Goal: Task Accomplishment & Management: Manage account settings

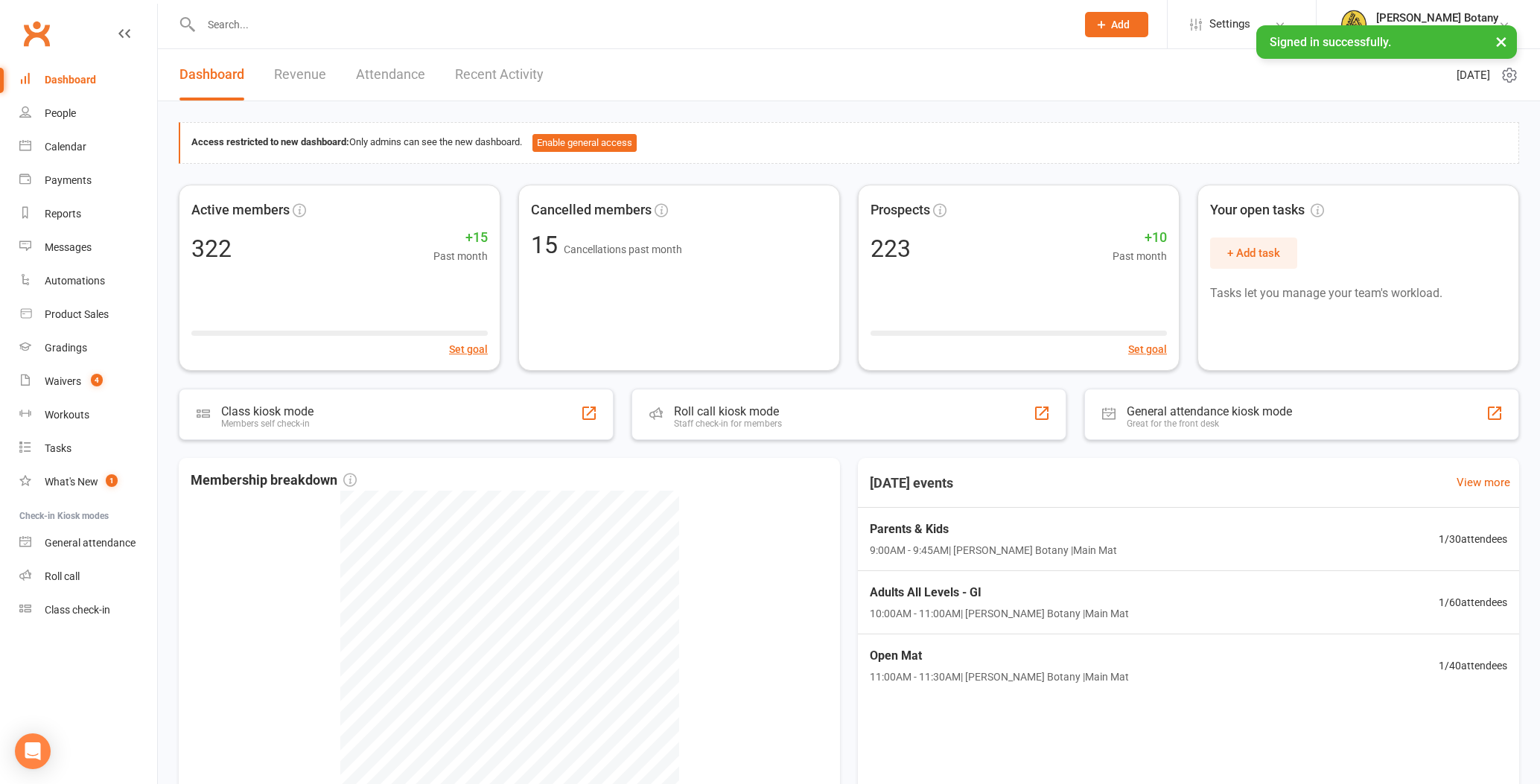
click at [273, 32] on input "text" at bounding box center [631, 24] width 870 height 20
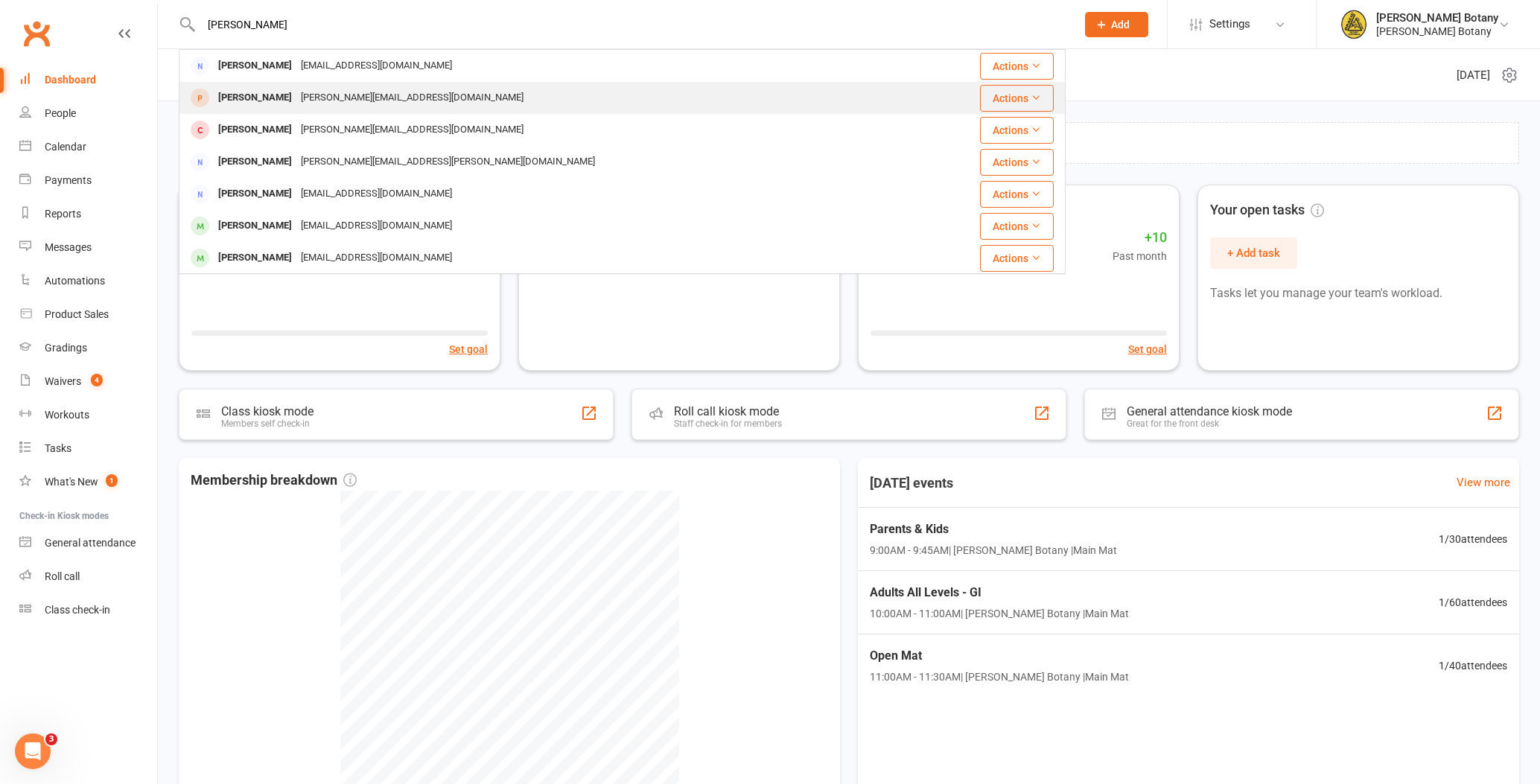
scroll to position [2, 0]
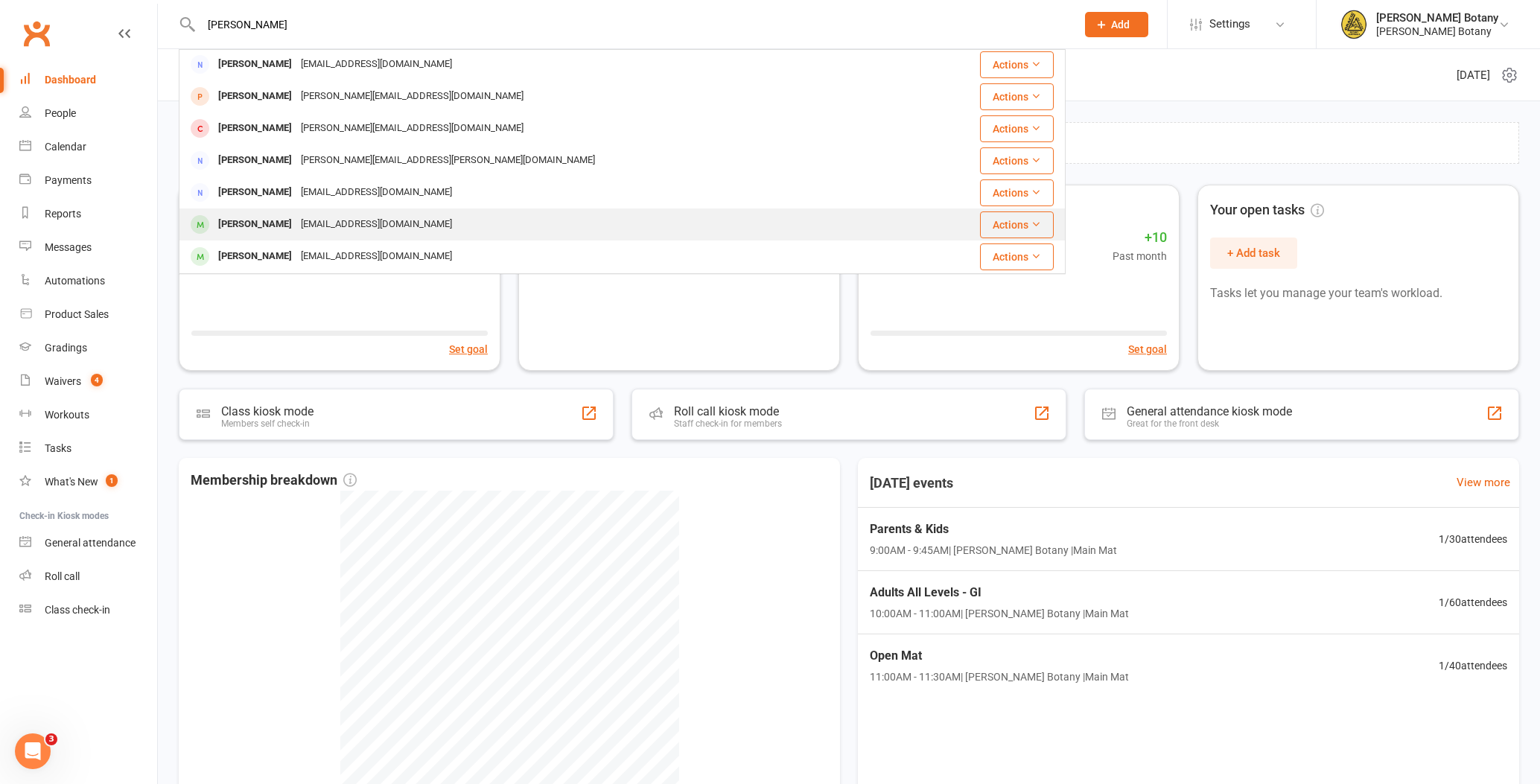
type input "[PERSON_NAME]"
click at [330, 222] on div "[EMAIL_ADDRESS][DOMAIN_NAME]" at bounding box center [376, 224] width 160 height 21
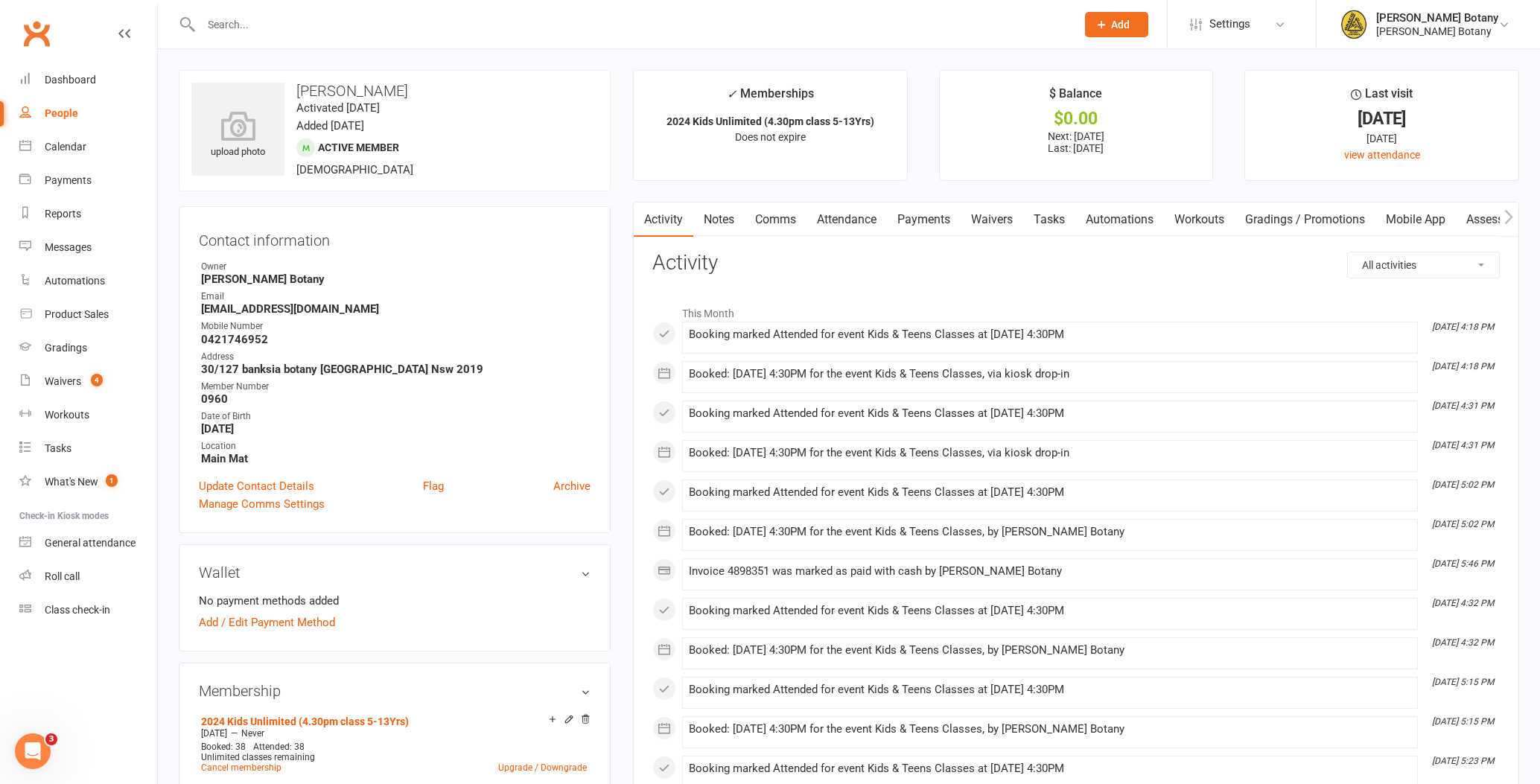
click at [900, 218] on link "Payments" at bounding box center [924, 220] width 74 height 34
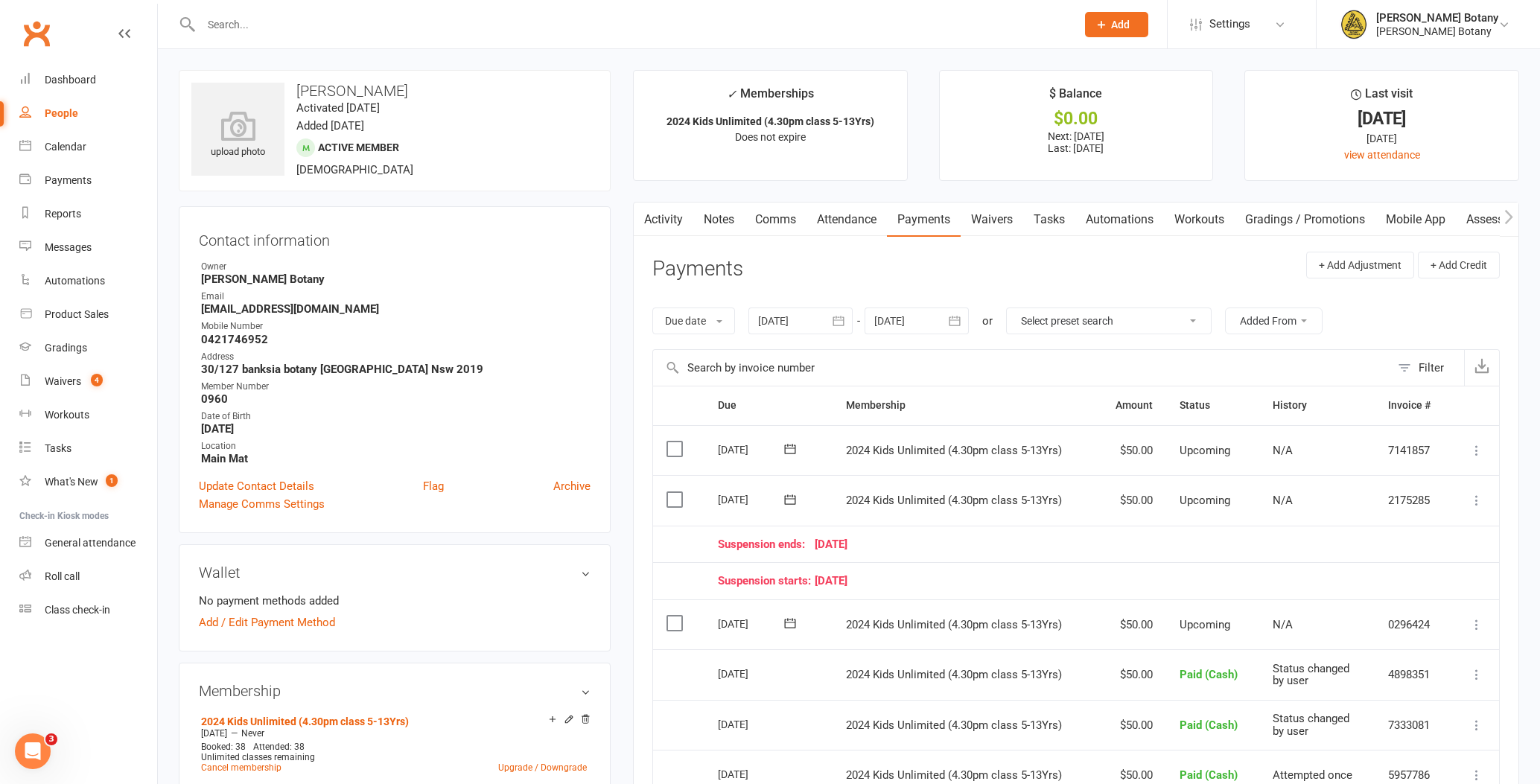
click at [1480, 617] on icon at bounding box center [1476, 624] width 15 height 15
click at [1451, 648] on link "Mark as Paid (Cash)" at bounding box center [1397, 654] width 176 height 30
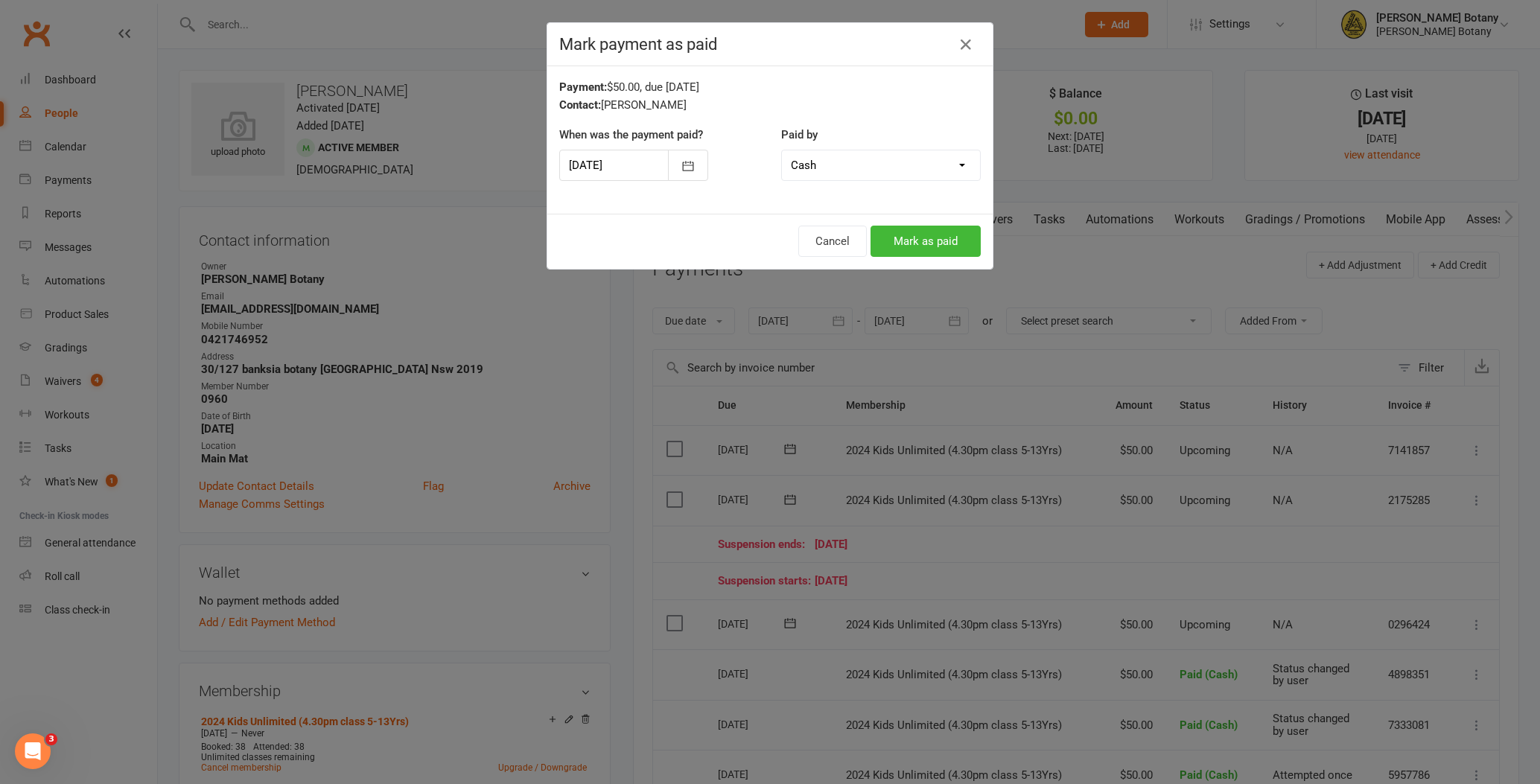
click at [955, 237] on button "Mark as paid" at bounding box center [925, 241] width 110 height 31
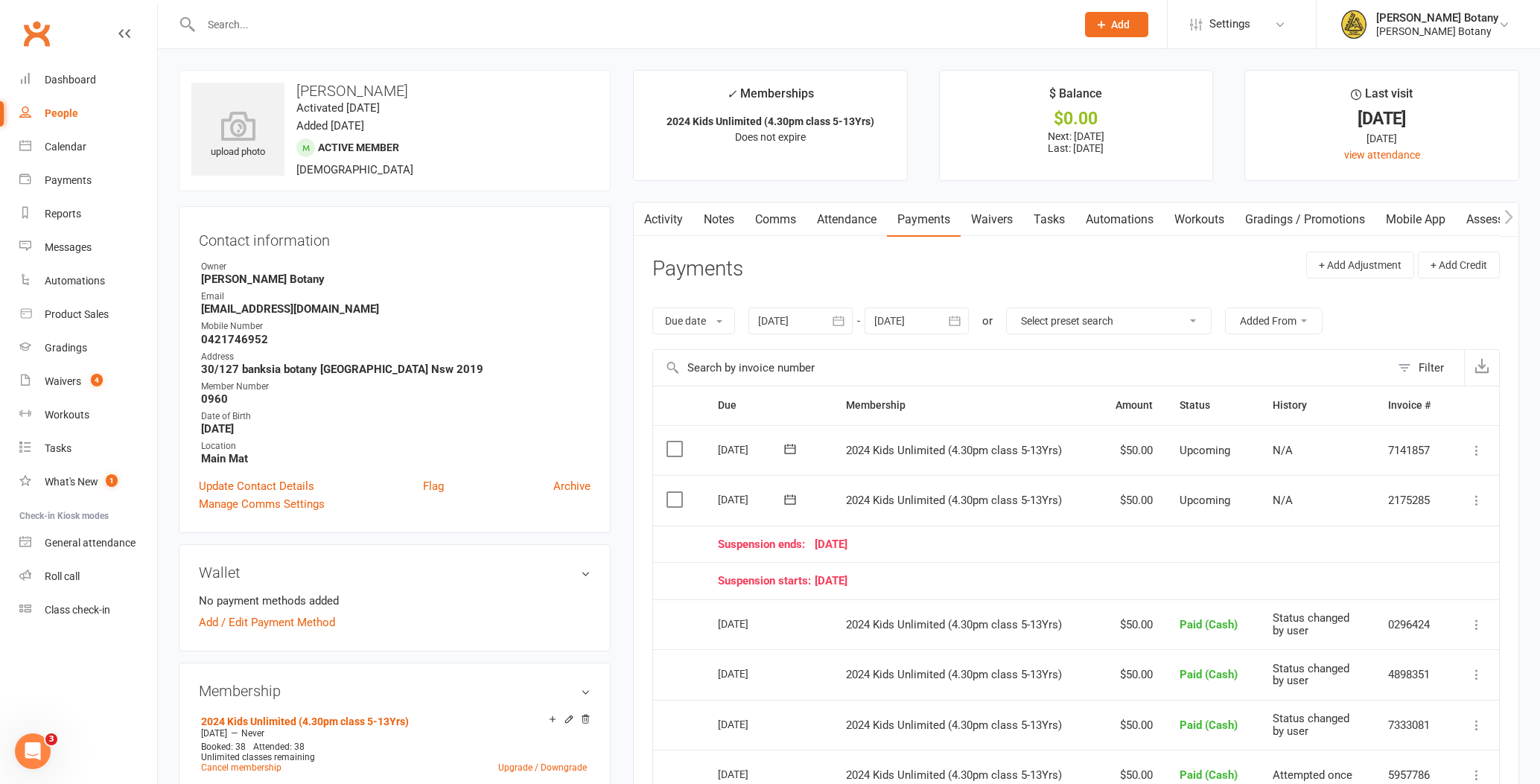
click at [537, 30] on input "text" at bounding box center [631, 24] width 870 height 20
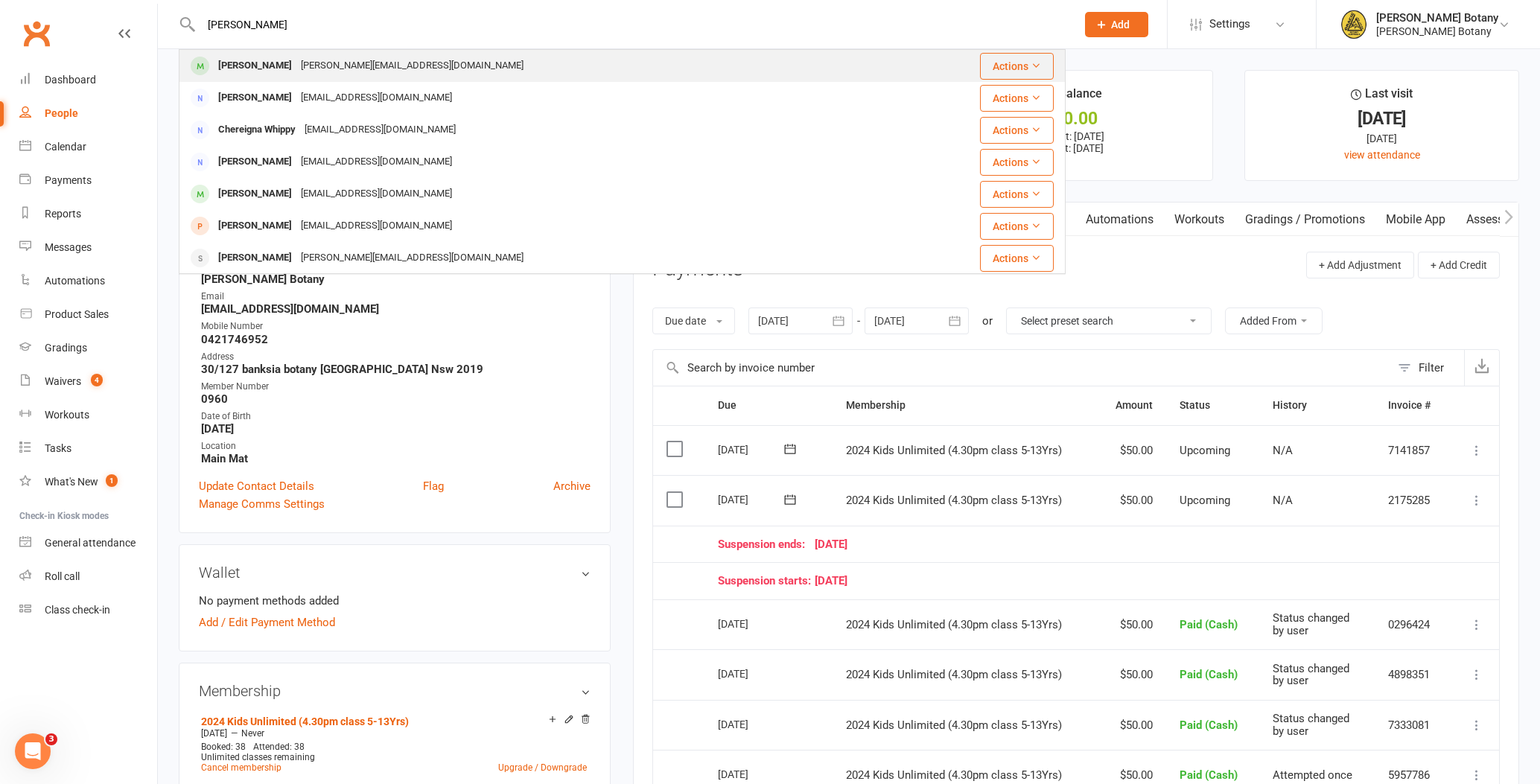
type input "[PERSON_NAME]"
click at [363, 64] on div "[PERSON_NAME][EMAIL_ADDRESS][DOMAIN_NAME]" at bounding box center [412, 66] width 231 height 21
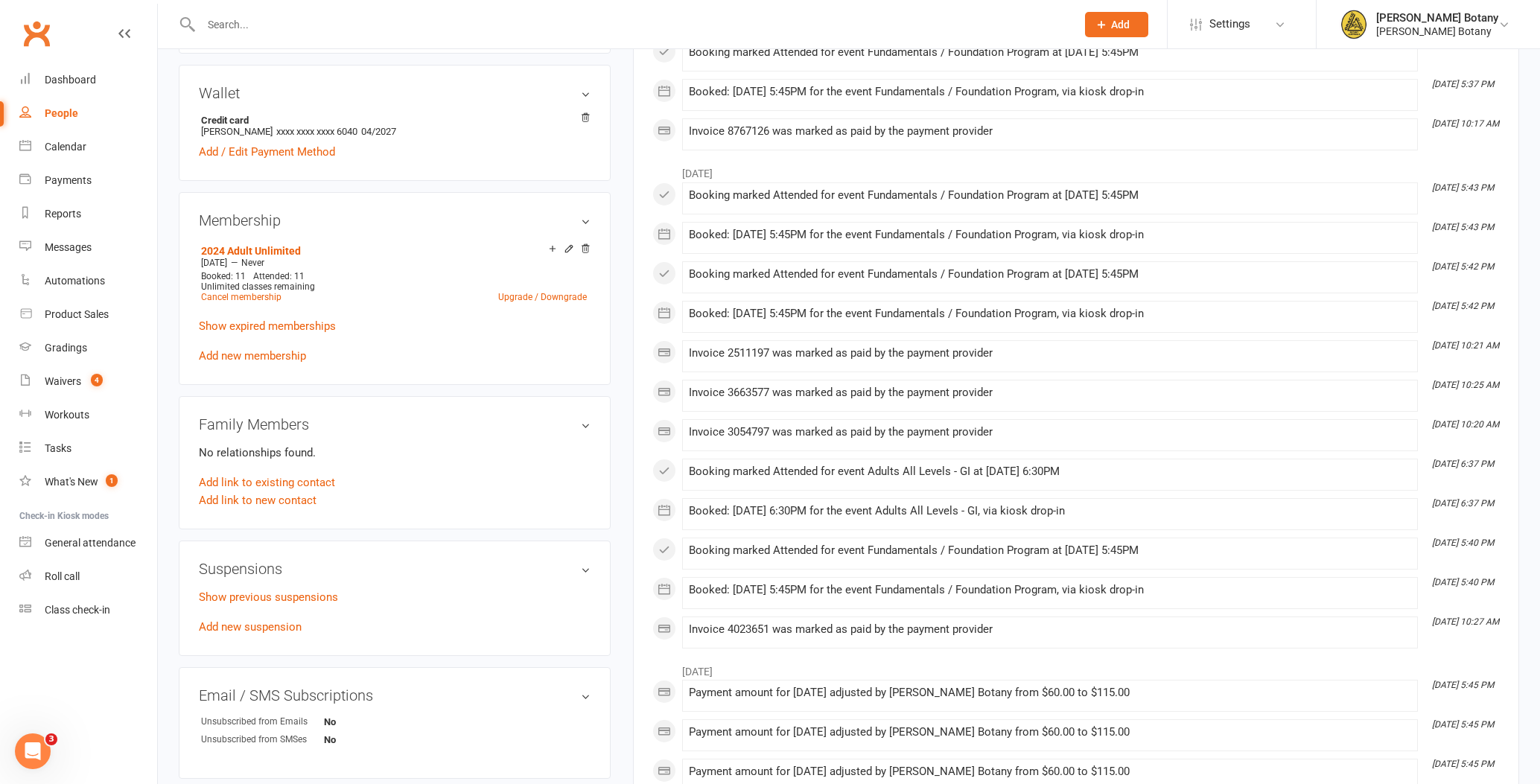
scroll to position [448, 0]
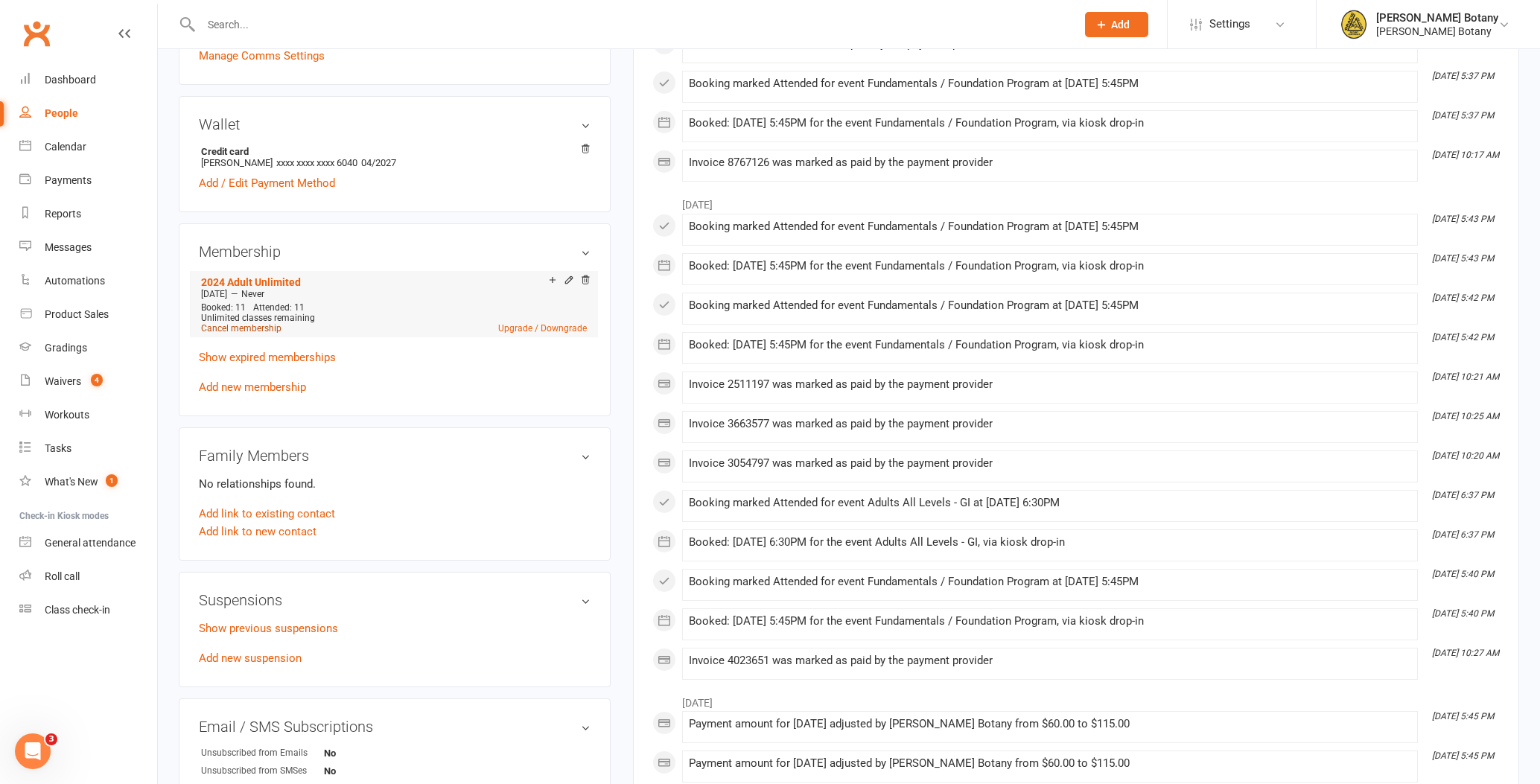
click at [248, 330] on link "Cancel membership" at bounding box center [241, 328] width 81 height 11
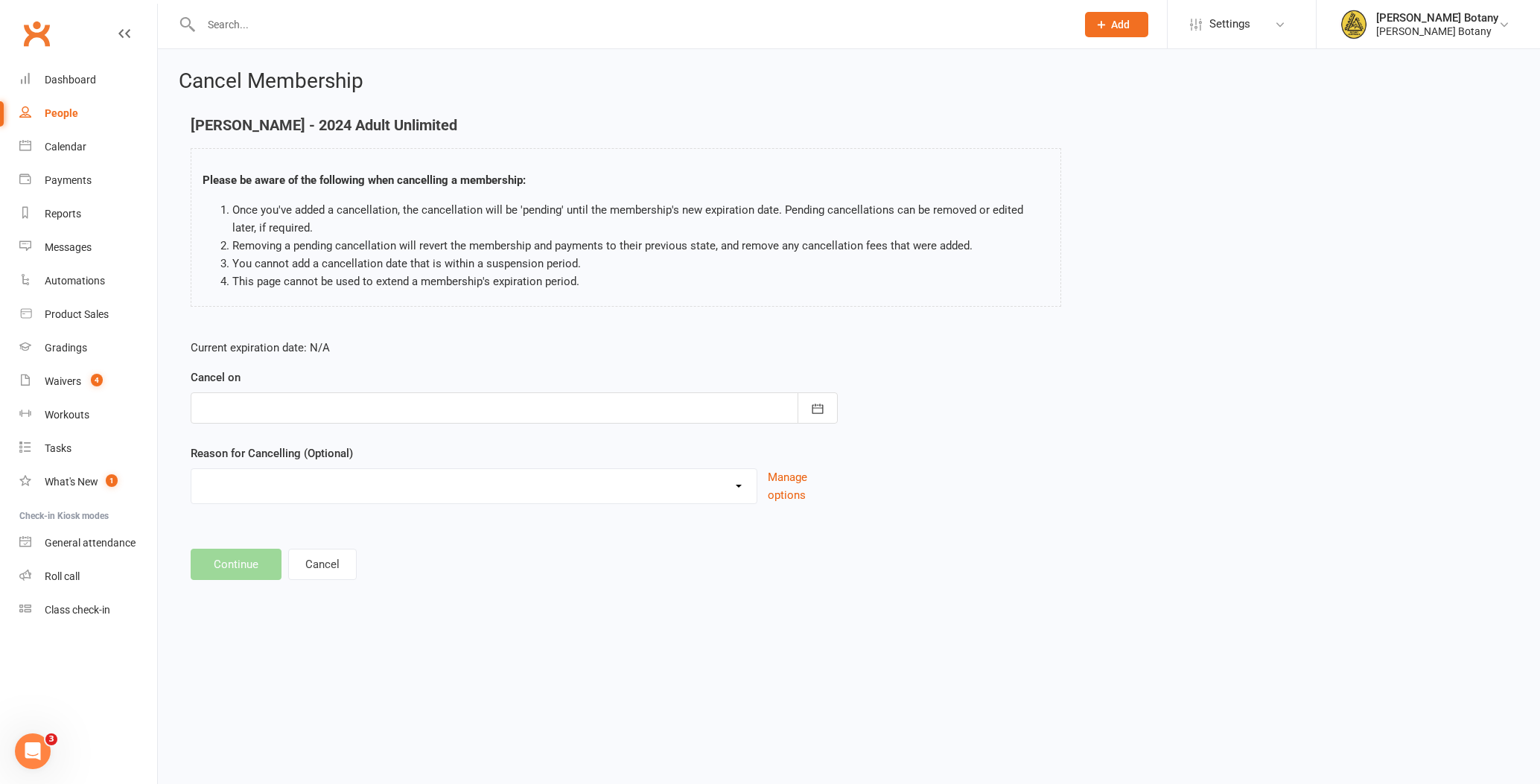
drag, startPoint x: 827, startPoint y: 411, endPoint x: 753, endPoint y: 409, distance: 74.0
click at [826, 411] on button "button" at bounding box center [817, 408] width 40 height 31
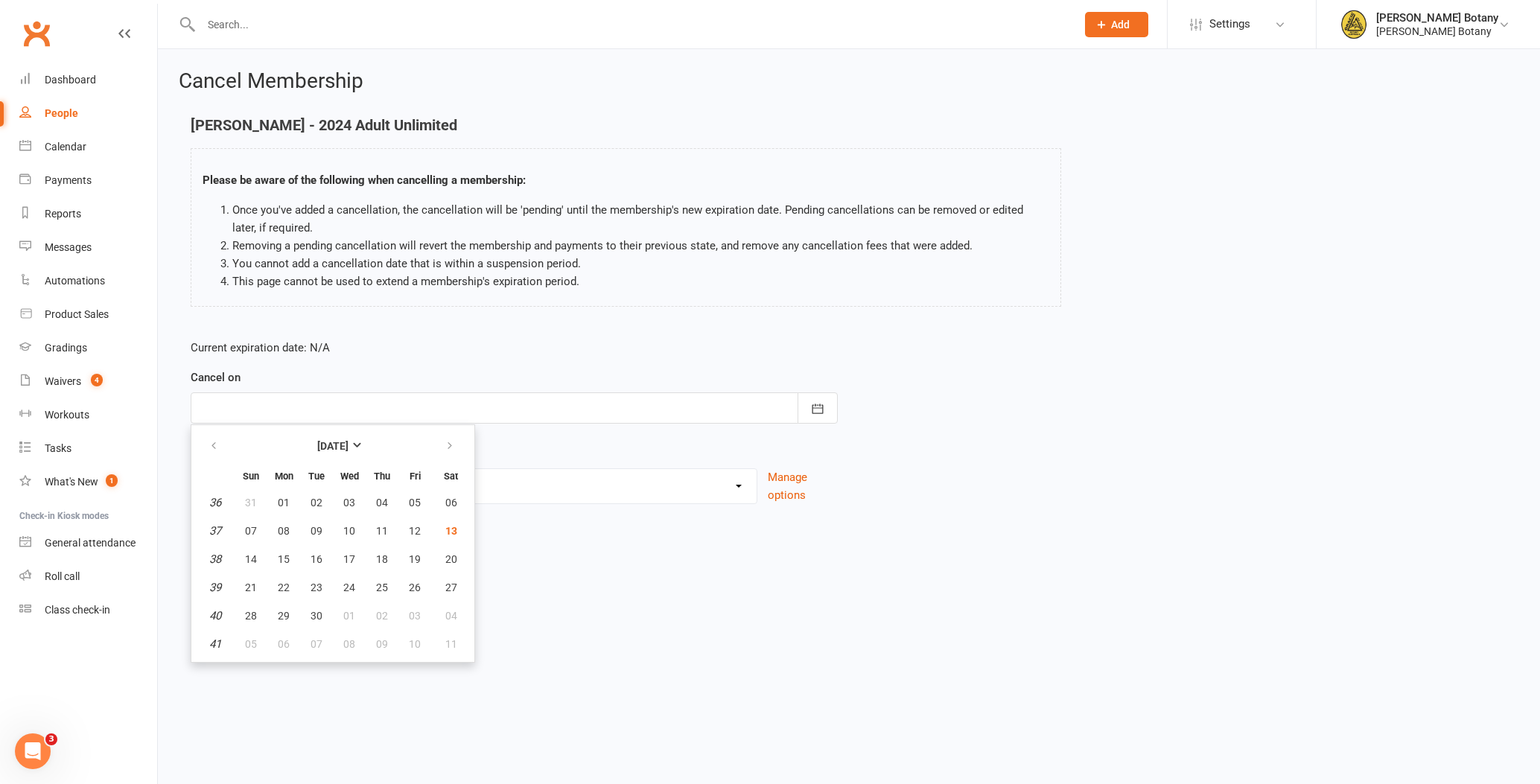
click at [250, 560] on span "14" at bounding box center [251, 560] width 12 height 12
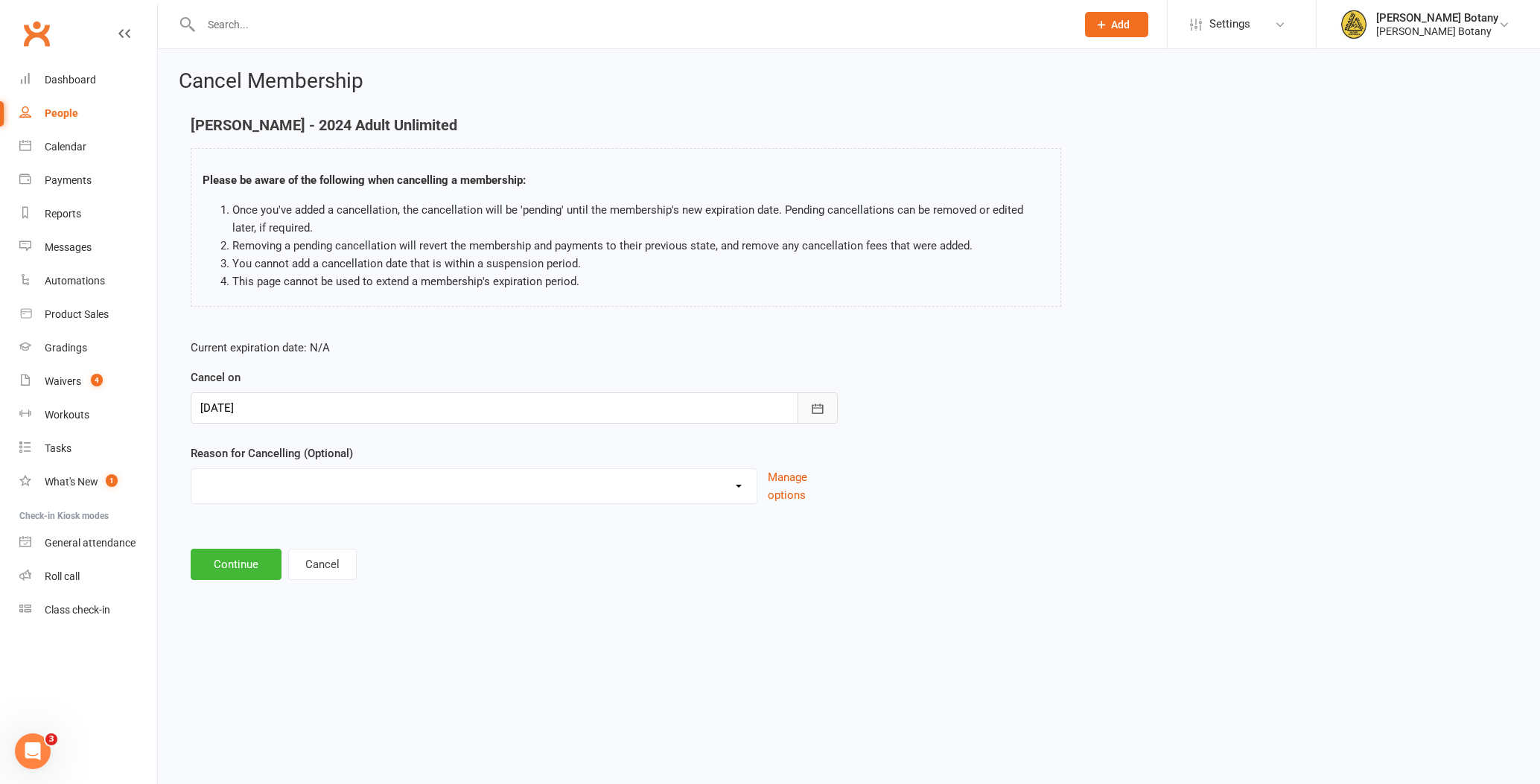
click at [819, 415] on icon "button" at bounding box center [817, 408] width 15 height 15
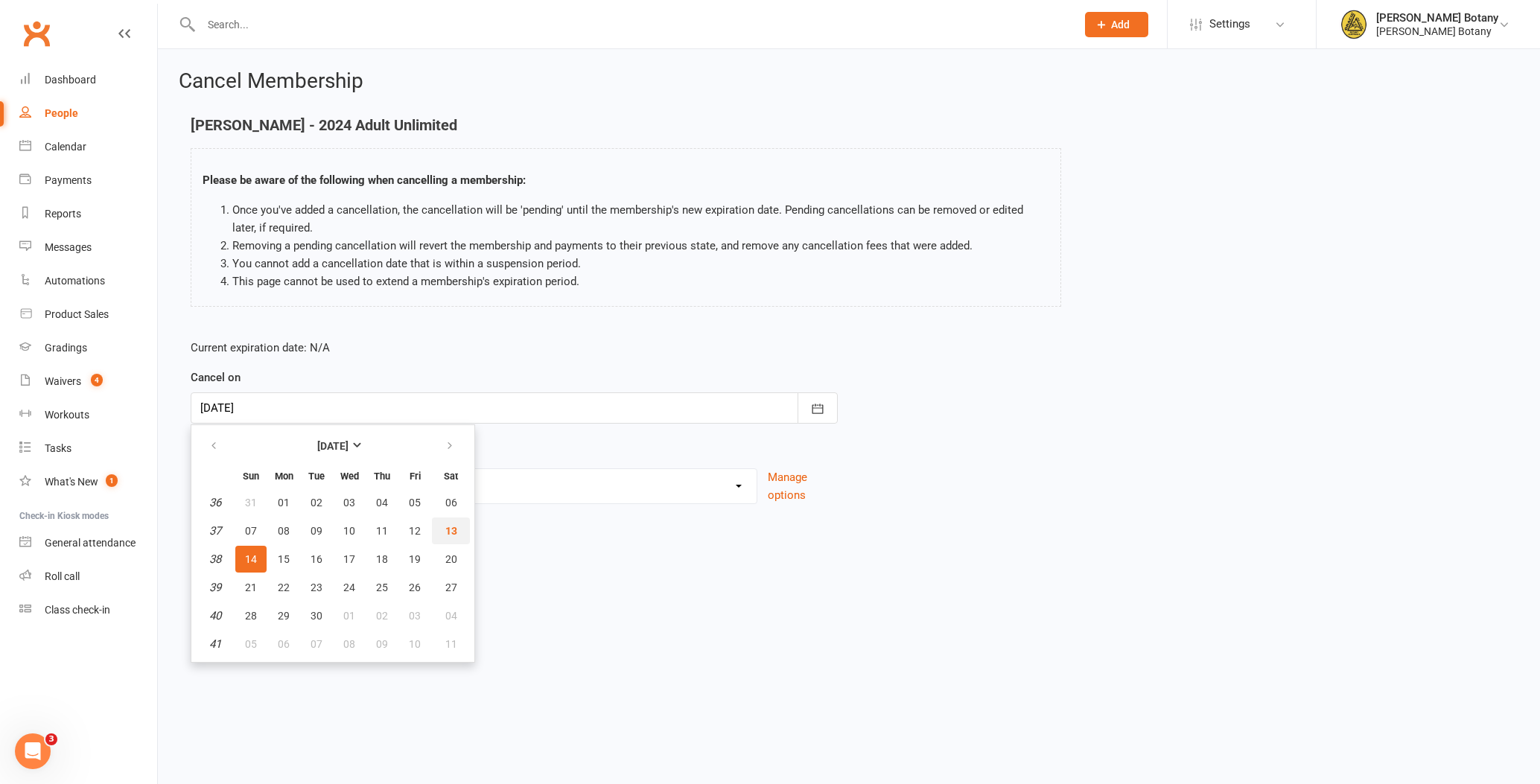
click at [449, 528] on span "13" at bounding box center [451, 530] width 12 height 12
type input "[DATE]"
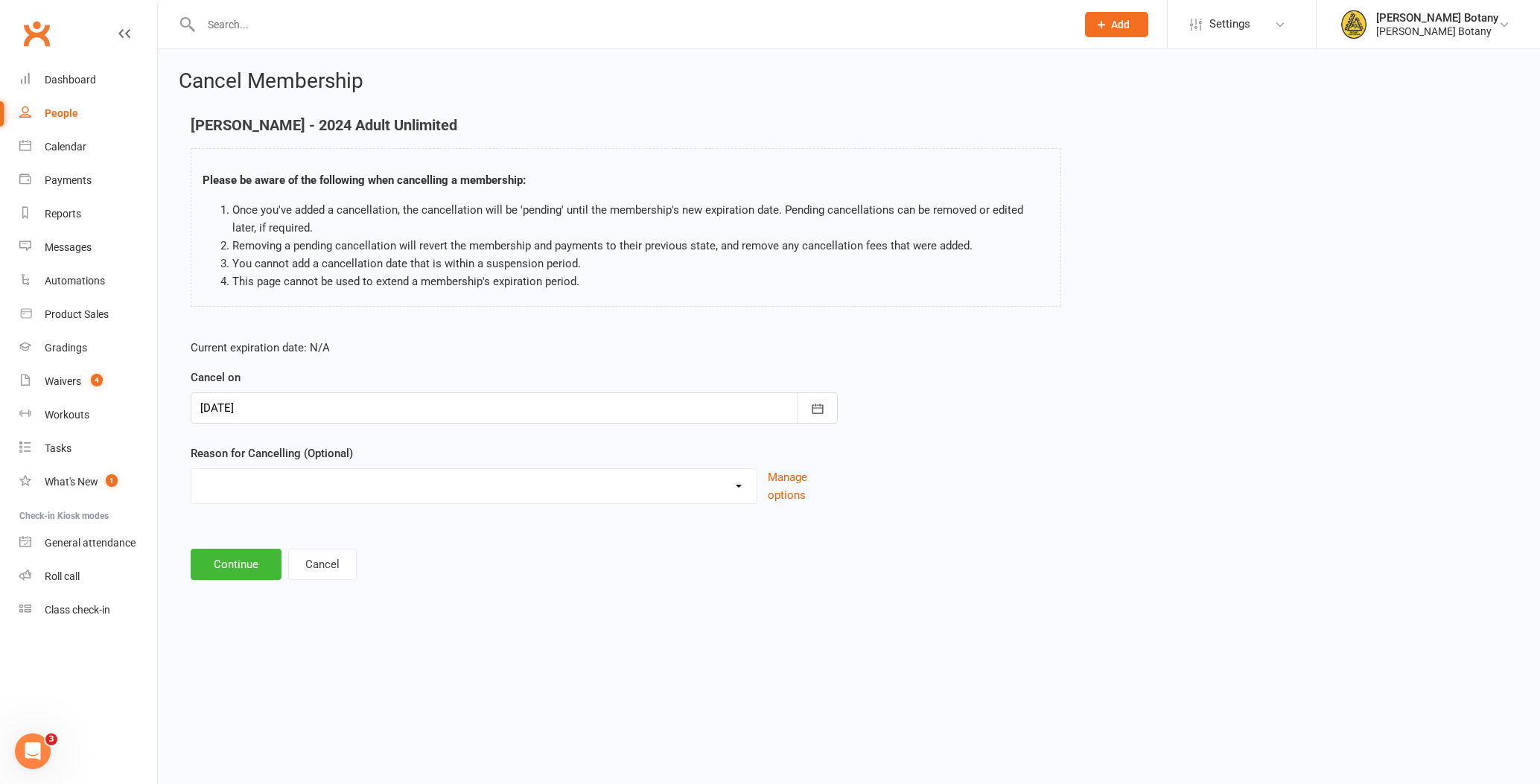
select select "3"
click at [240, 573] on button "Continue" at bounding box center [236, 564] width 91 height 31
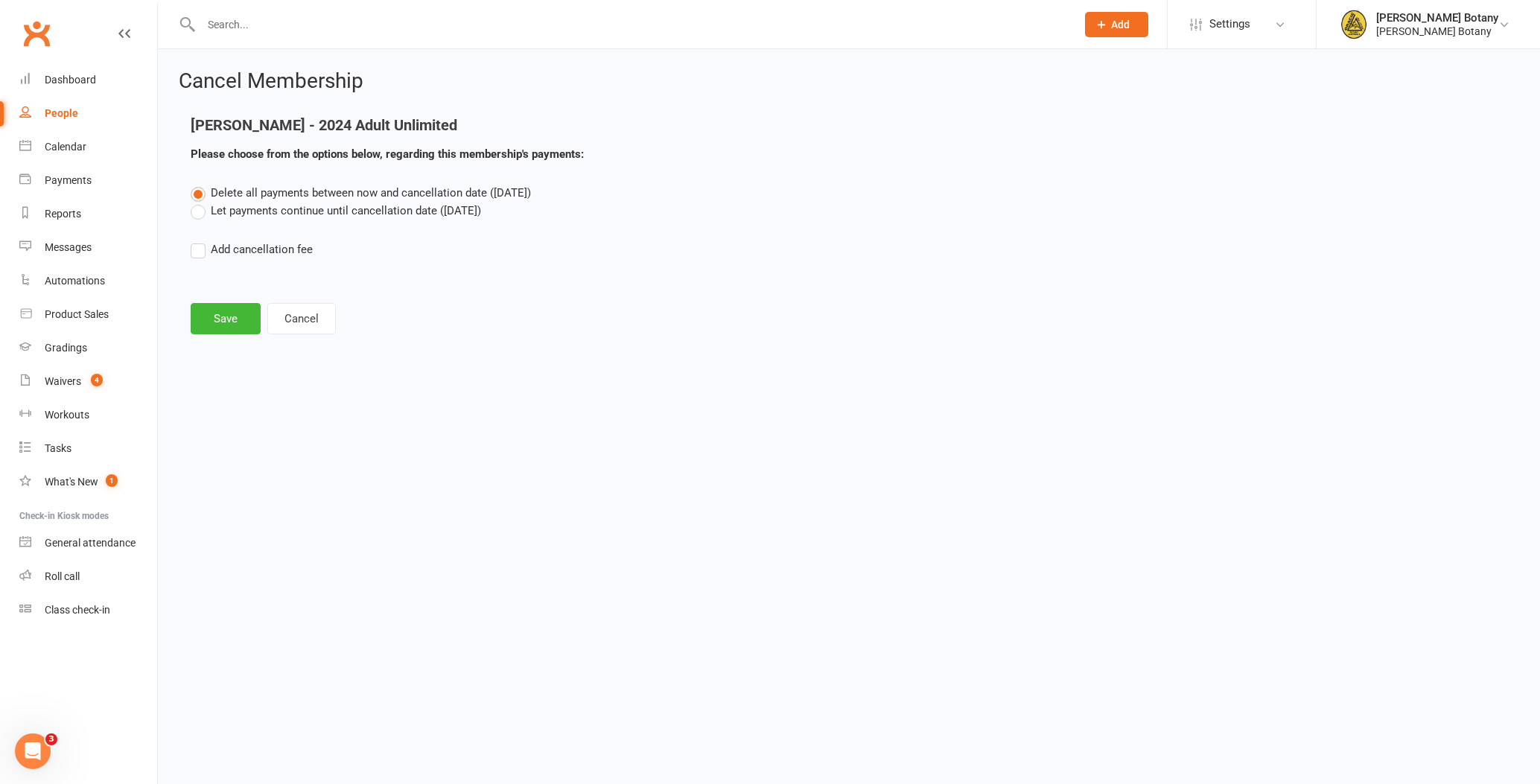
click at [224, 327] on button "Save" at bounding box center [225, 319] width 70 height 31
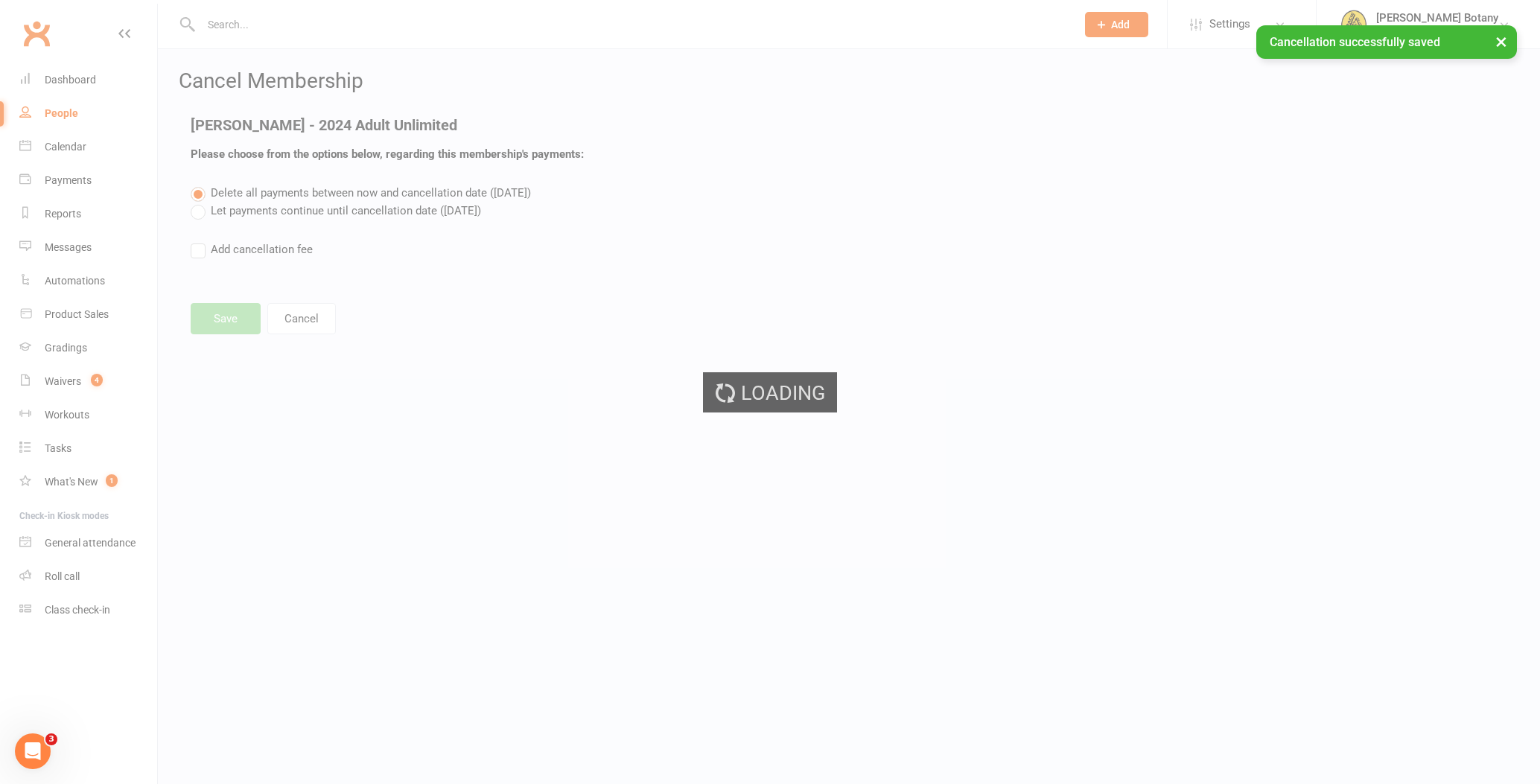
click at [51, 358] on ui-view "Prospect Member Non-attending contact Class / event Appointment Grading event T…" at bounding box center [770, 181] width 1540 height 355
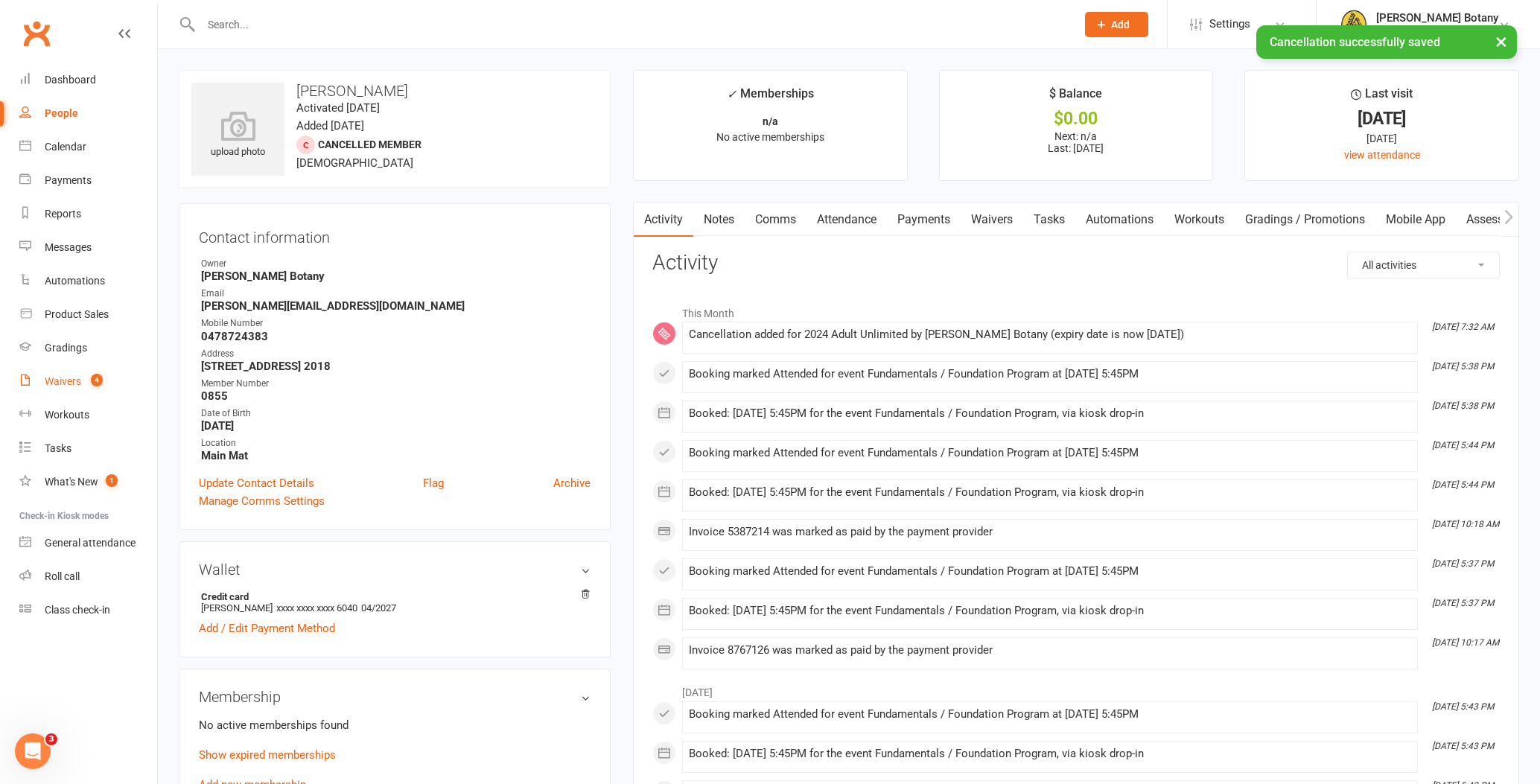
click at [54, 382] on div "Waivers" at bounding box center [63, 381] width 37 height 12
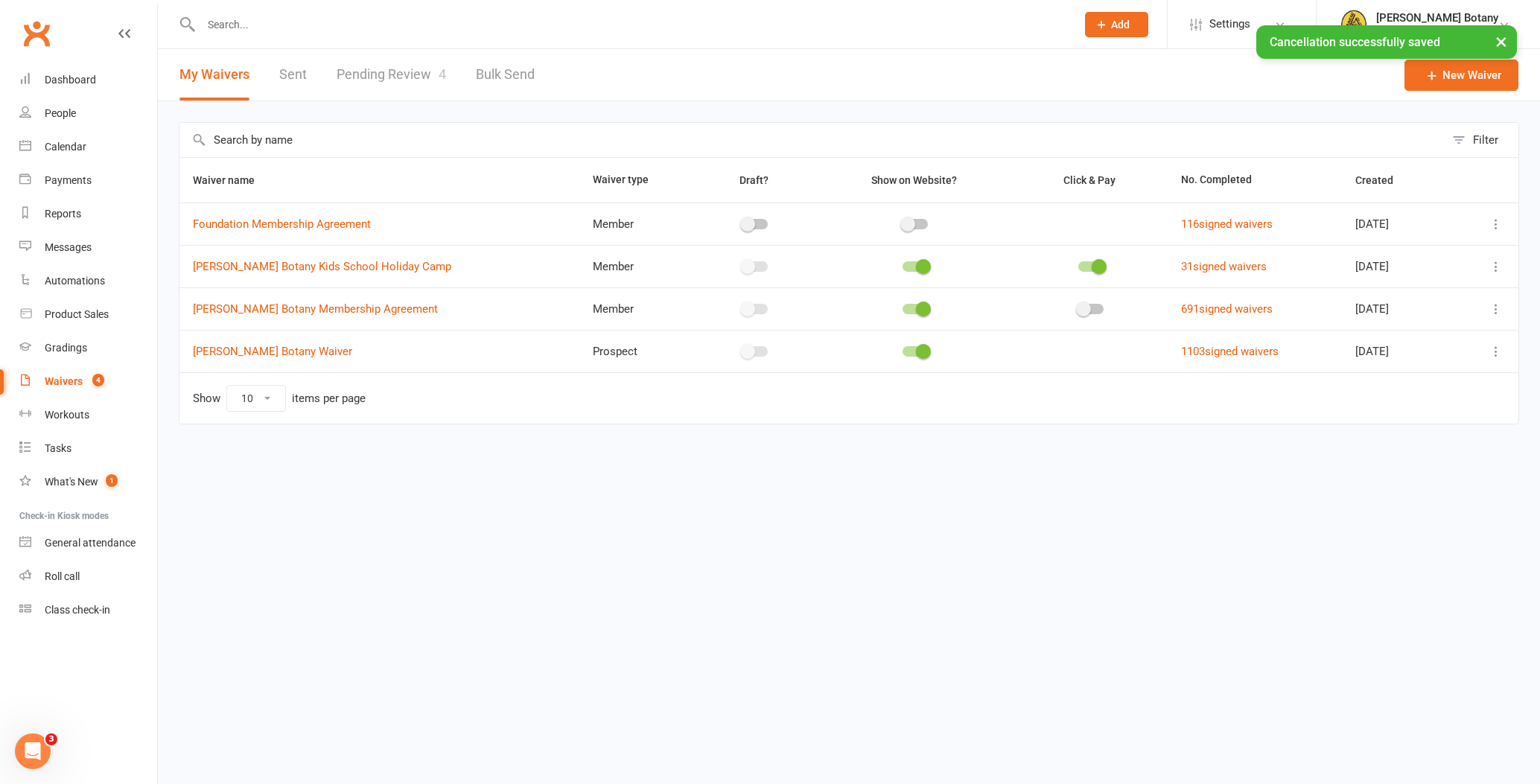
click at [386, 76] on link "Pending Review 4" at bounding box center [391, 75] width 110 height 51
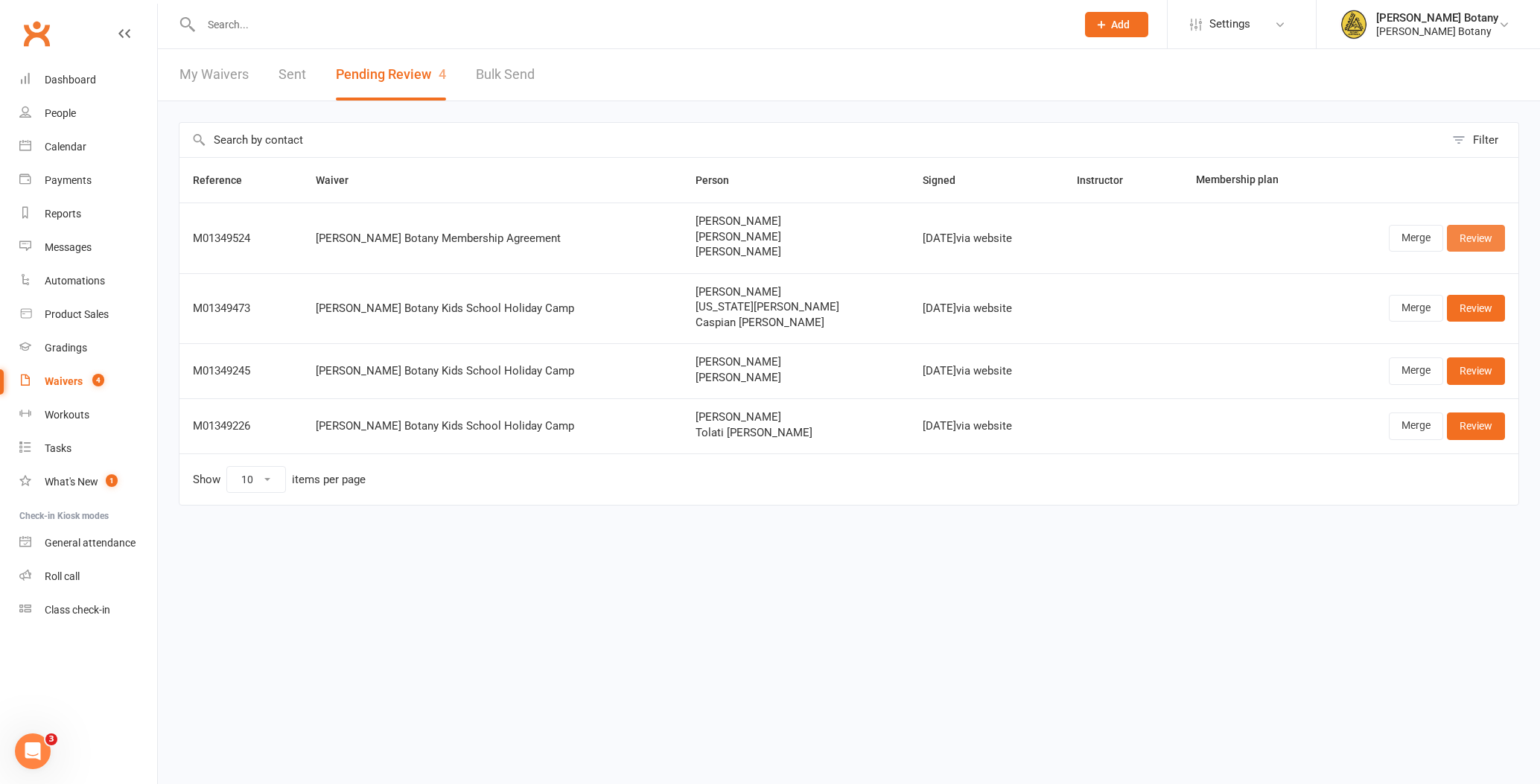
click at [1484, 234] on link "Review" at bounding box center [1476, 239] width 58 height 27
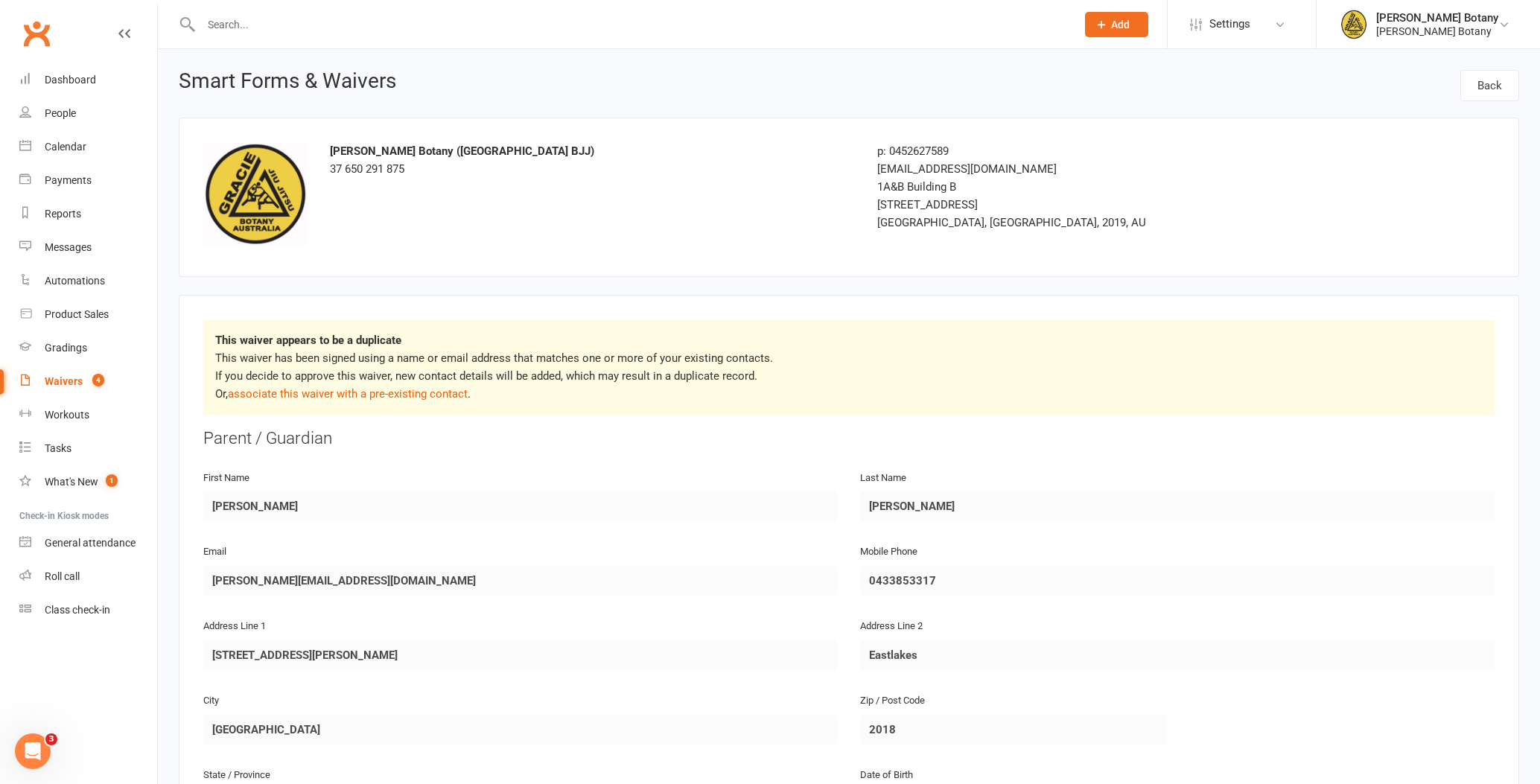
click at [368, 394] on link "associate this waiver with a pre-existing contact" at bounding box center [348, 394] width 240 height 14
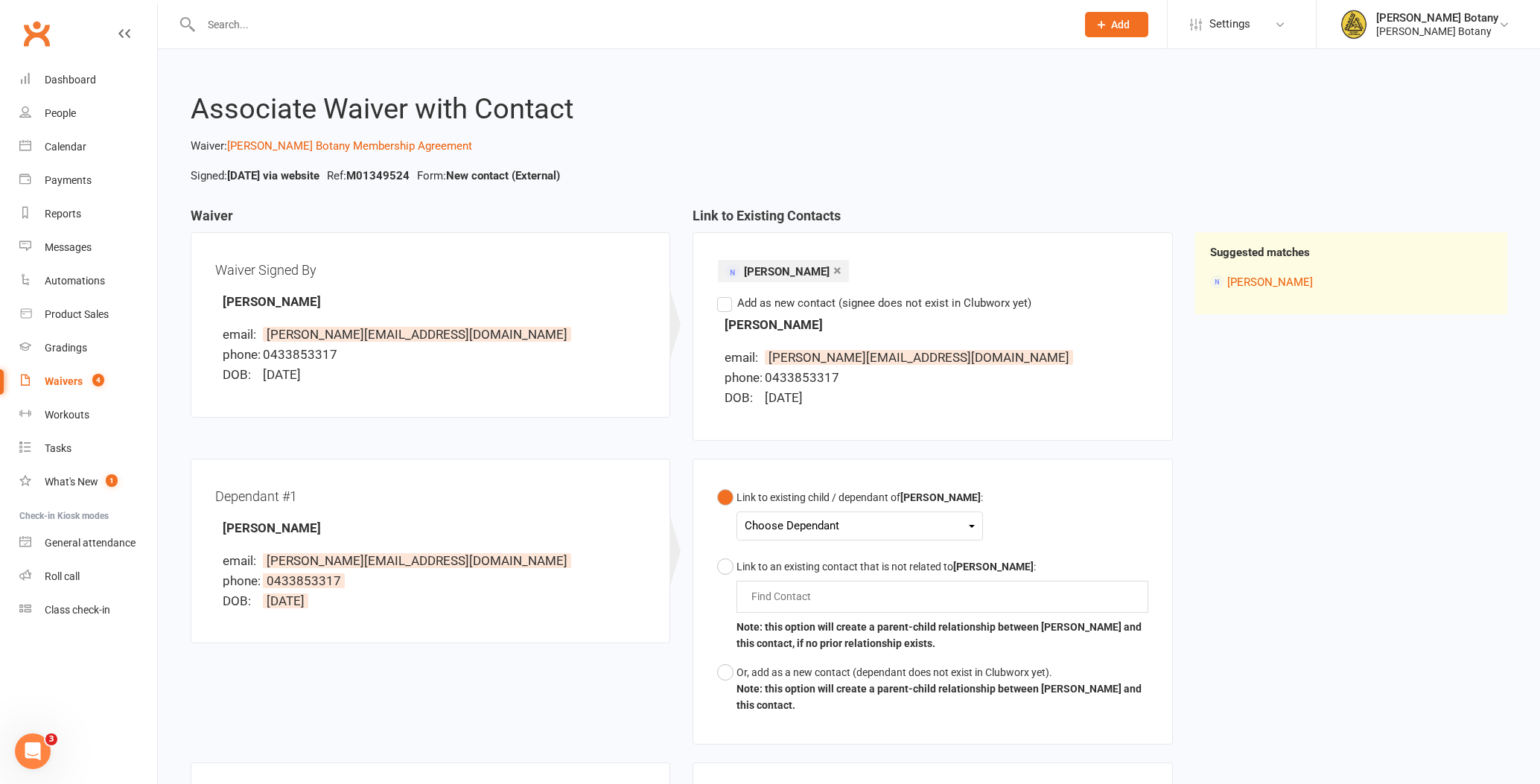
click at [836, 525] on div "Choose Dependant" at bounding box center [860, 526] width 230 height 20
click at [839, 554] on link "[PERSON_NAME]" at bounding box center [819, 561] width 148 height 32
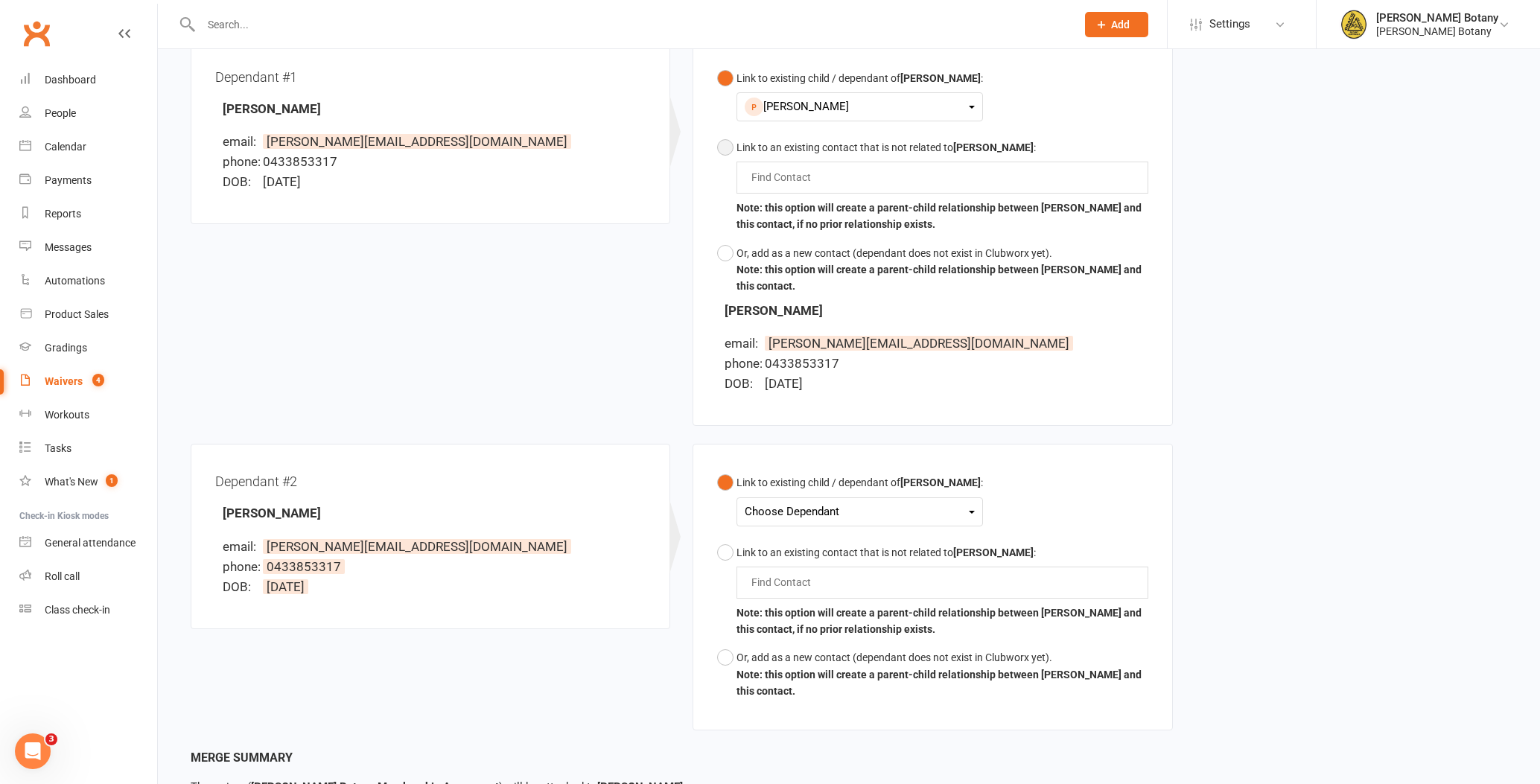
scroll to position [474, 0]
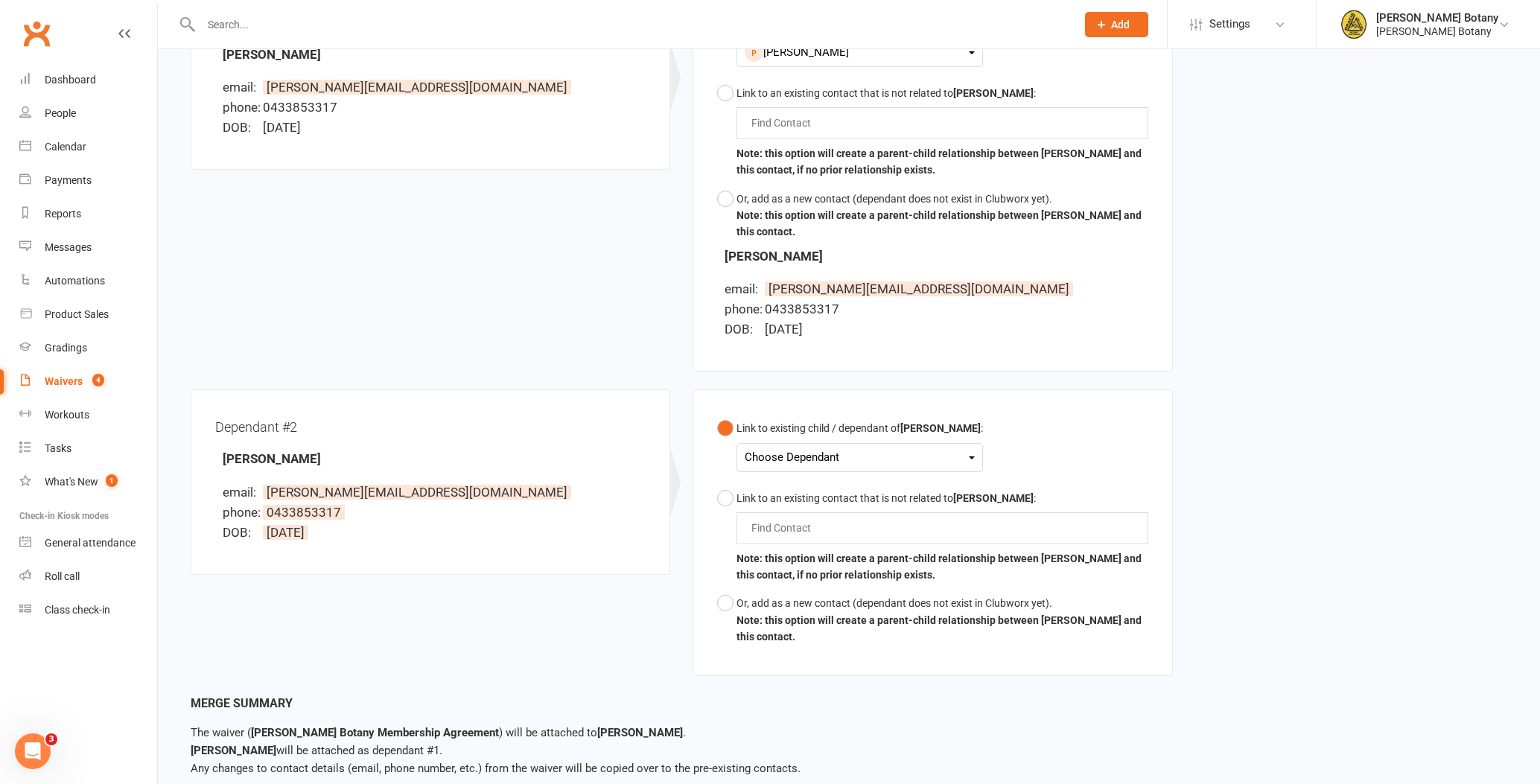
click at [827, 449] on div "Choose Dependant" at bounding box center [860, 458] width 230 height 20
click at [846, 515] on link "[PERSON_NAME]" at bounding box center [819, 525] width 148 height 32
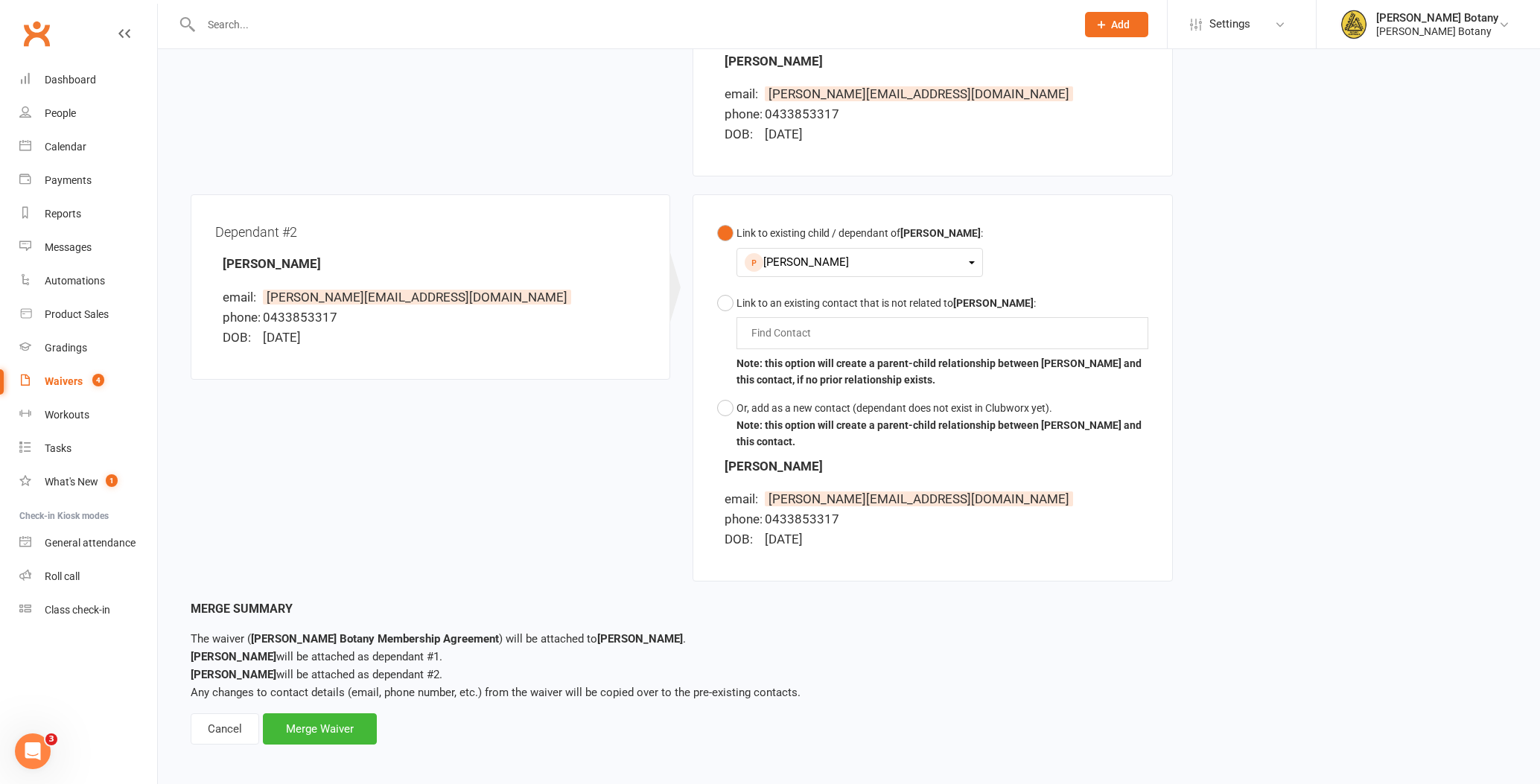
scroll to position [667, 0]
click at [328, 722] on div "Merge Waiver" at bounding box center [320, 731] width 114 height 31
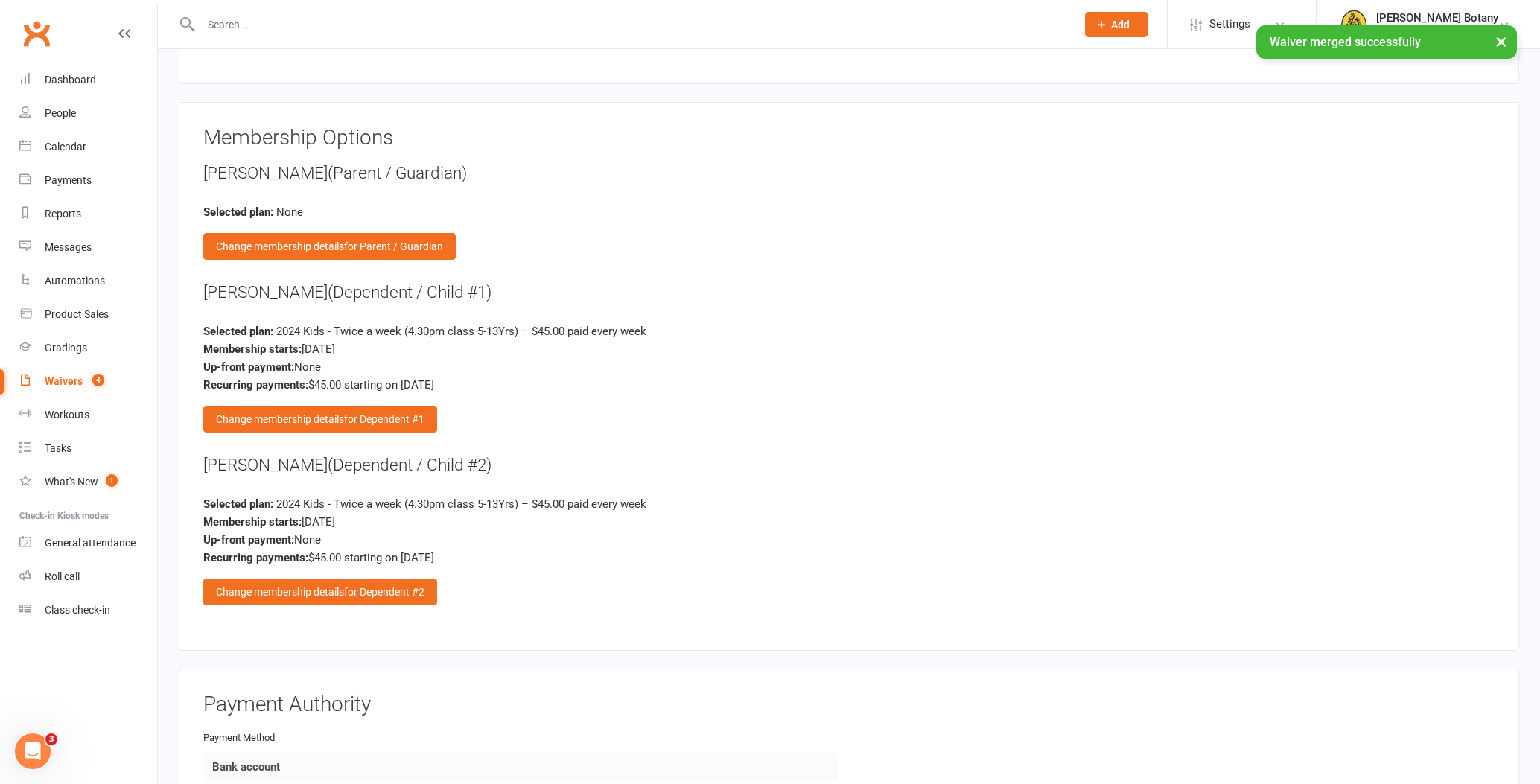
scroll to position [1683, 0]
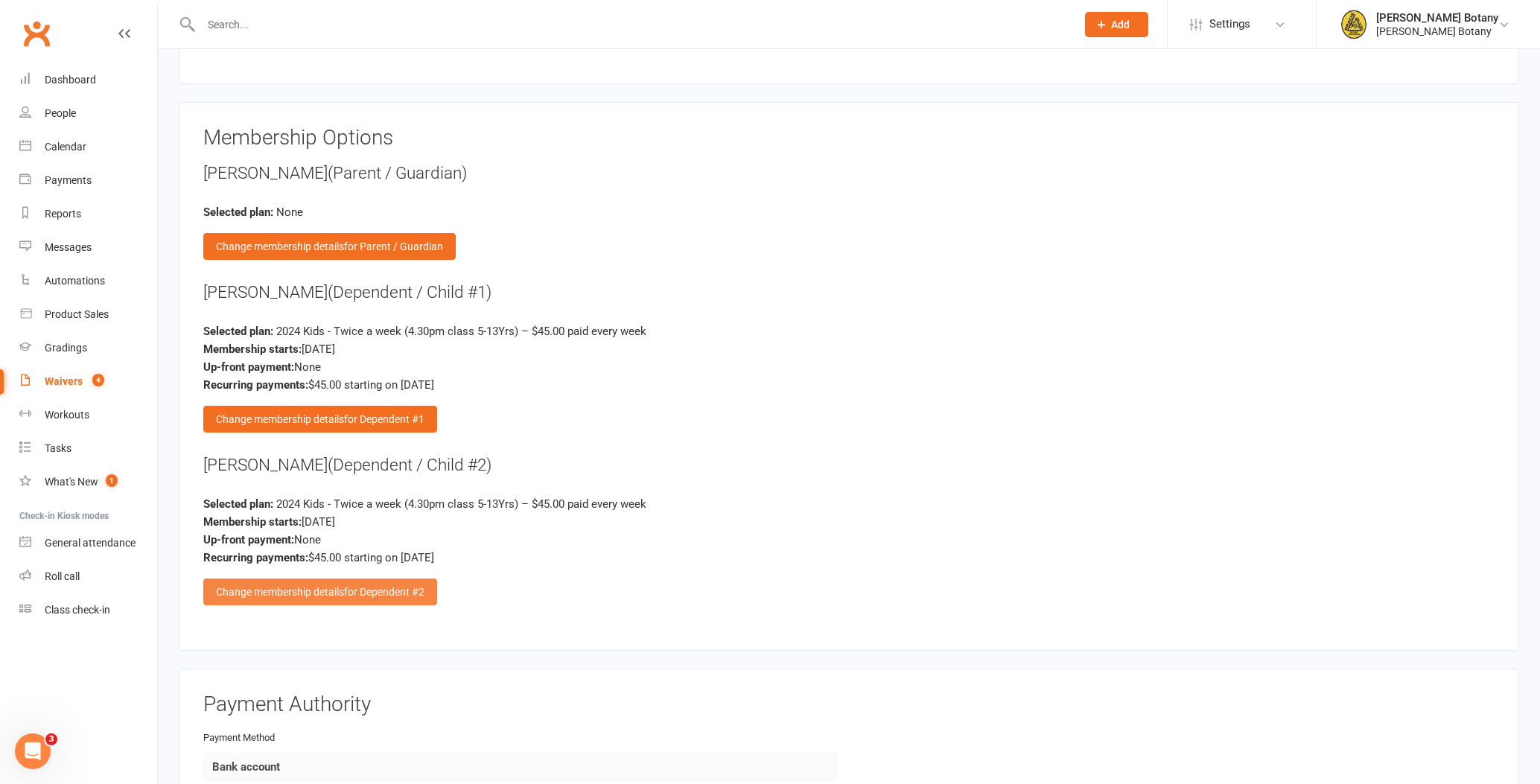
click at [364, 587] on span "for Dependent #2" at bounding box center [384, 592] width 81 height 12
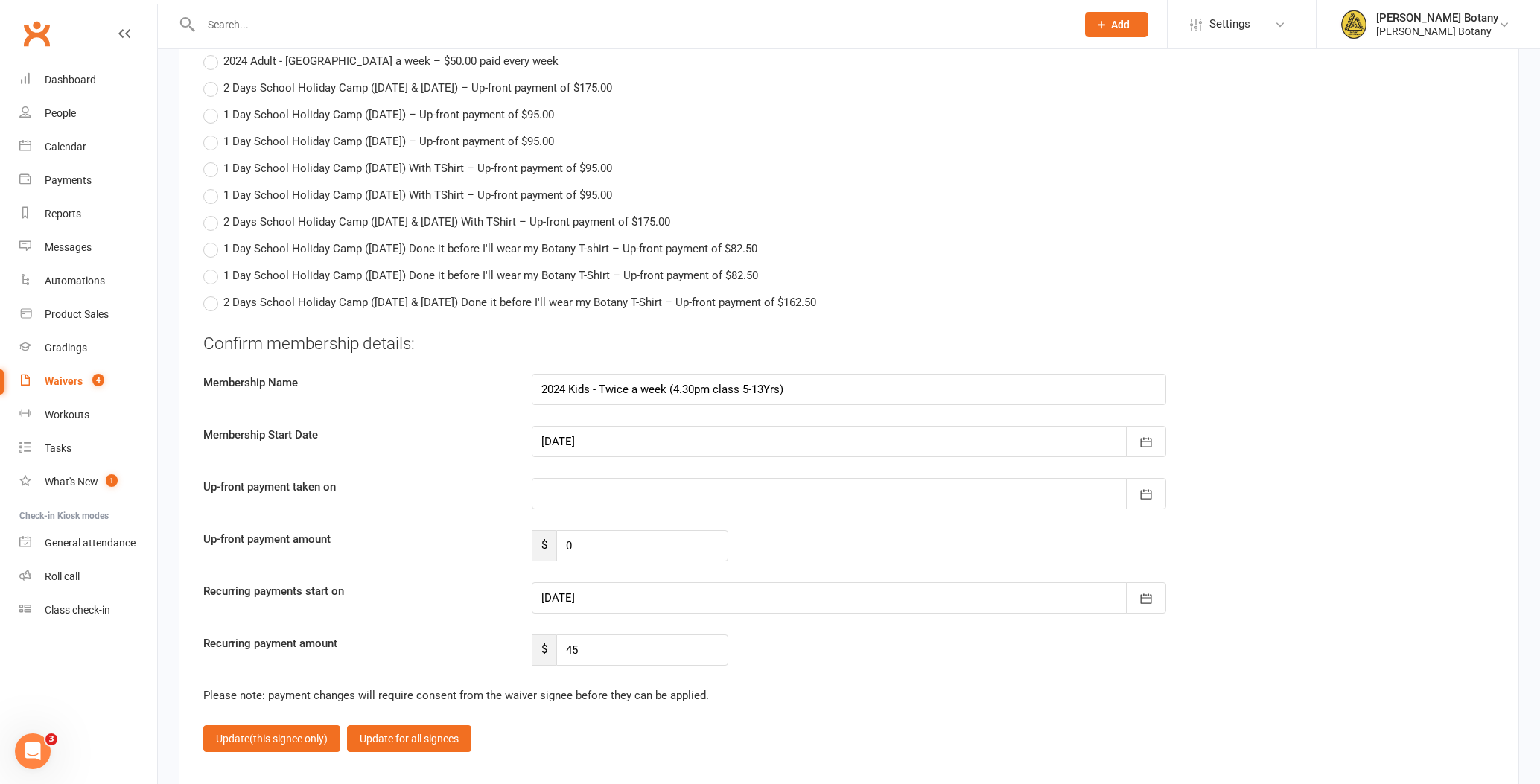
scroll to position [2573, 0]
click at [634, 639] on input "45" at bounding box center [642, 648] width 172 height 31
type input "40"
drag, startPoint x: 1144, startPoint y: 592, endPoint x: 1137, endPoint y: 593, distance: 7.1
click at [1144, 592] on icon "button" at bounding box center [1146, 596] width 15 height 15
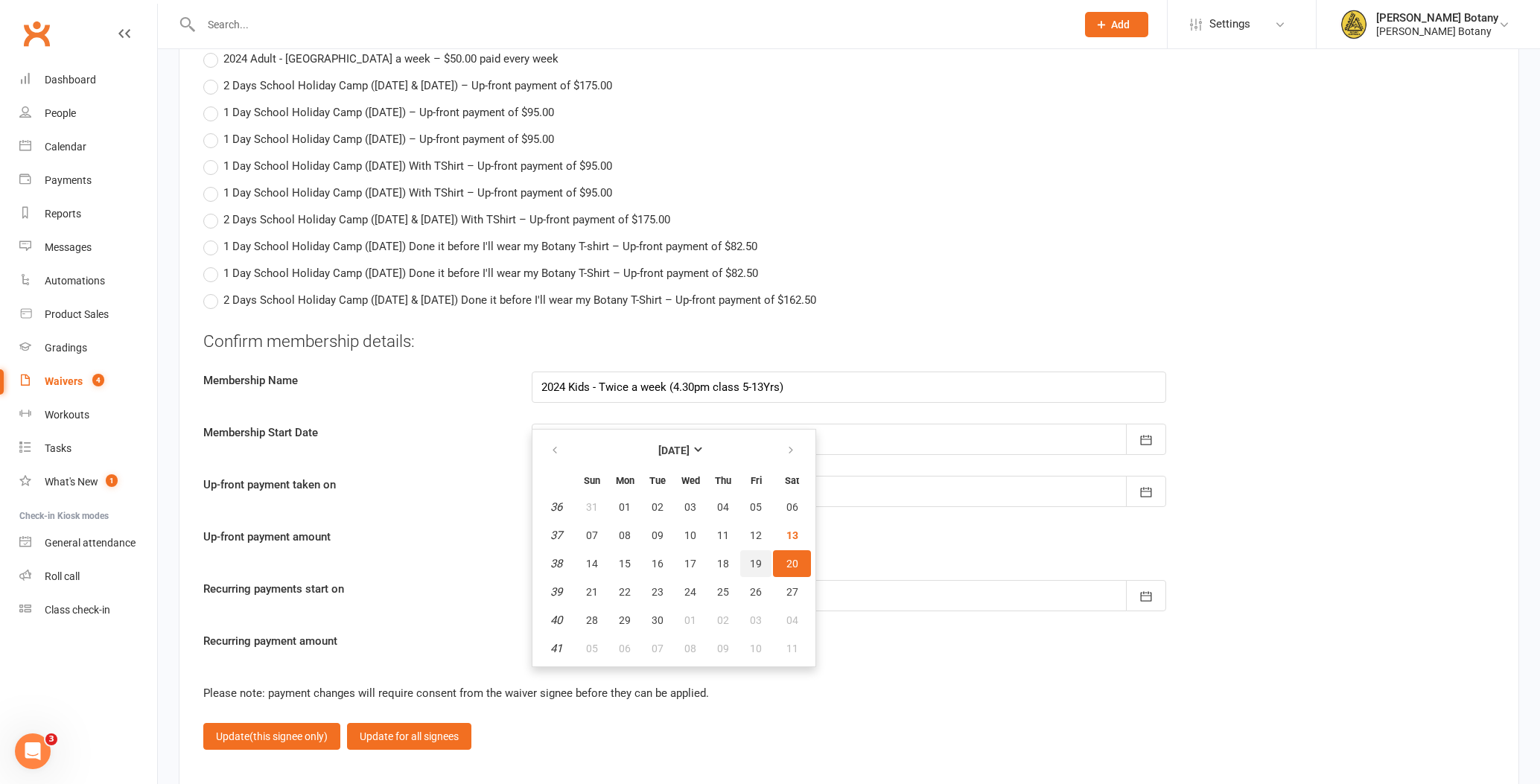
click at [755, 558] on span "19" at bounding box center [756, 563] width 12 height 12
type input "[DATE]"
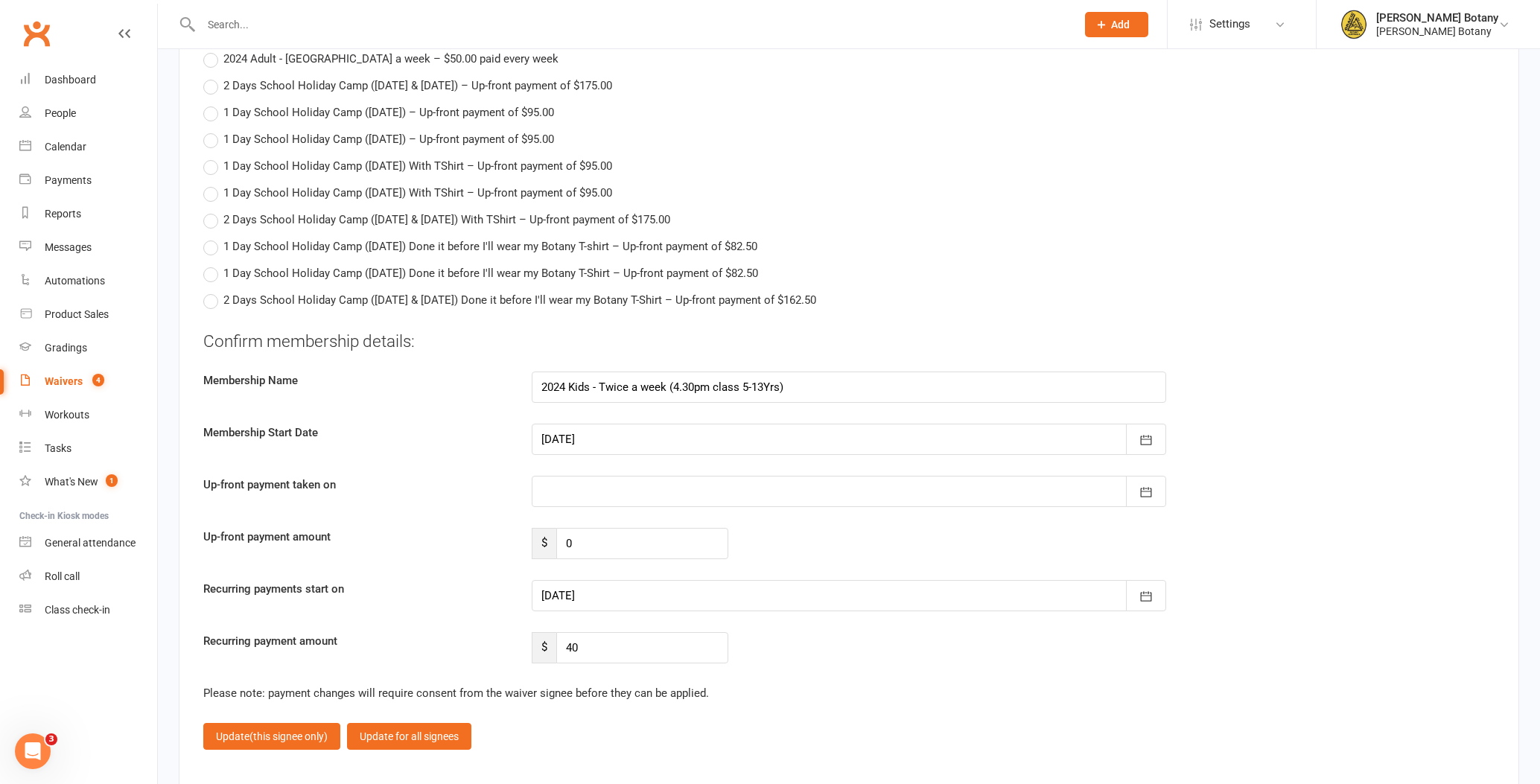
click at [311, 731] on span "(this signee only)" at bounding box center [289, 736] width 78 height 12
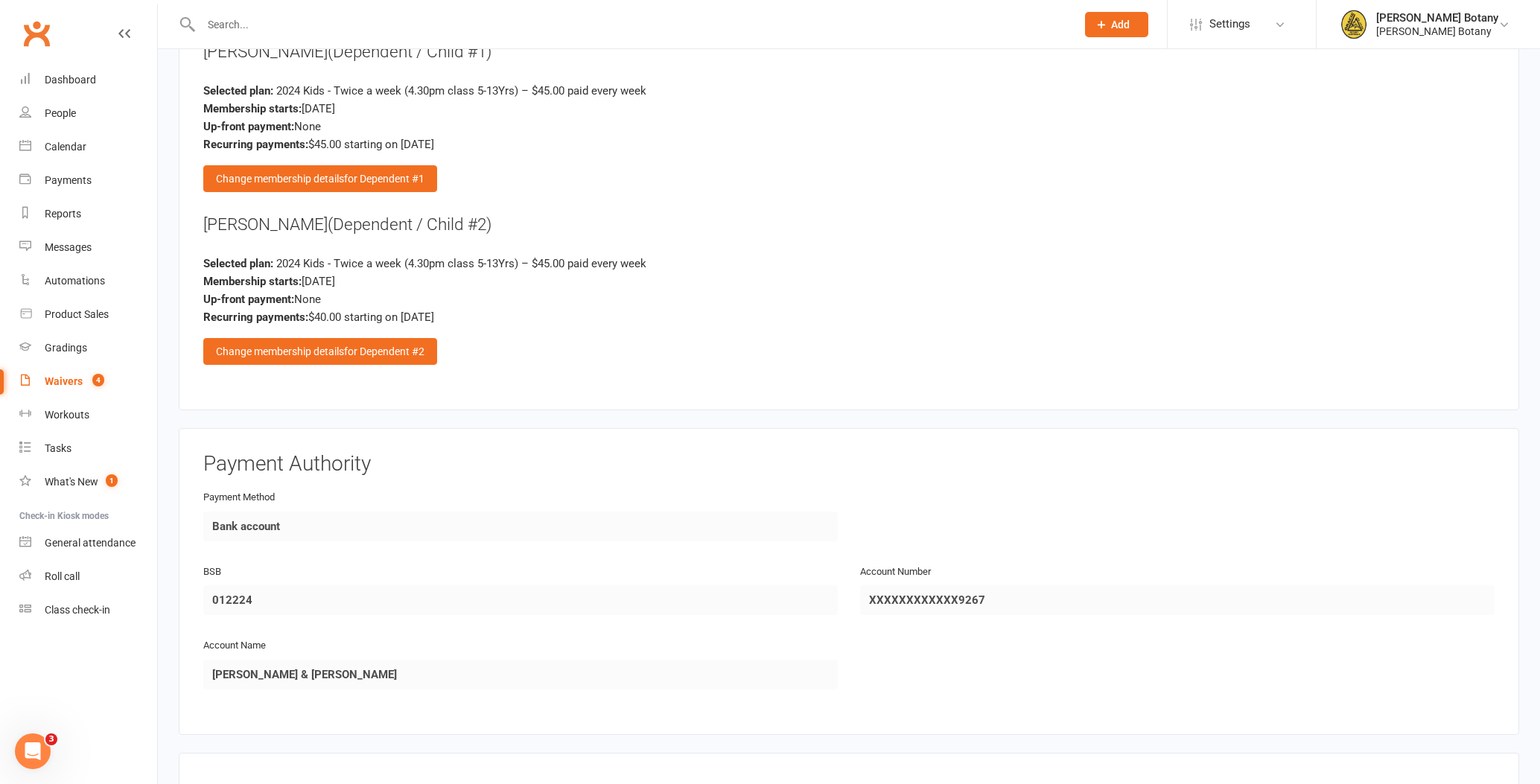
scroll to position [1729, 0]
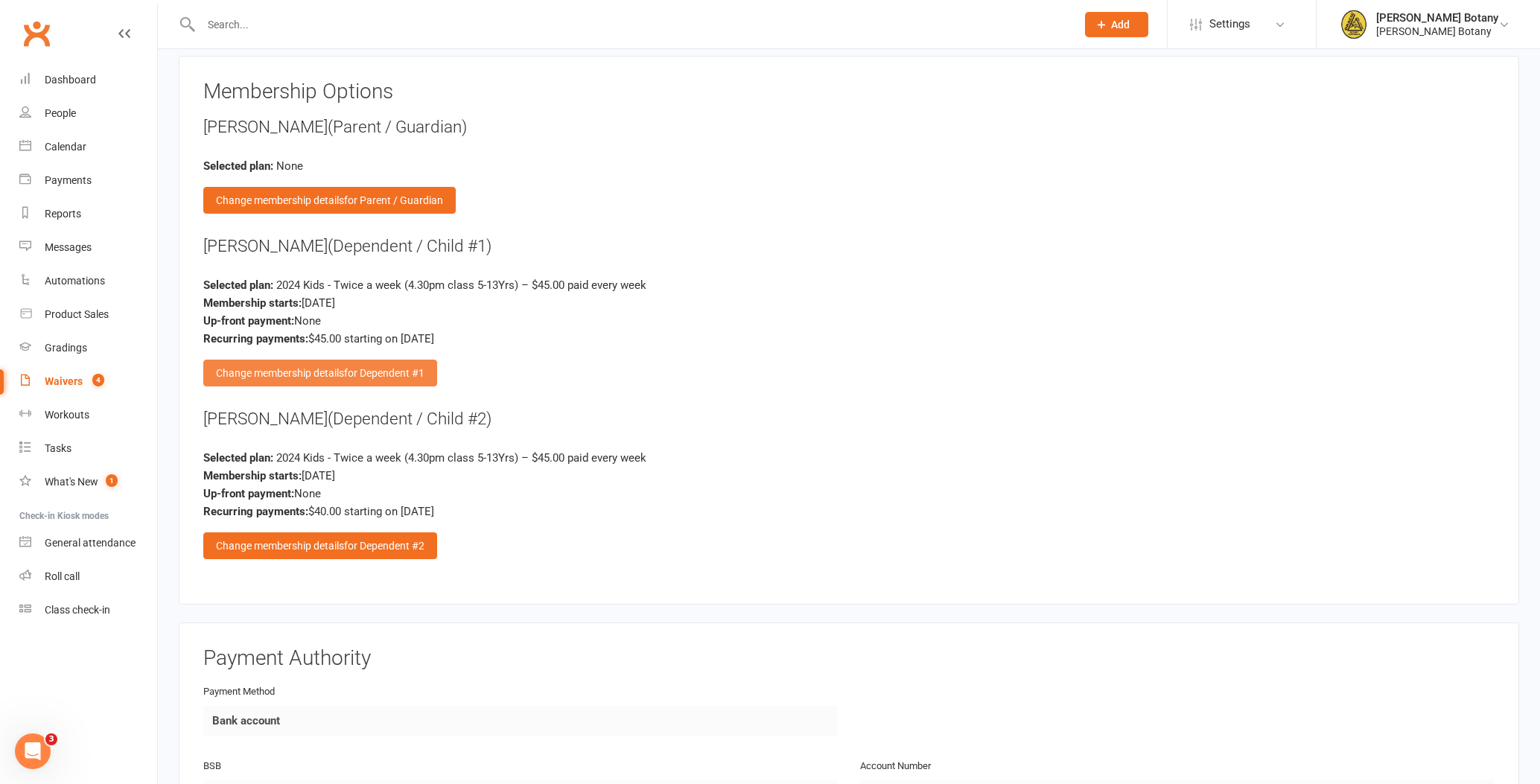
click at [406, 367] on span "for Dependent #1" at bounding box center [384, 373] width 81 height 12
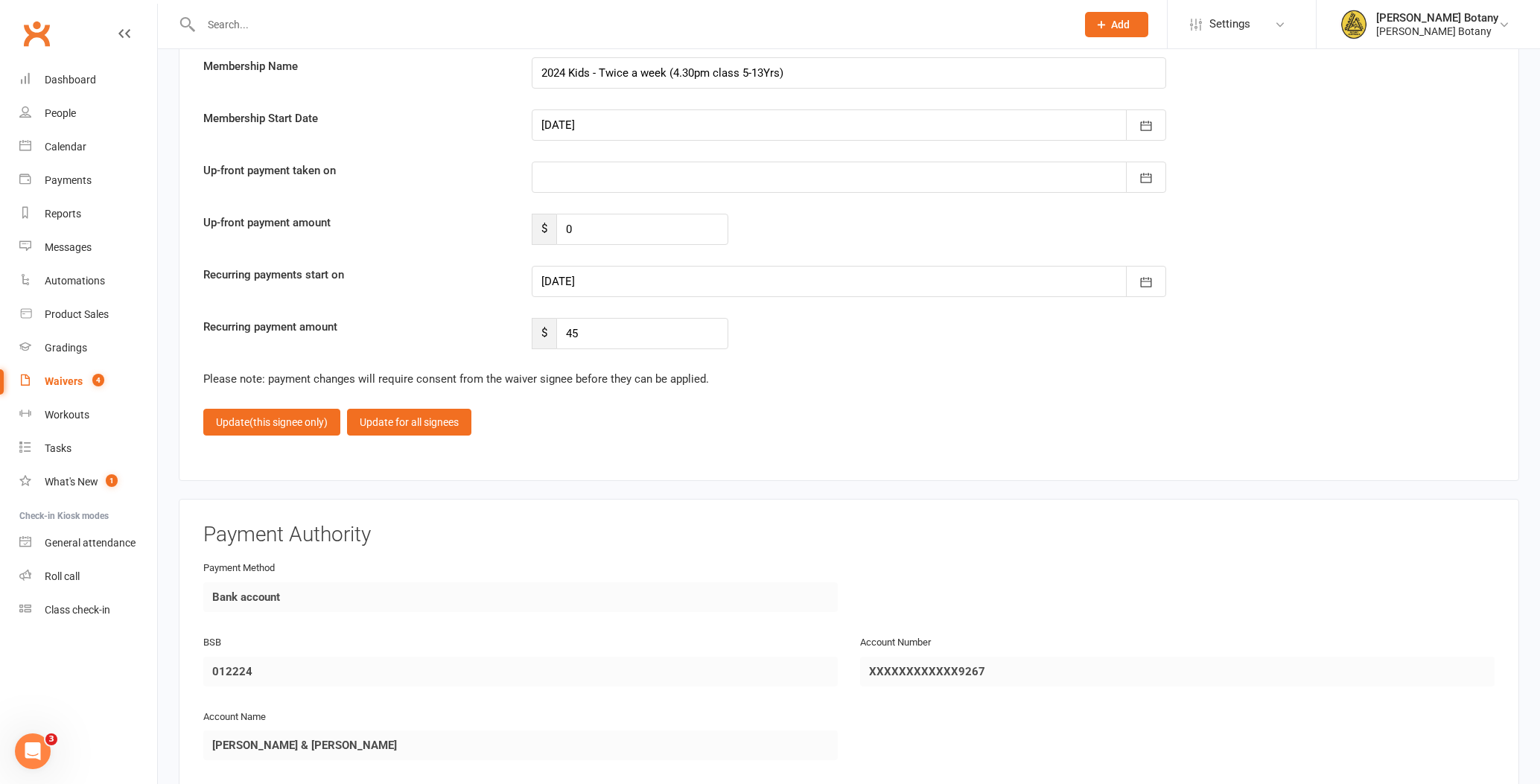
scroll to position [2884, 0]
click at [1136, 276] on button "button" at bounding box center [1146, 284] width 40 height 31
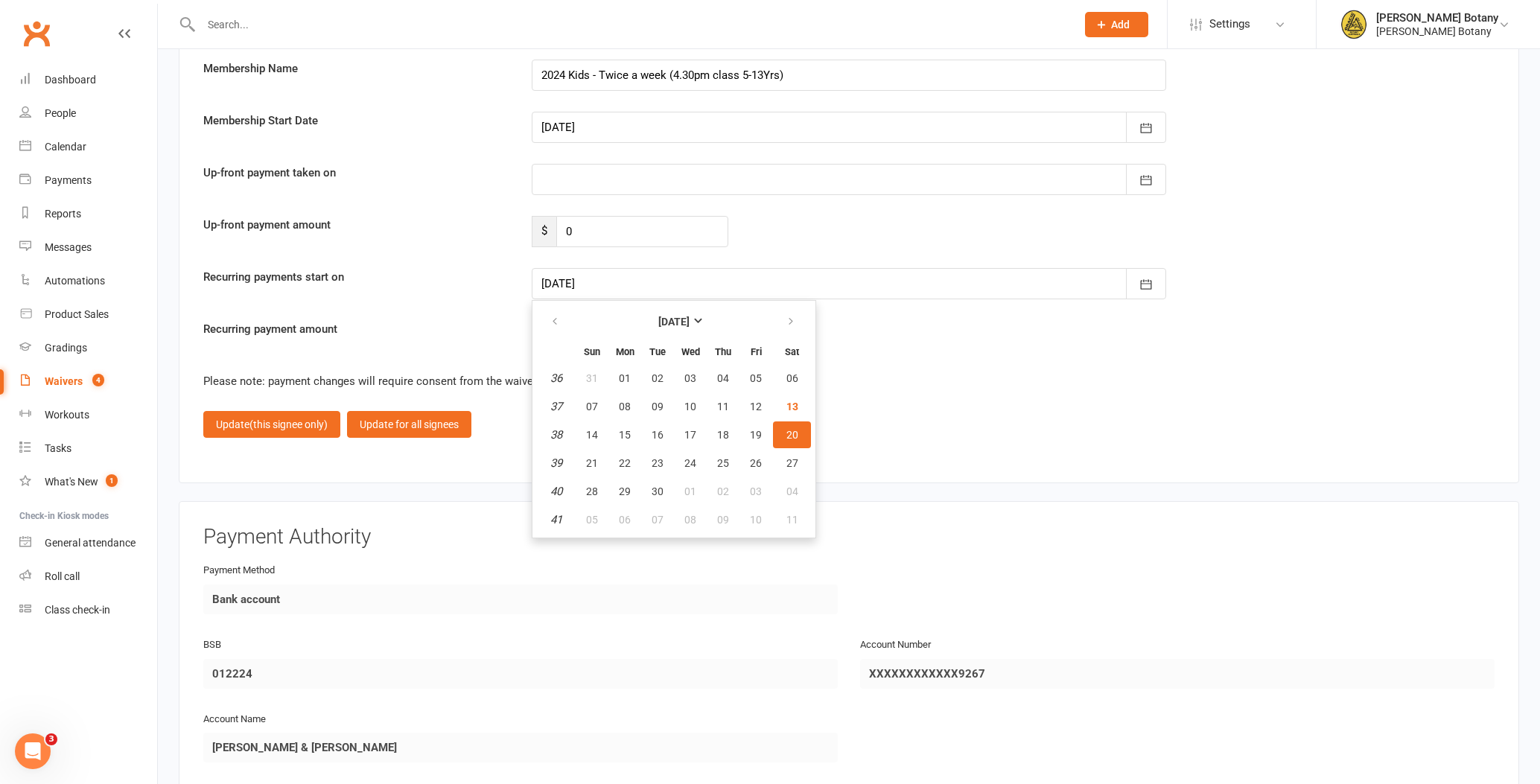
drag, startPoint x: 753, startPoint y: 427, endPoint x: 742, endPoint y: 426, distance: 11.0
click at [753, 429] on span "19" at bounding box center [756, 435] width 12 height 12
type input "[DATE]"
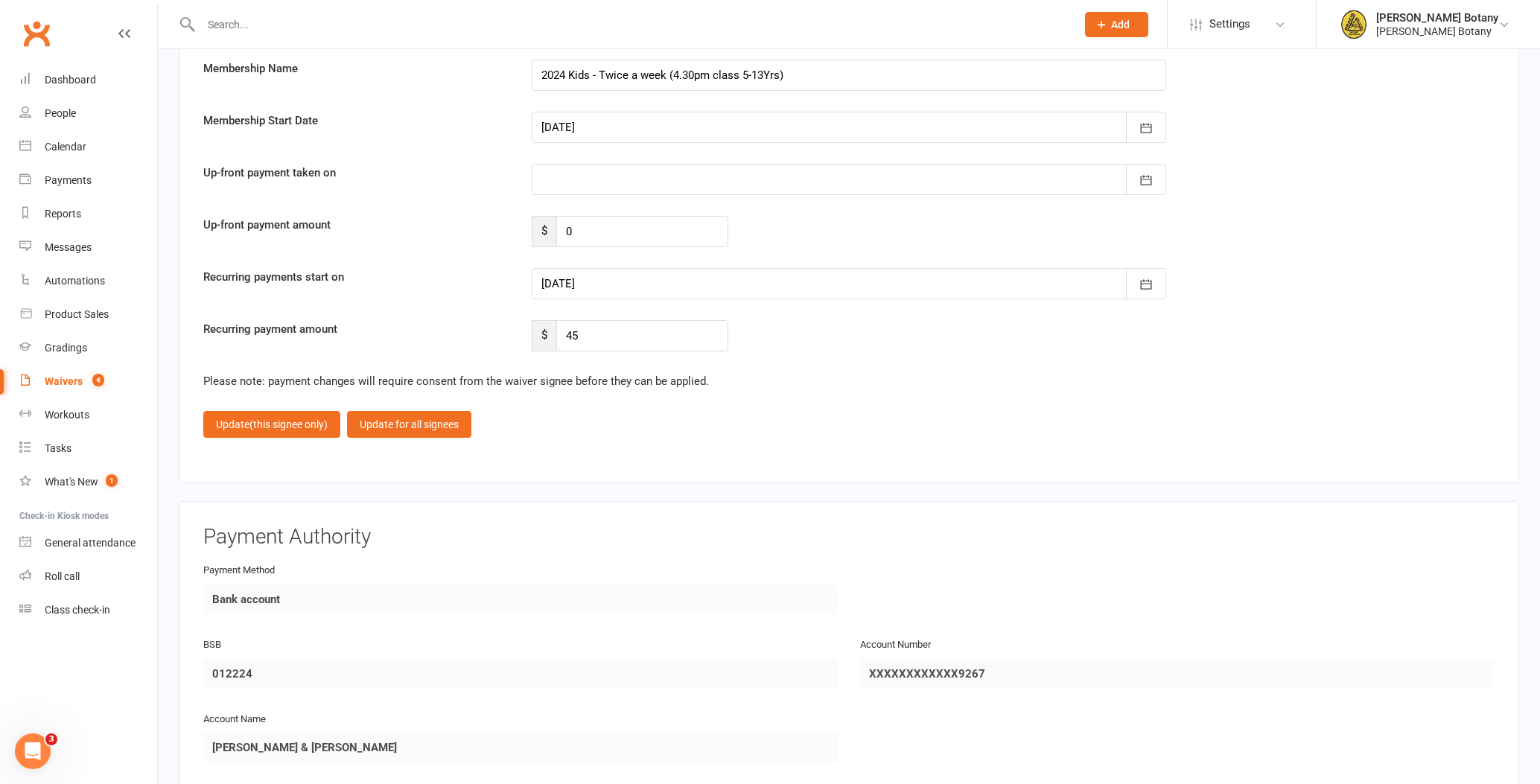
click at [299, 419] on span "(this signee only)" at bounding box center [289, 425] width 78 height 12
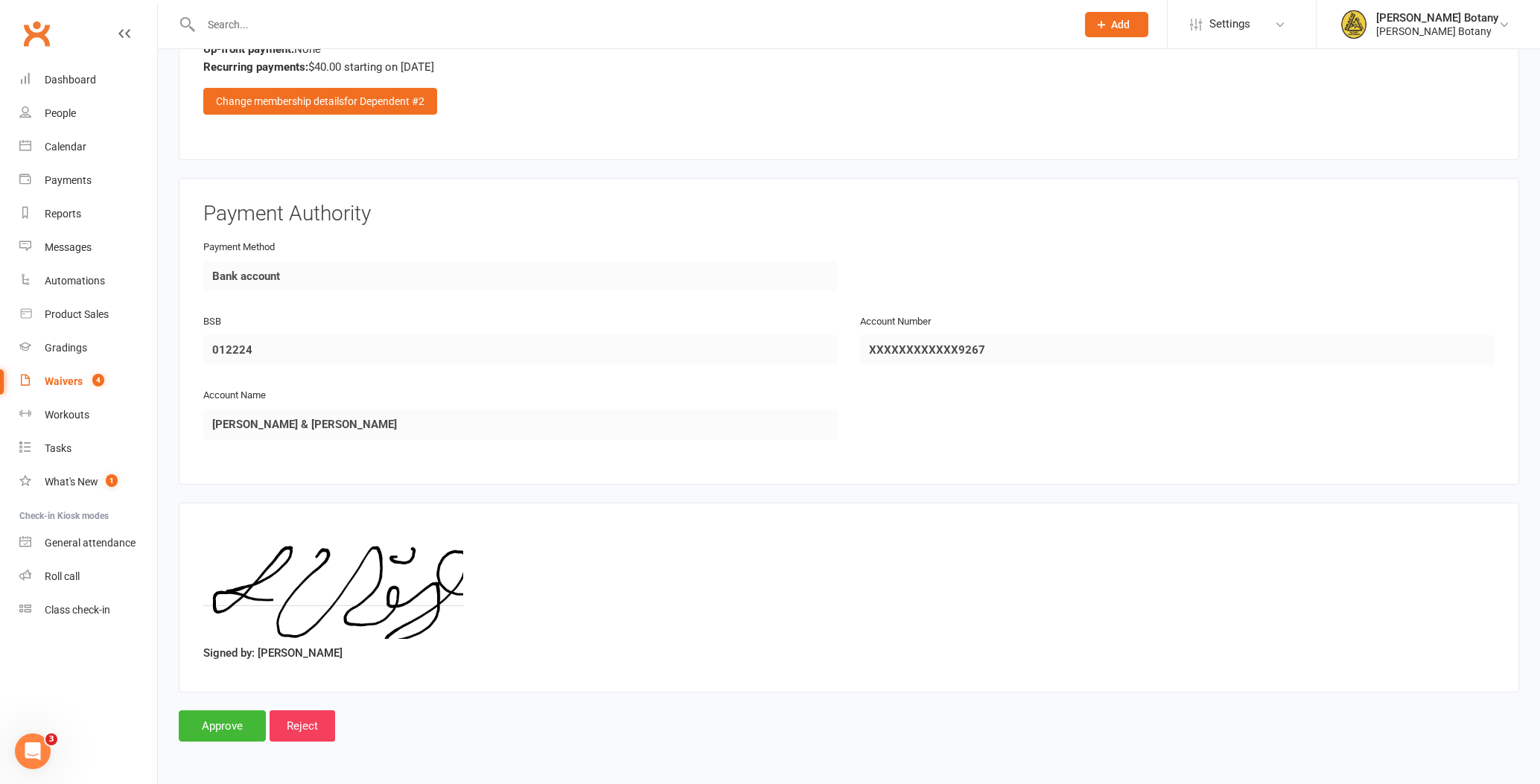
scroll to position [2164, 0]
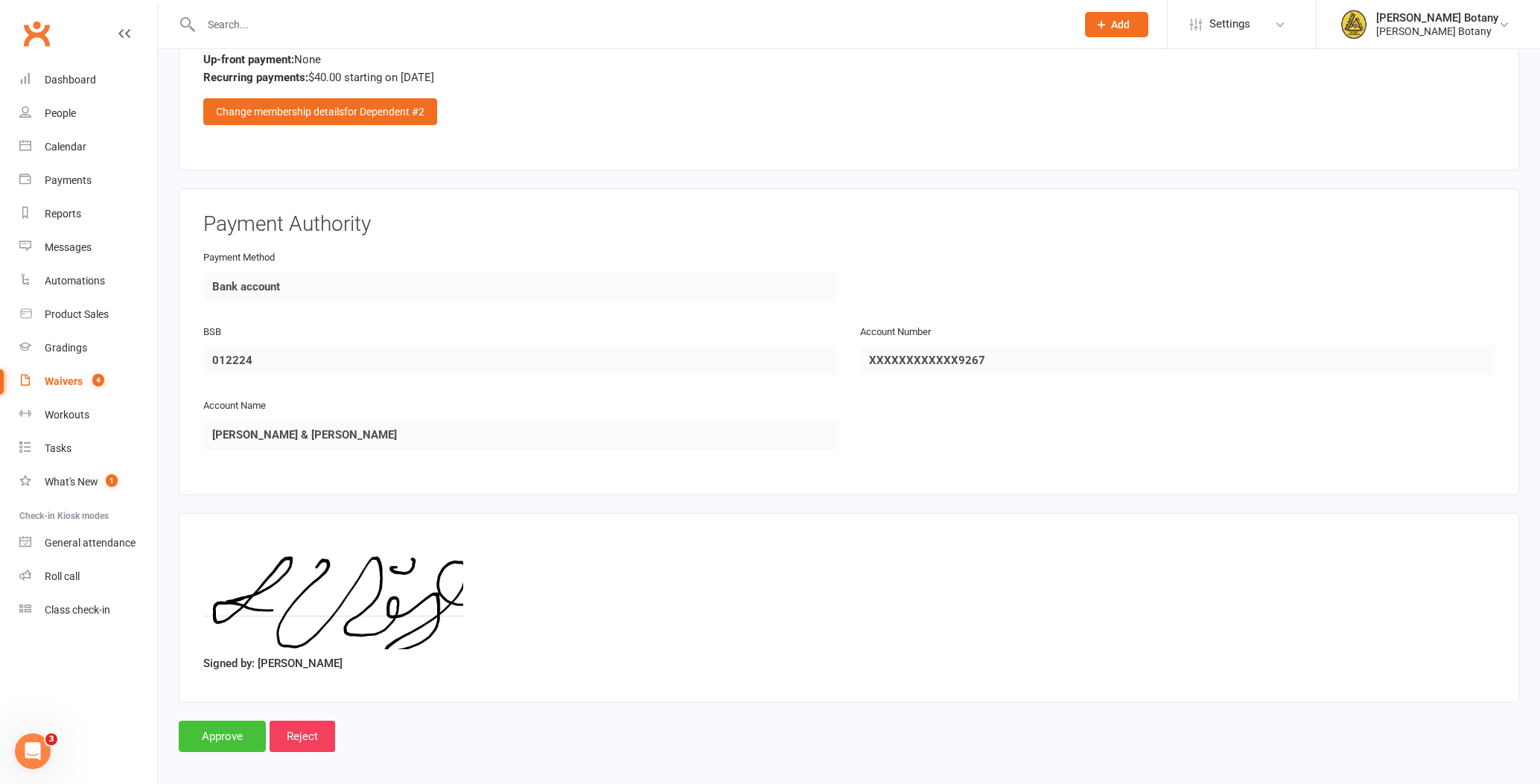
click at [244, 724] on input "Approve" at bounding box center [222, 736] width 87 height 31
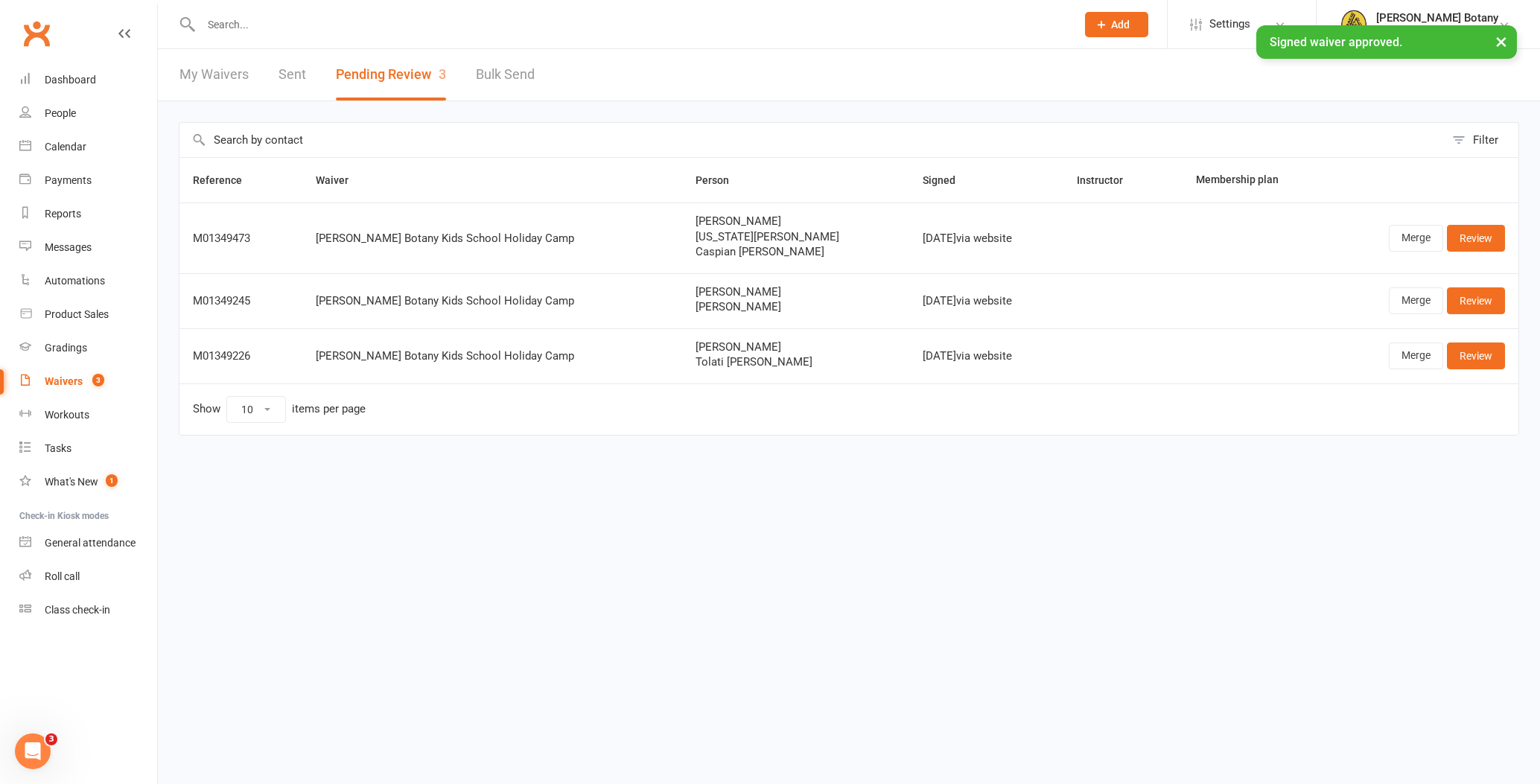
click at [1489, 356] on link "Review" at bounding box center [1476, 357] width 58 height 27
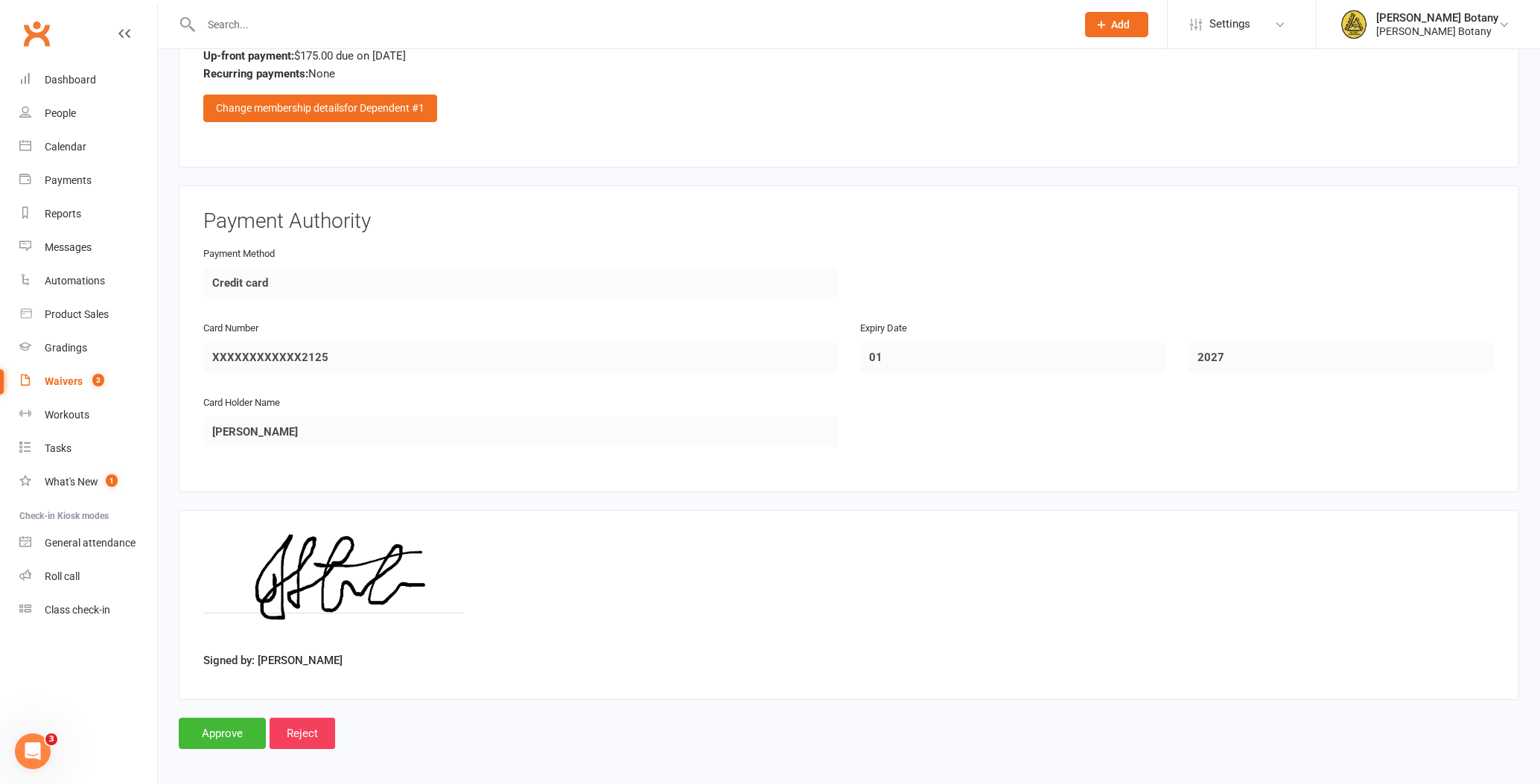
scroll to position [1615, 0]
click at [239, 735] on input "Approve" at bounding box center [222, 734] width 87 height 31
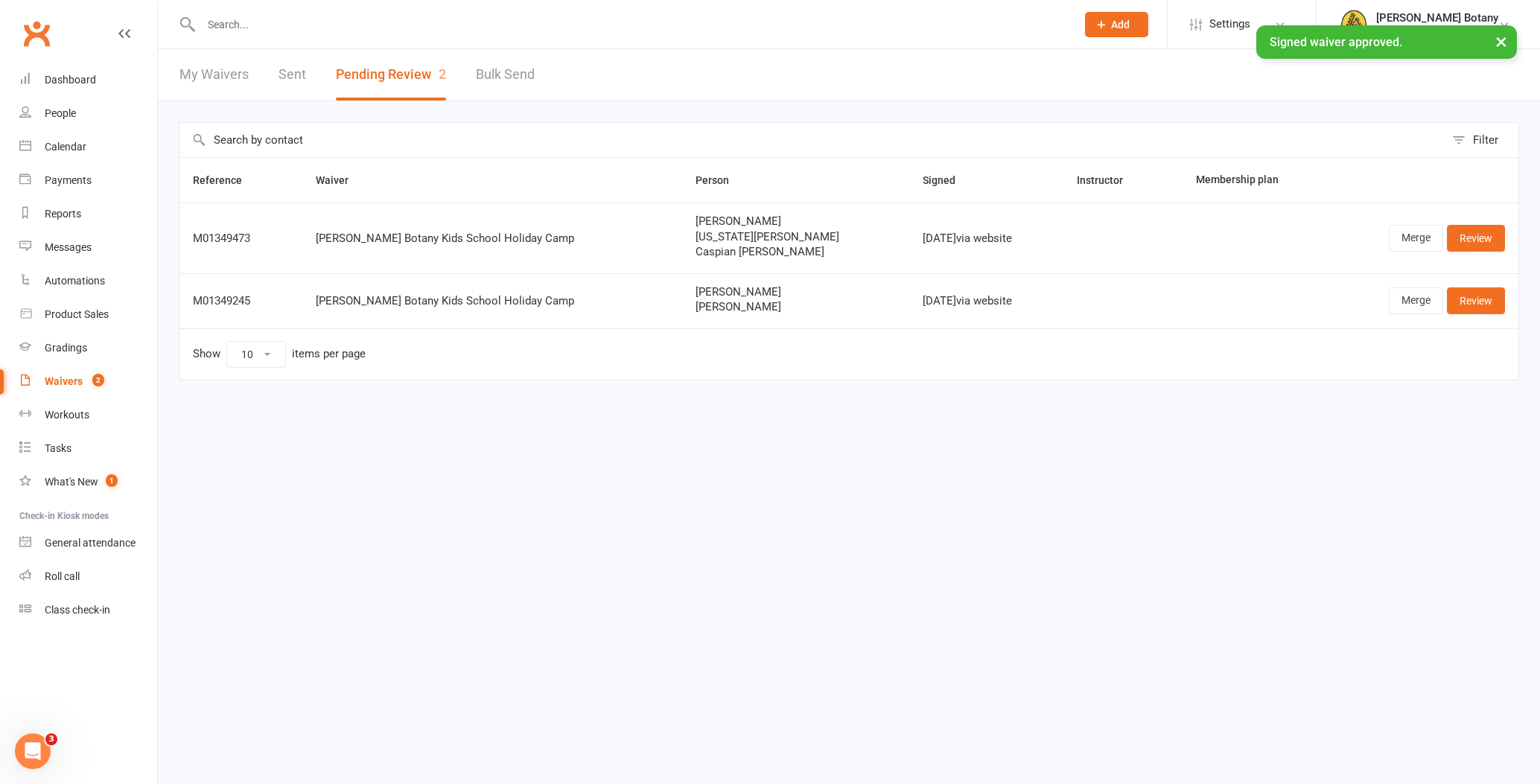
click at [1493, 299] on link "Review" at bounding box center [1476, 301] width 58 height 27
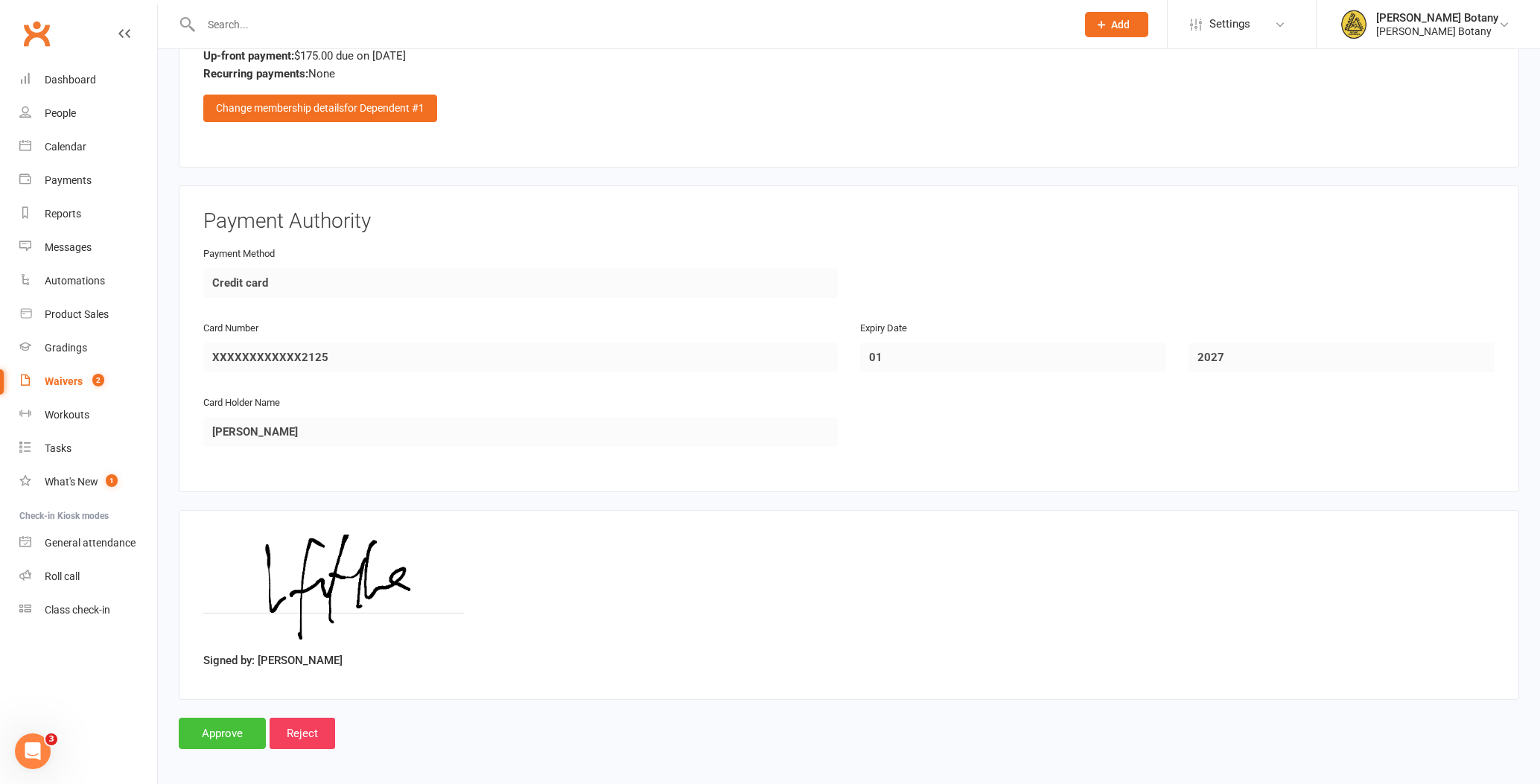
scroll to position [1508, 0]
click at [234, 727] on input "Approve" at bounding box center [222, 734] width 87 height 31
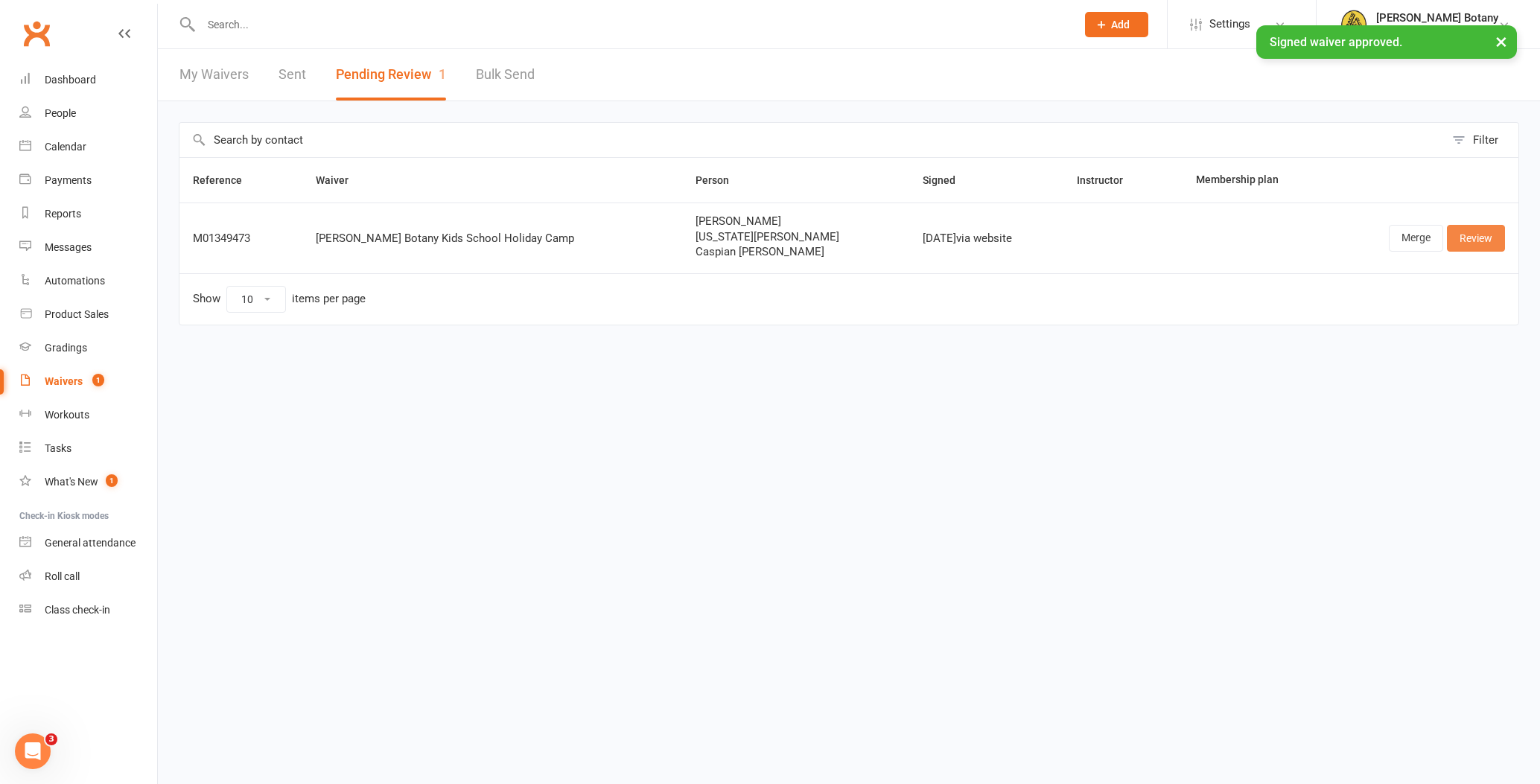
scroll to position [1, 0]
click at [1480, 235] on link "Review" at bounding box center [1476, 239] width 58 height 27
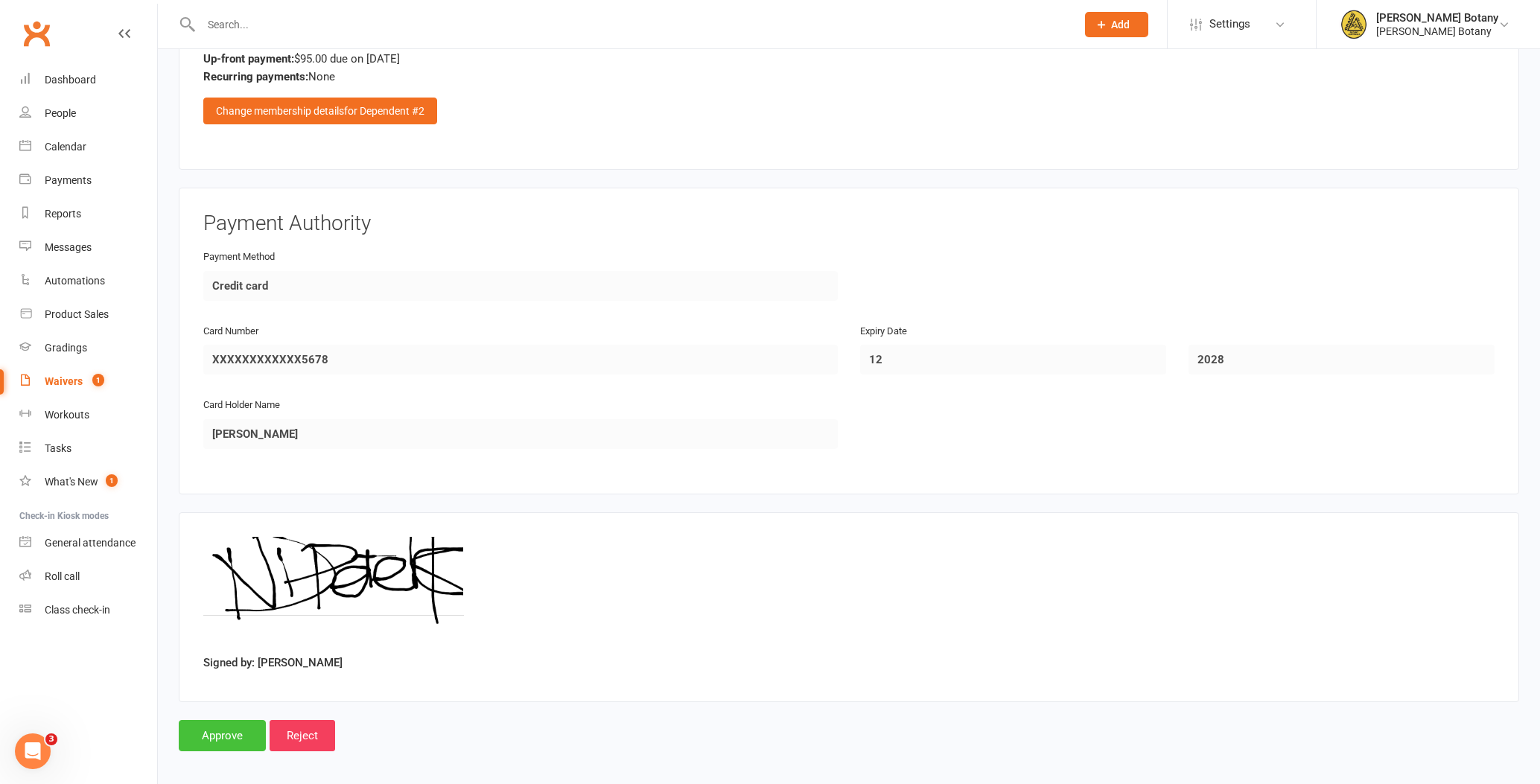
scroll to position [2164, 0]
click at [233, 726] on input "Approve" at bounding box center [222, 736] width 87 height 31
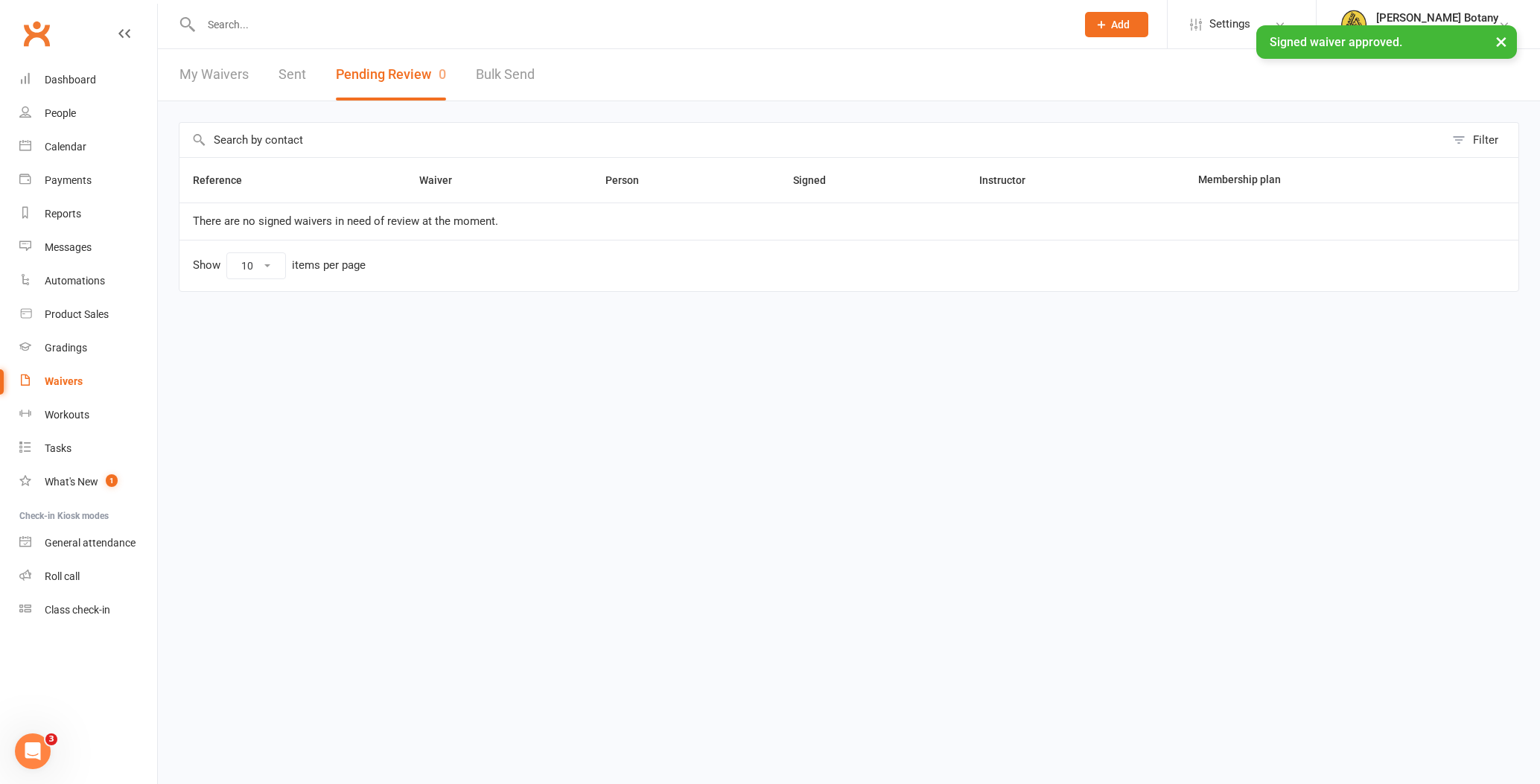
click at [61, 114] on div "People" at bounding box center [60, 113] width 31 height 12
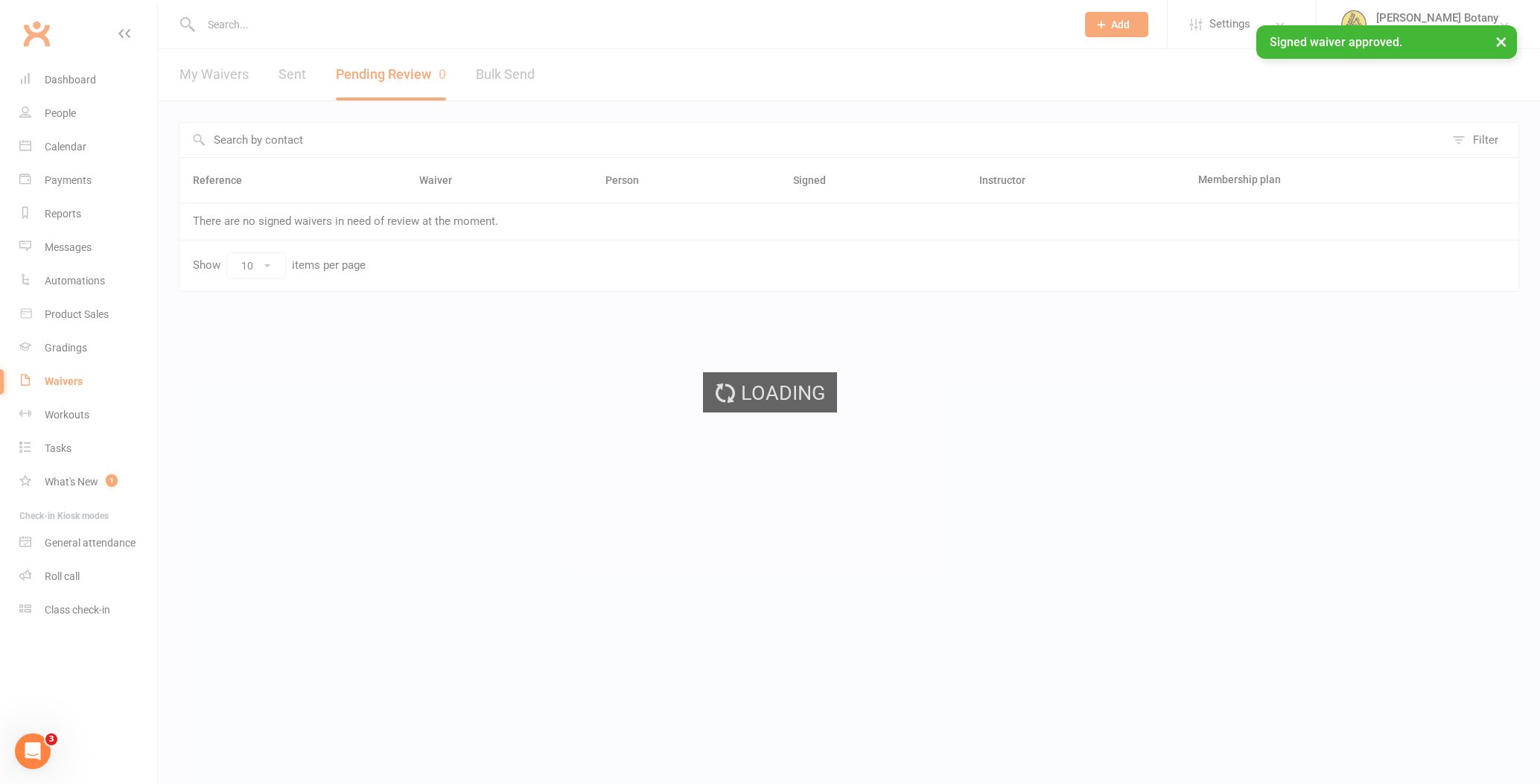
select select "100"
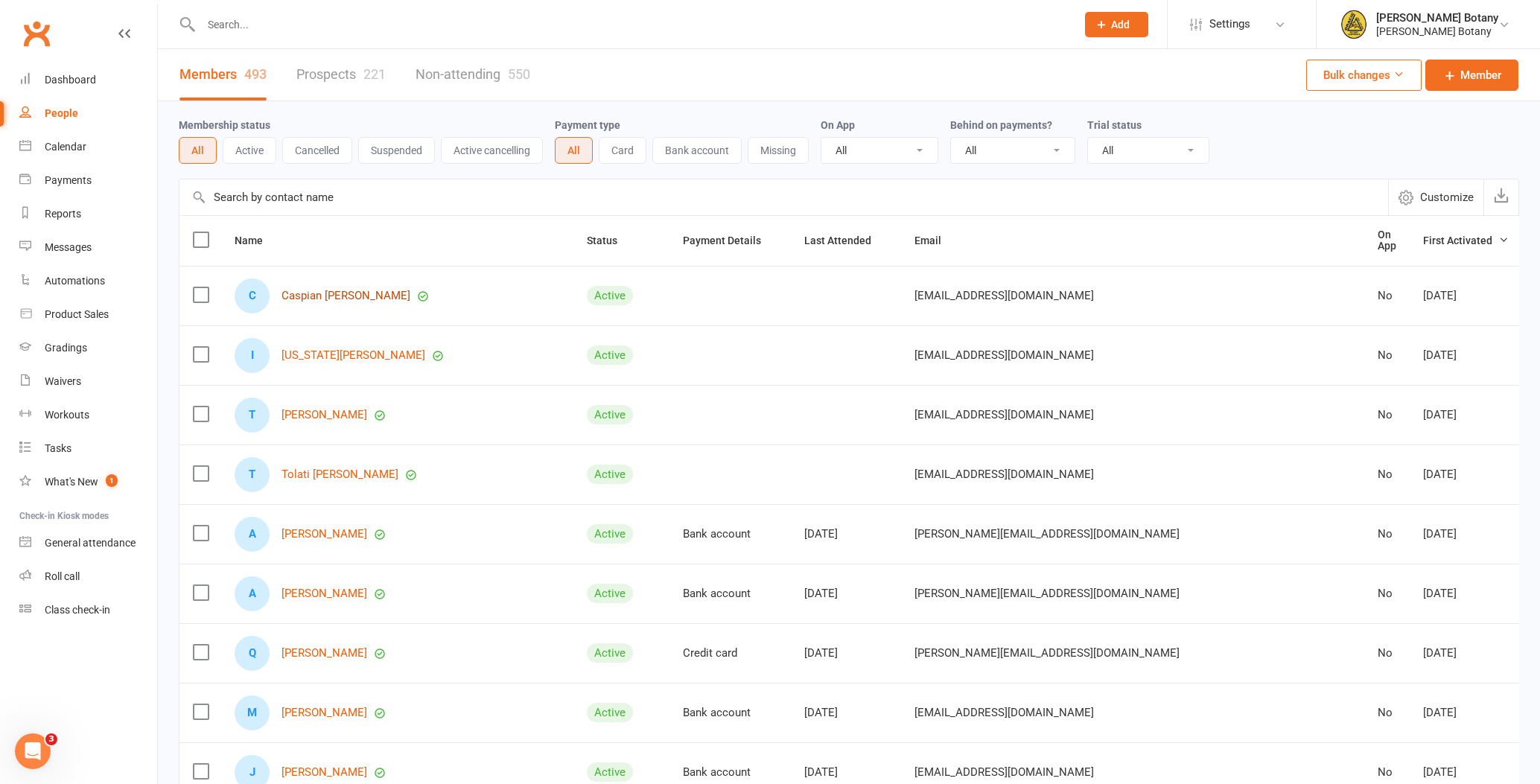
click at [321, 291] on link "Caspian [PERSON_NAME]" at bounding box center [346, 295] width 129 height 13
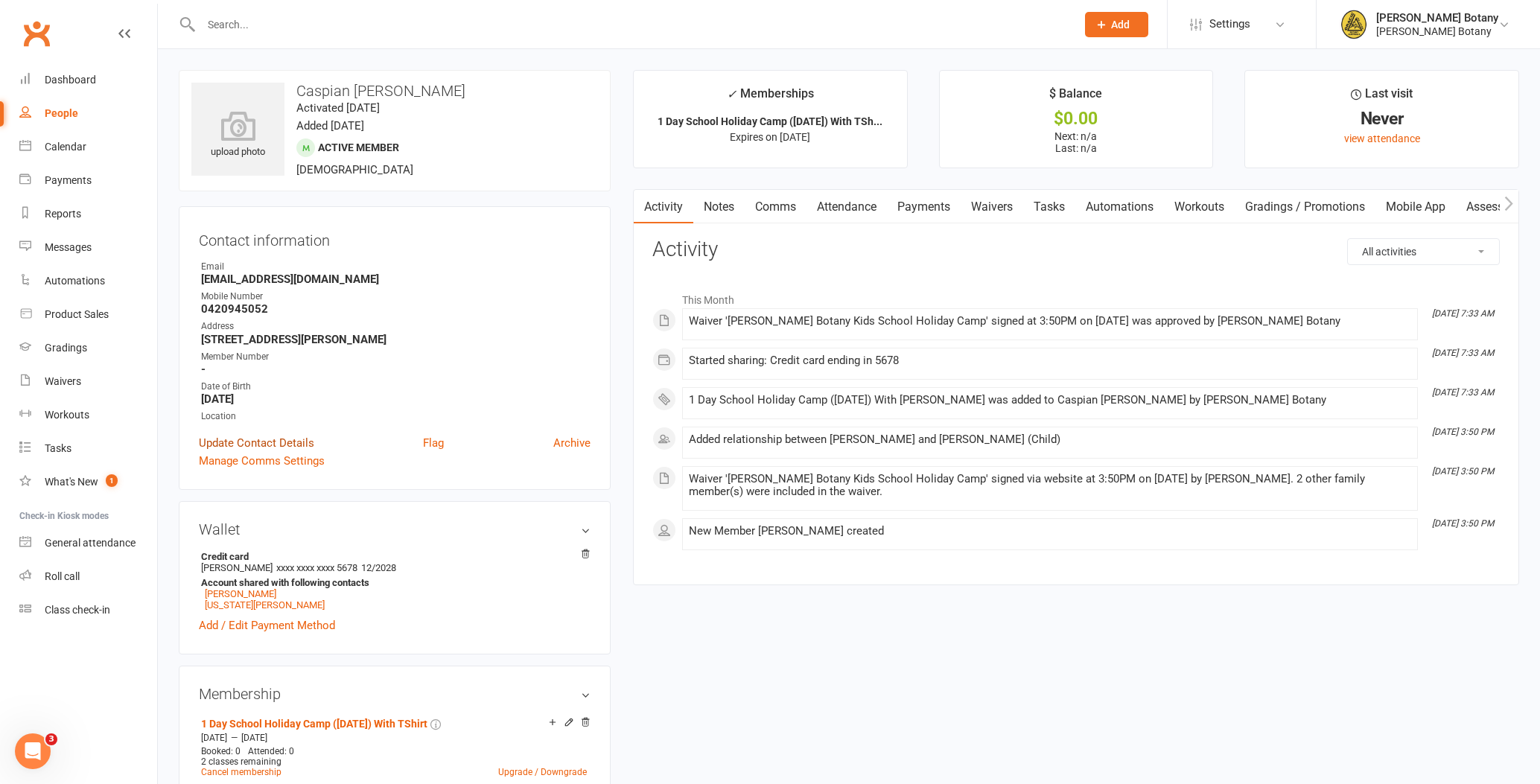
click at [305, 443] on link "Update Contact Details" at bounding box center [257, 443] width 116 height 17
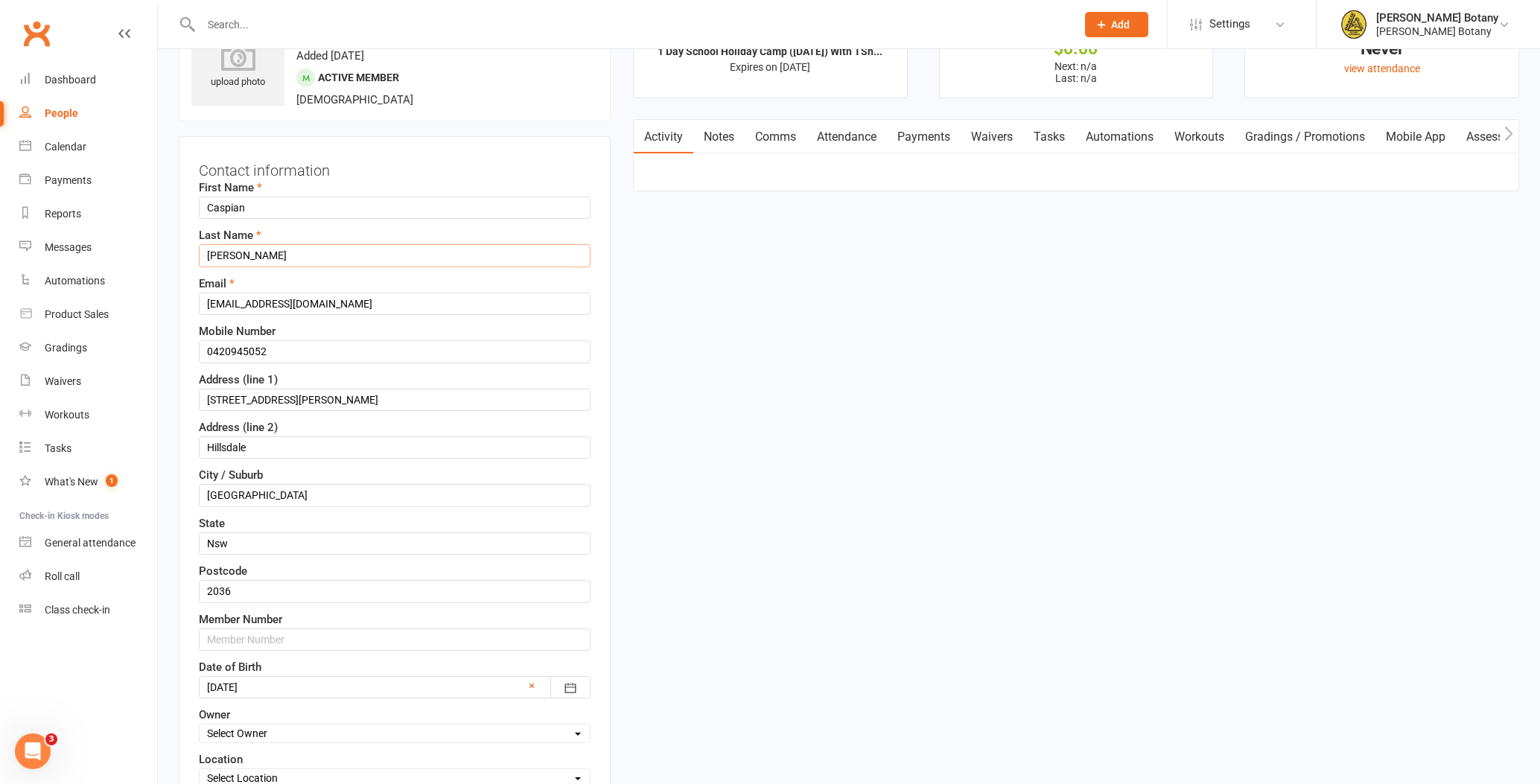
click at [339, 256] on input "[PERSON_NAME]" at bounding box center [394, 255] width 392 height 22
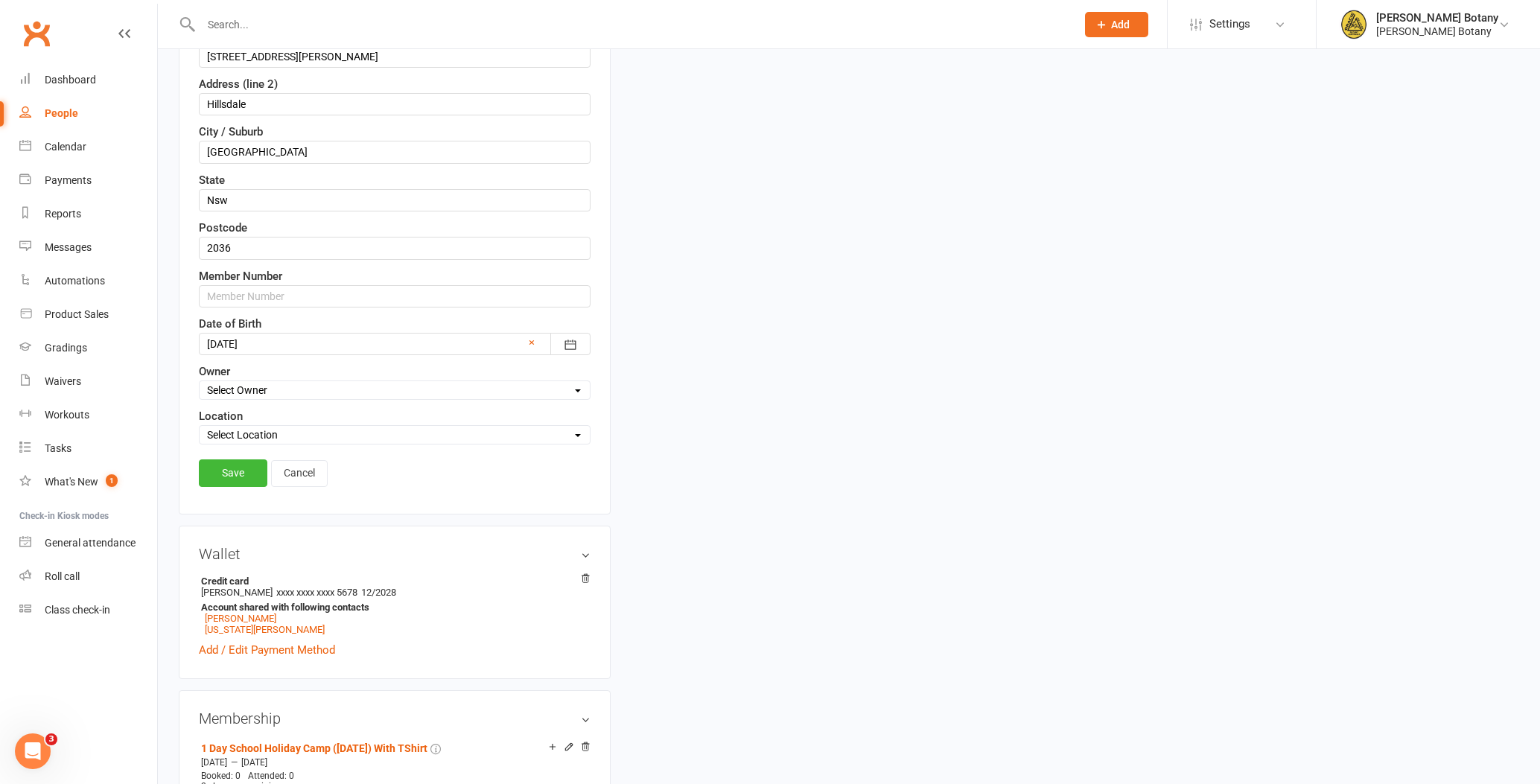
scroll to position [416, 0]
type input "[PERSON_NAME] HOLIDAY CAMP"
select select "0"
drag, startPoint x: 243, startPoint y: 423, endPoint x: 241, endPoint y: 458, distance: 35.1
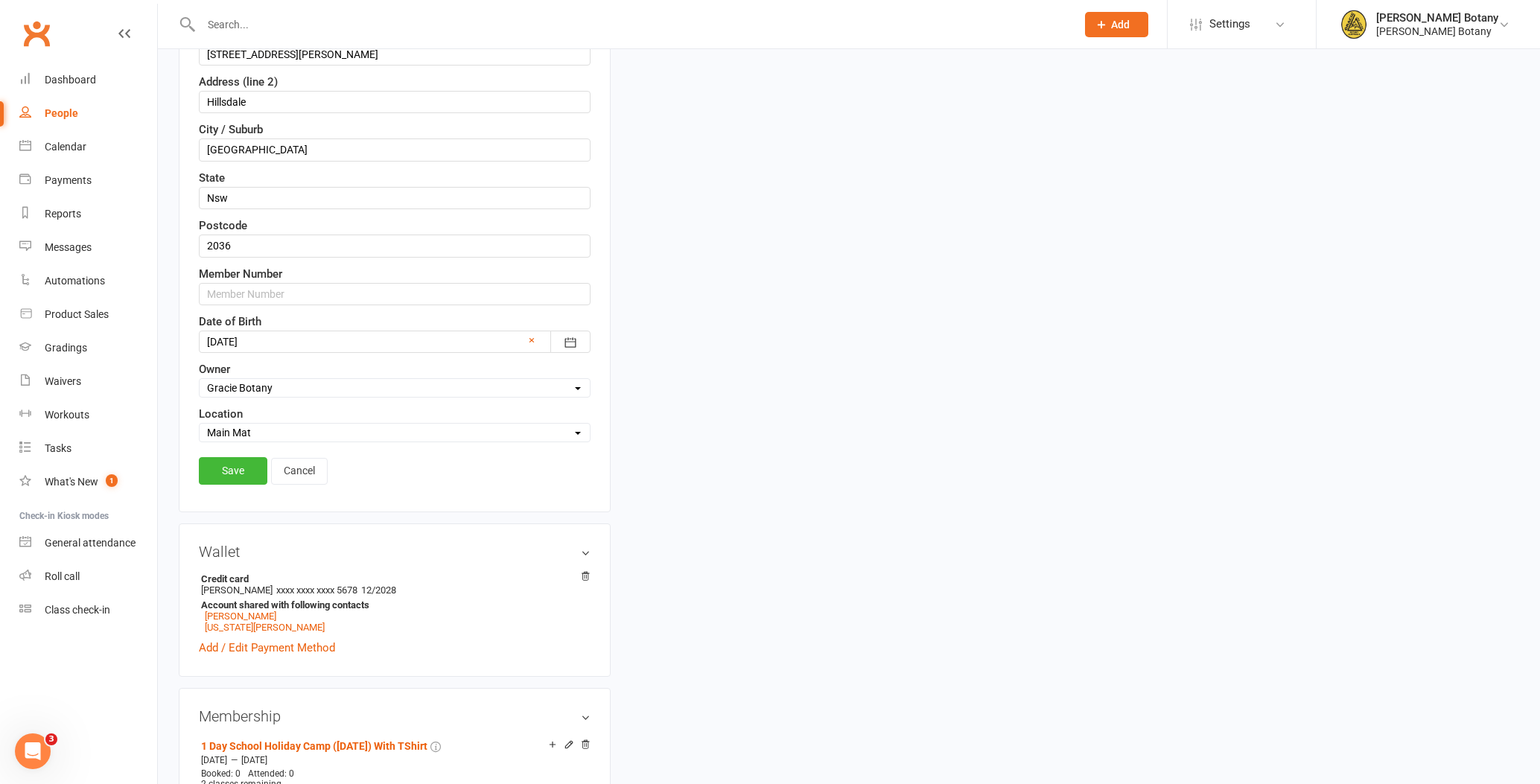
click at [241, 458] on link "Save" at bounding box center [233, 471] width 69 height 27
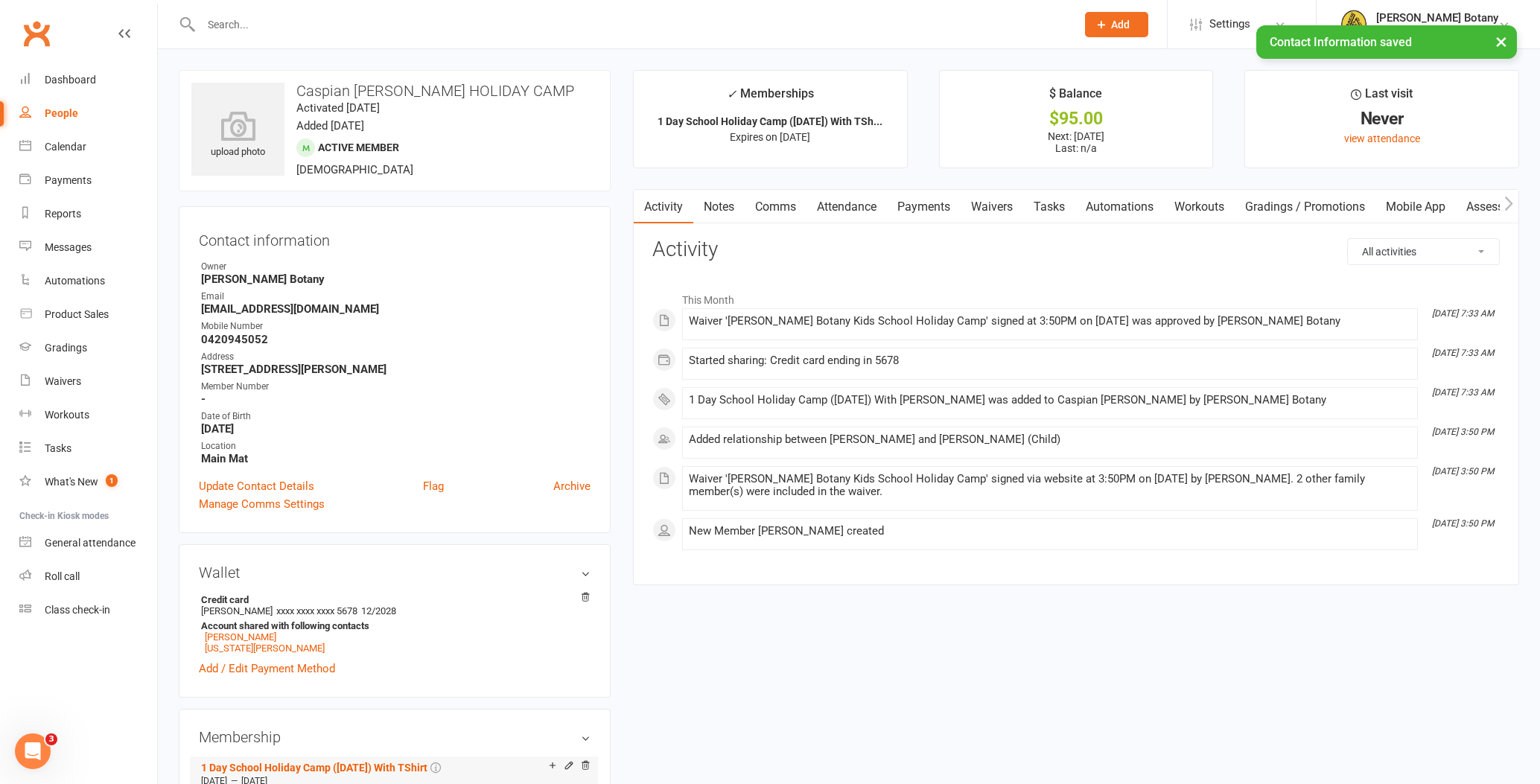
scroll to position [0, 0]
click at [54, 114] on div "People" at bounding box center [61, 113] width 33 height 12
select select "100"
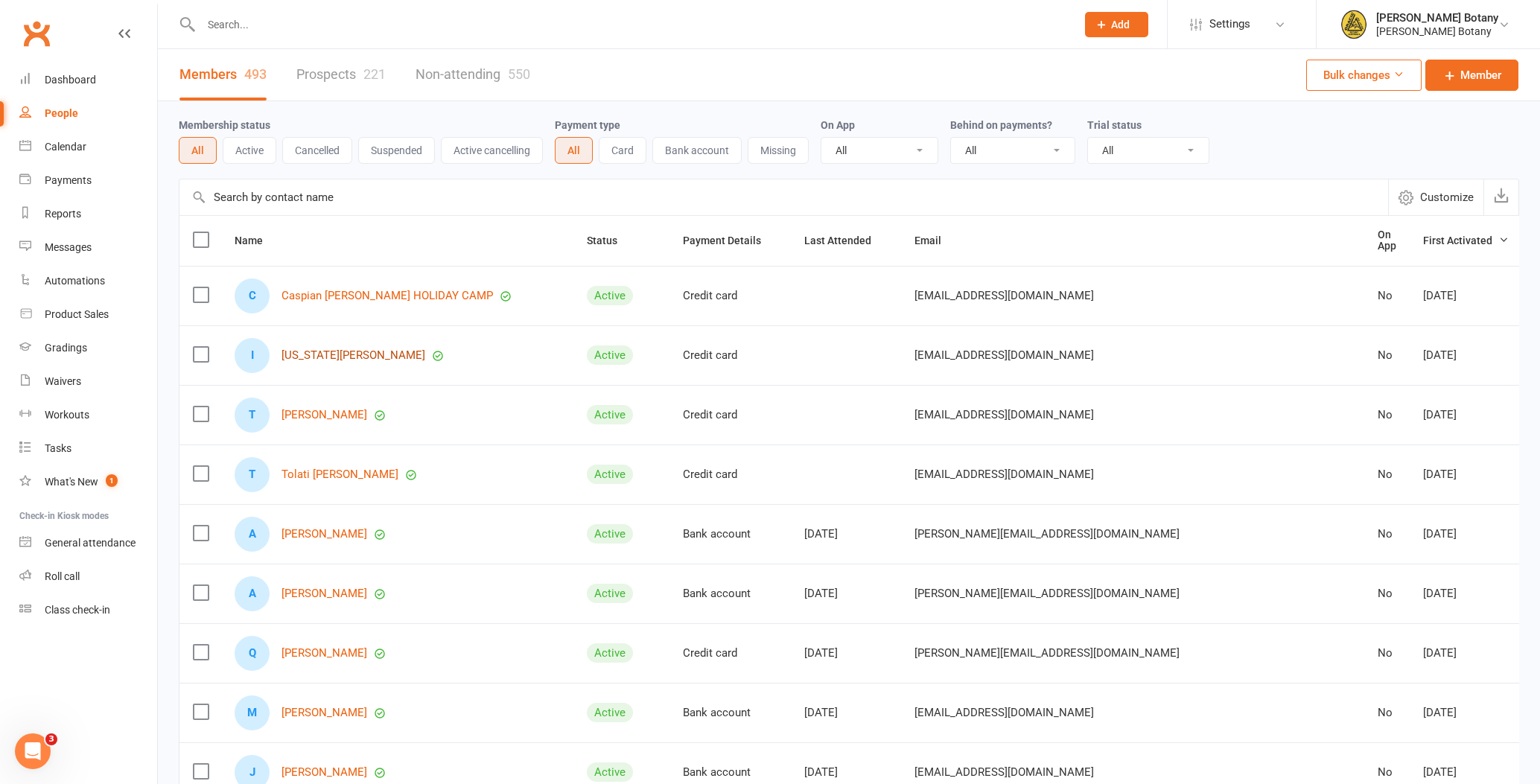
click at [329, 352] on link "[US_STATE][PERSON_NAME]" at bounding box center [354, 356] width 144 height 13
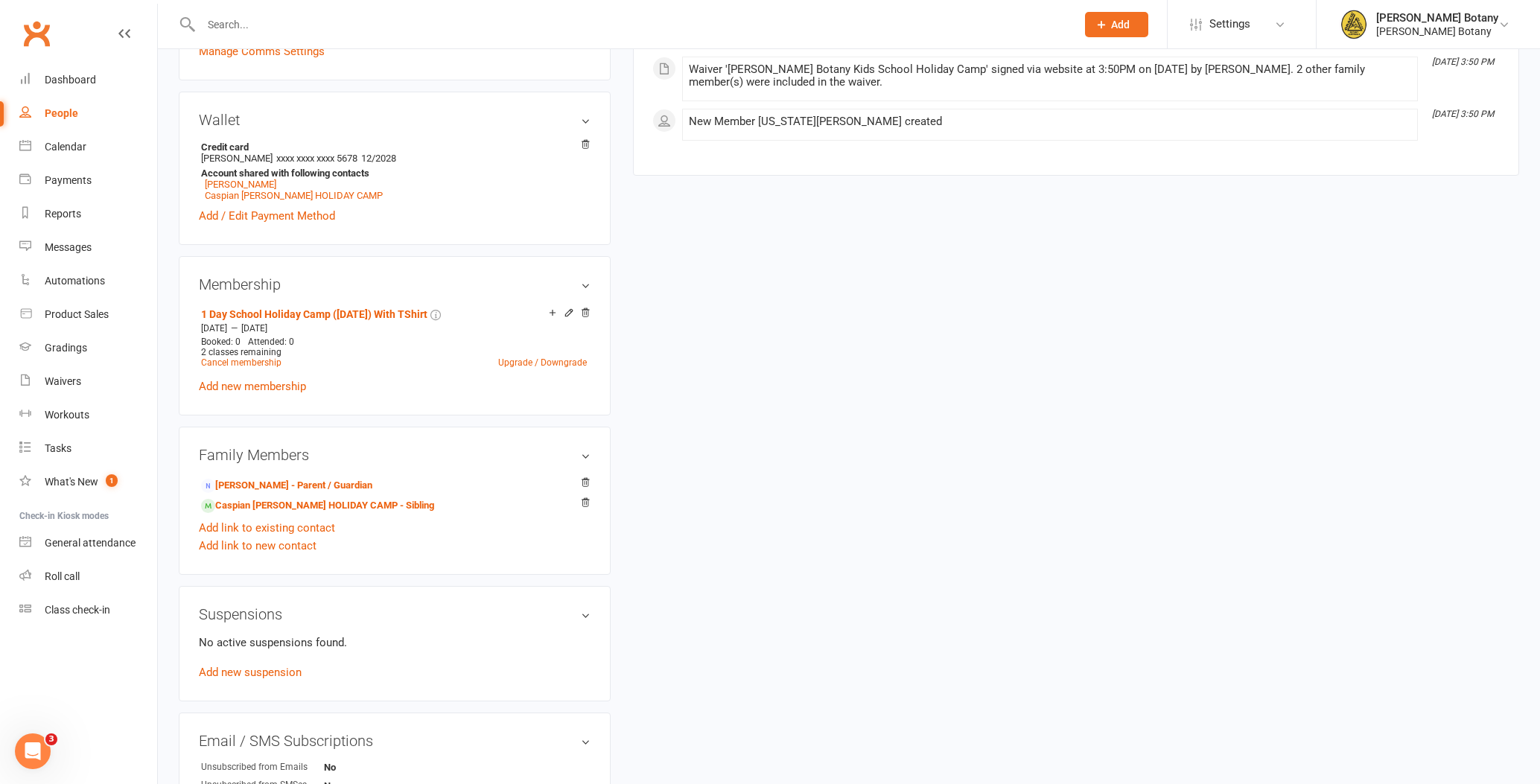
scroll to position [410, 0]
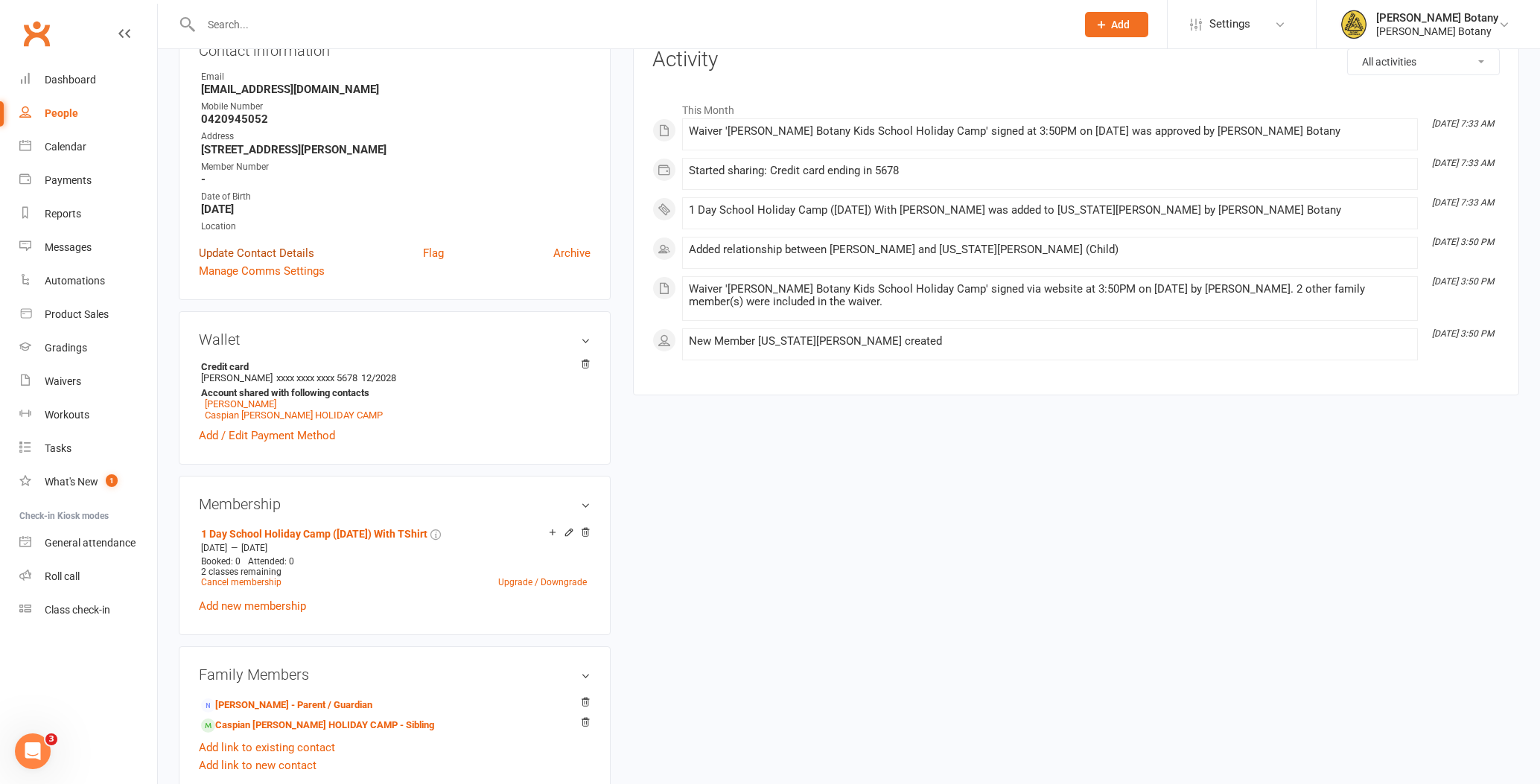
click at [276, 253] on link "Update Contact Details" at bounding box center [257, 253] width 116 height 17
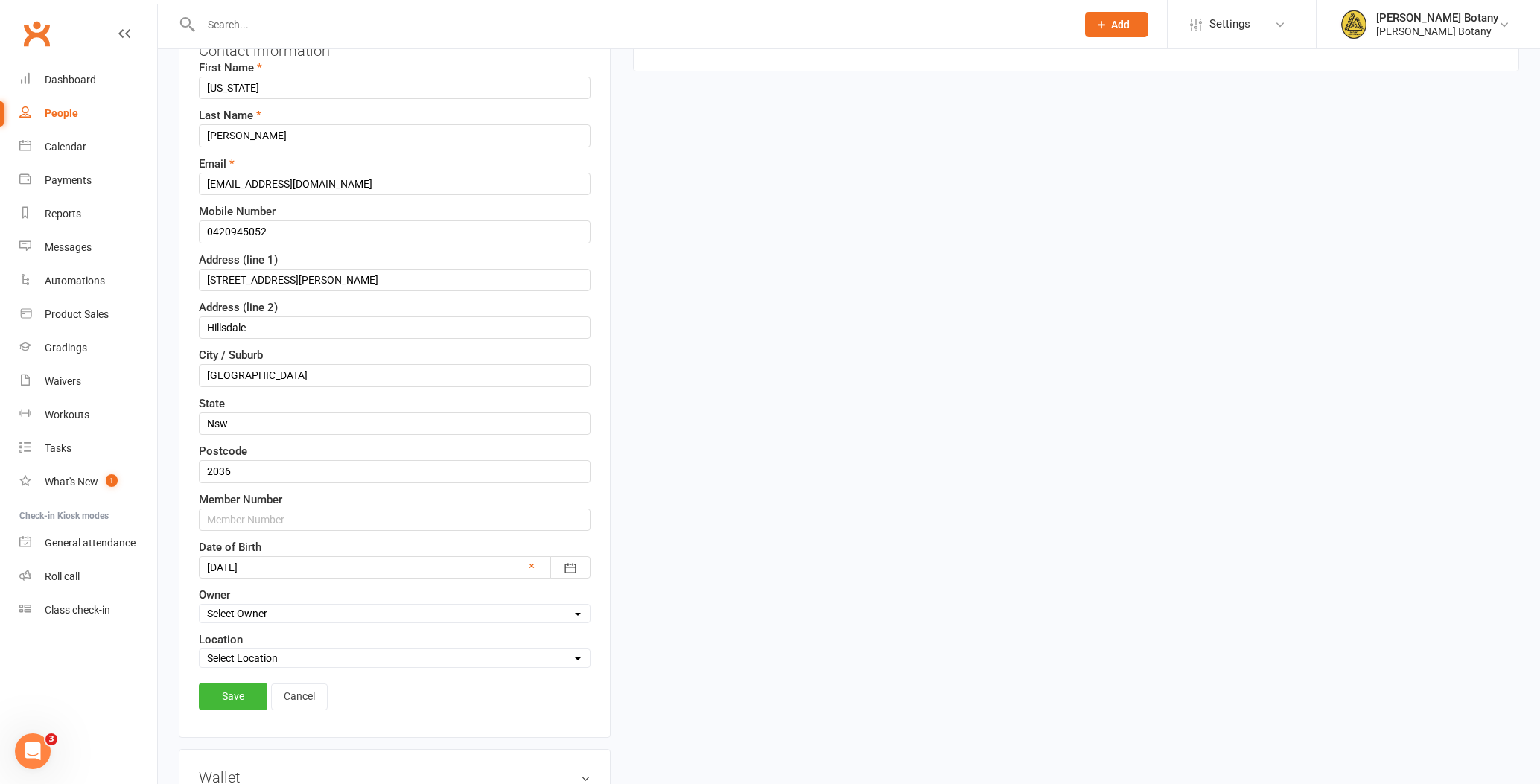
scroll to position [70, 0]
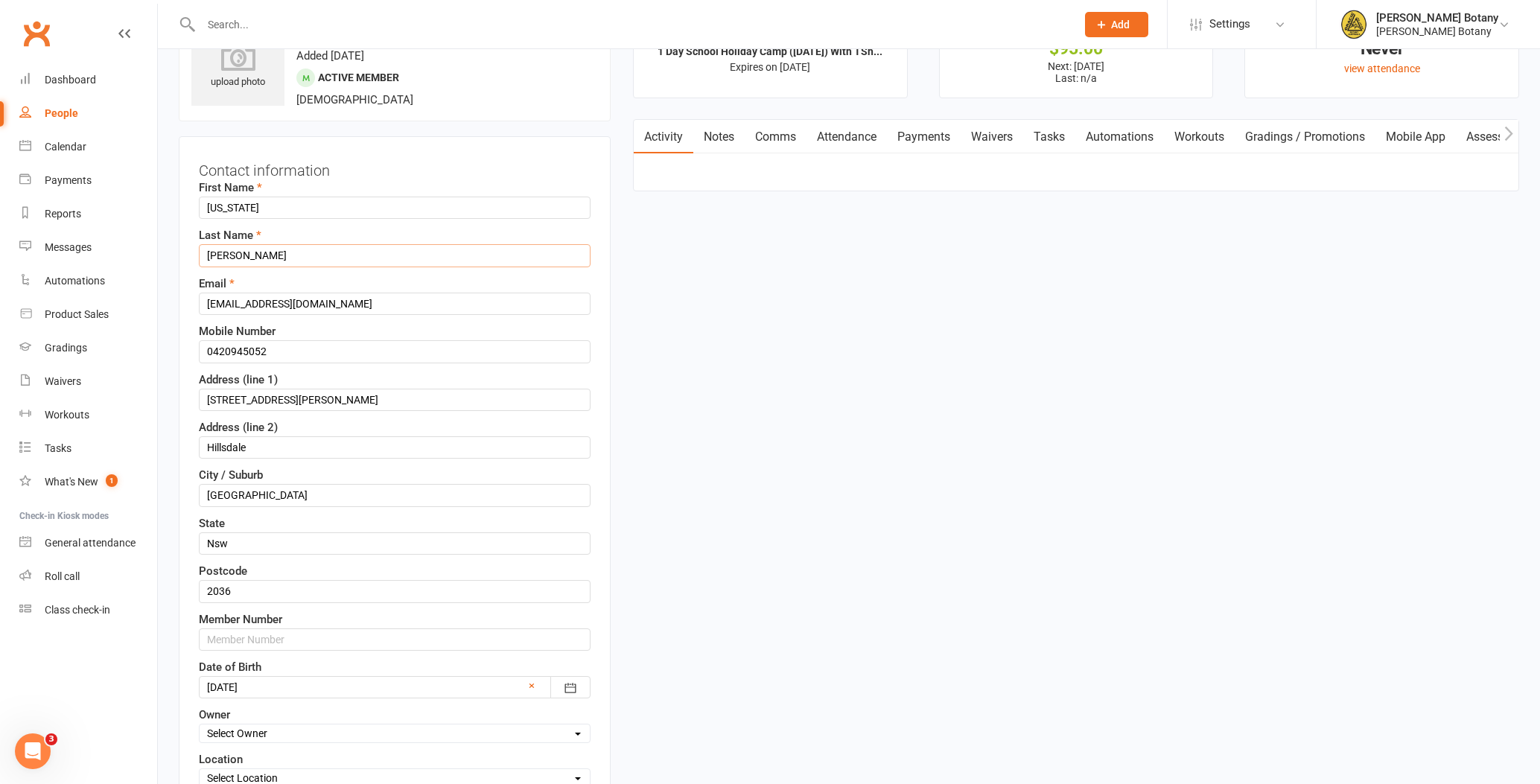
click at [293, 256] on input "[PERSON_NAME]" at bounding box center [394, 255] width 392 height 22
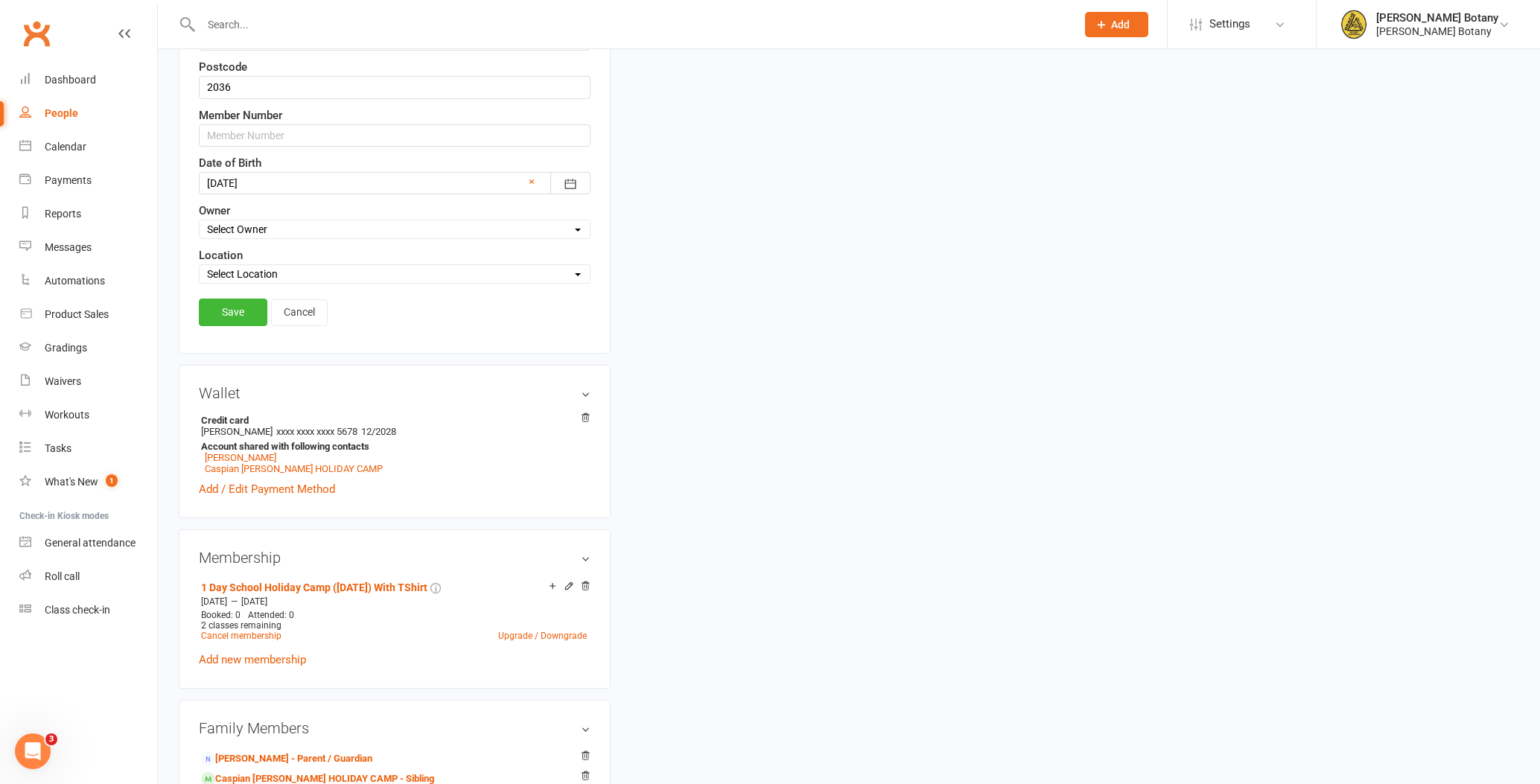
scroll to position [619, 0]
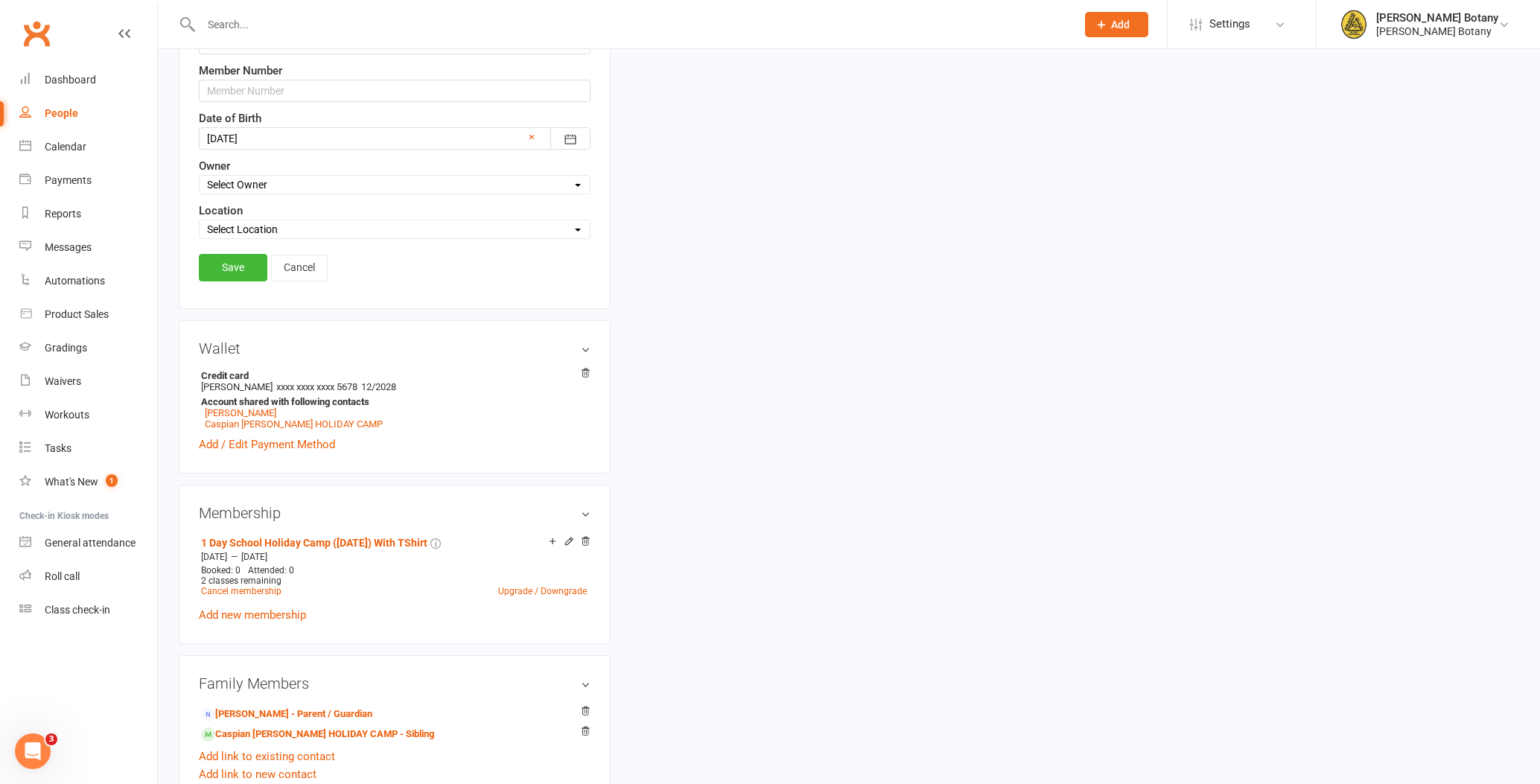
type input "[PERSON_NAME] HOLIDAY CAMP"
select select "0"
click at [249, 265] on link "Save" at bounding box center [233, 267] width 69 height 27
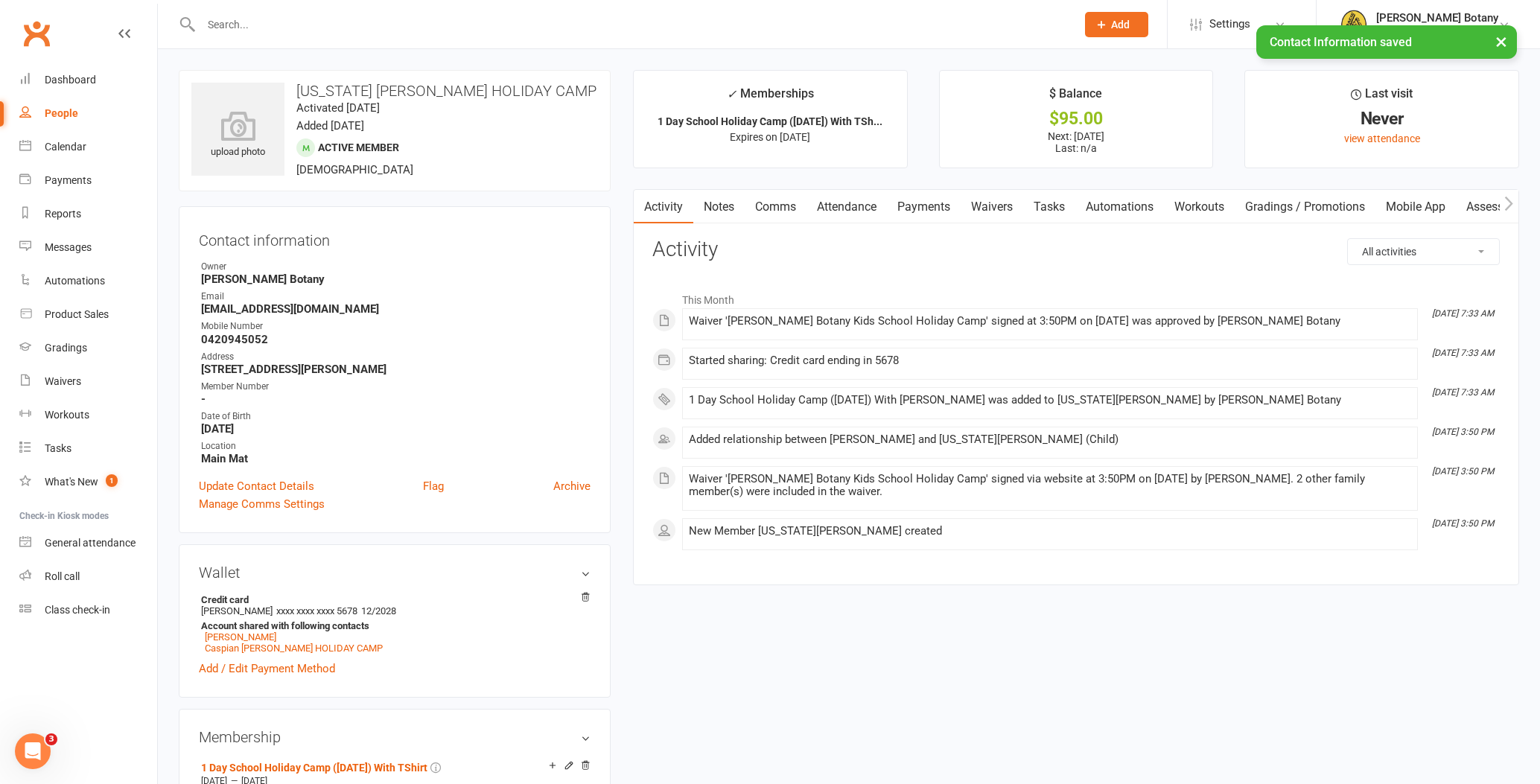
scroll to position [0, 0]
click at [74, 113] on div "People" at bounding box center [61, 113] width 33 height 12
select select "100"
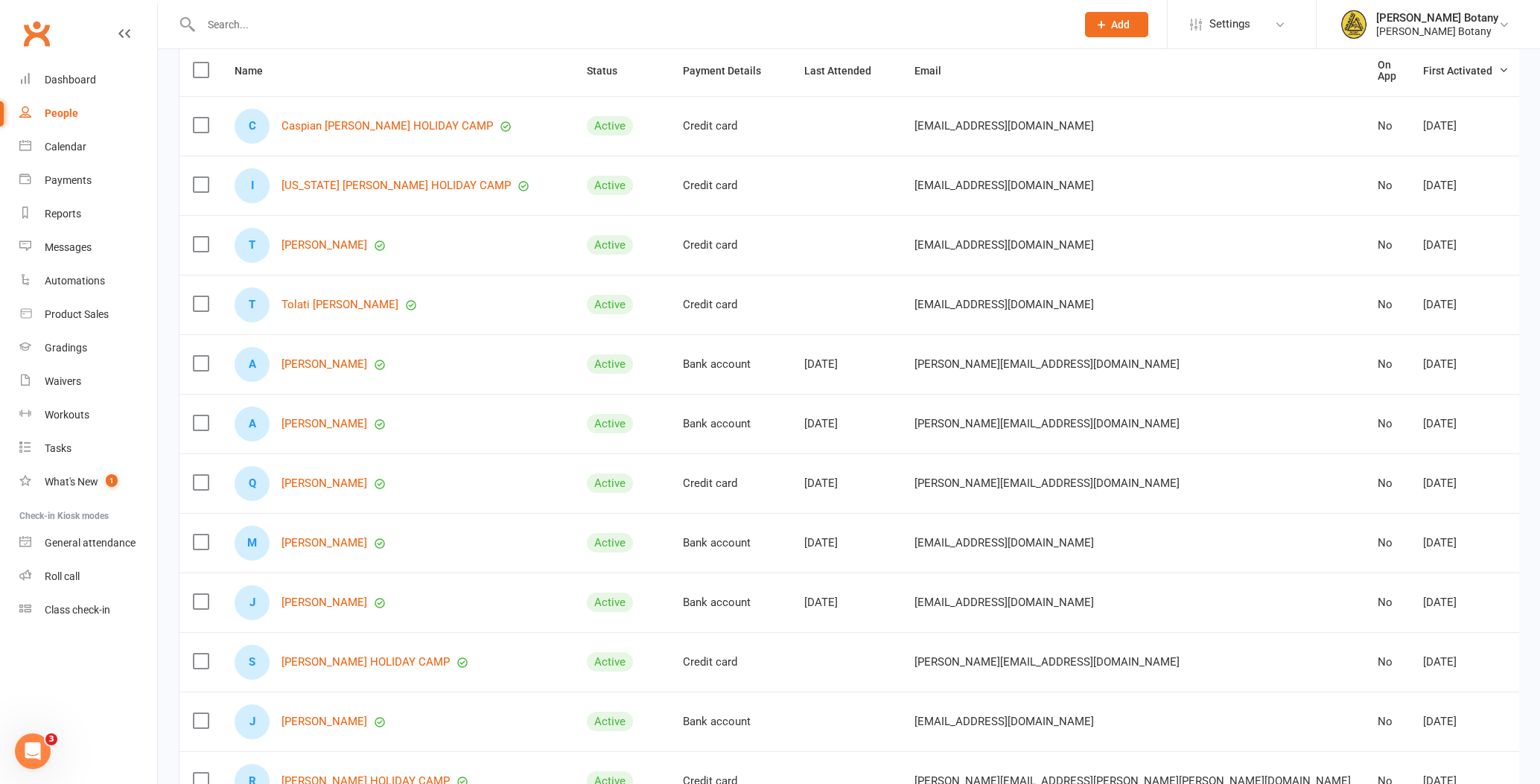
scroll to position [170, 0]
click at [340, 243] on link "[PERSON_NAME]" at bounding box center [325, 245] width 86 height 13
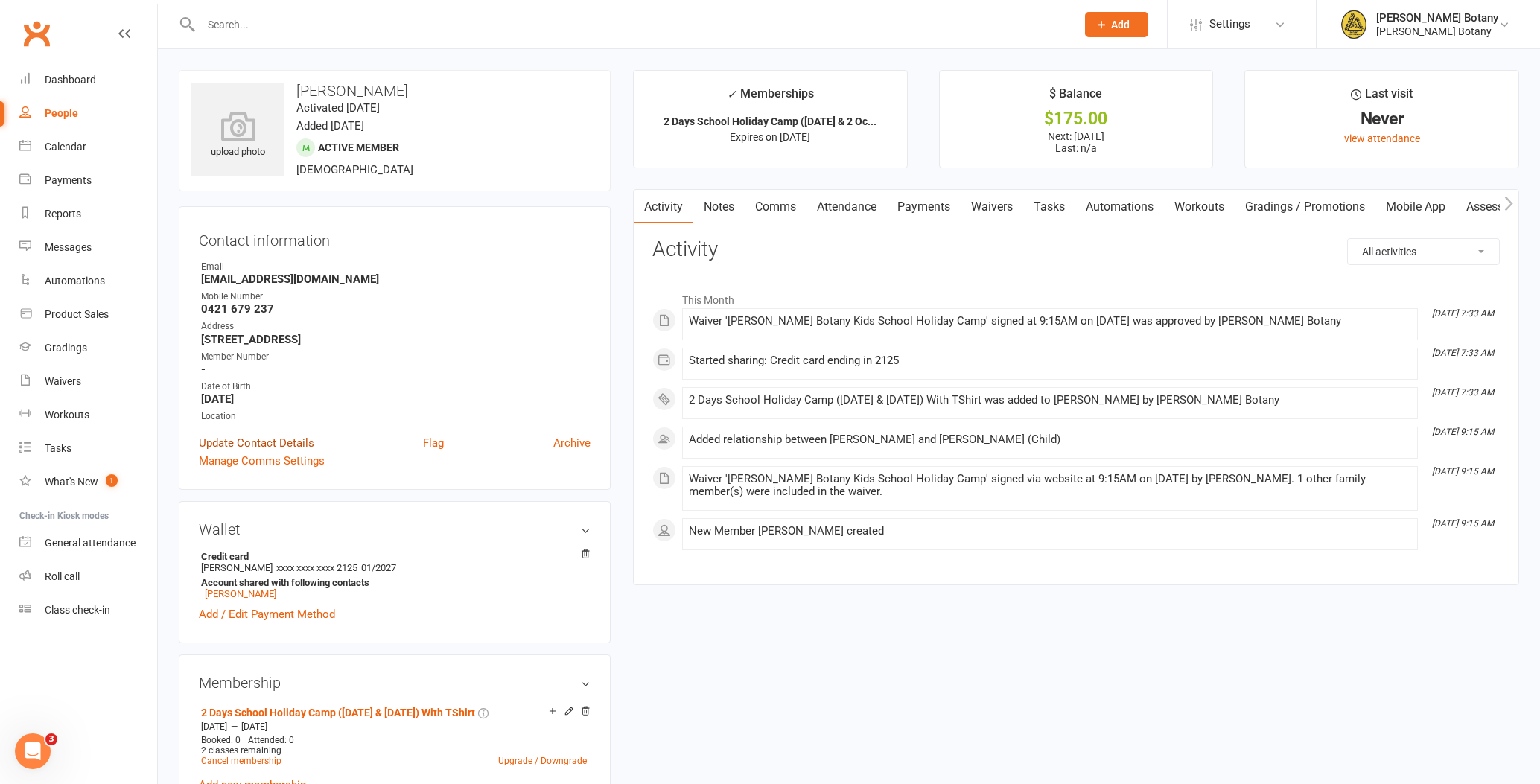
click at [289, 439] on link "Update Contact Details" at bounding box center [257, 443] width 116 height 17
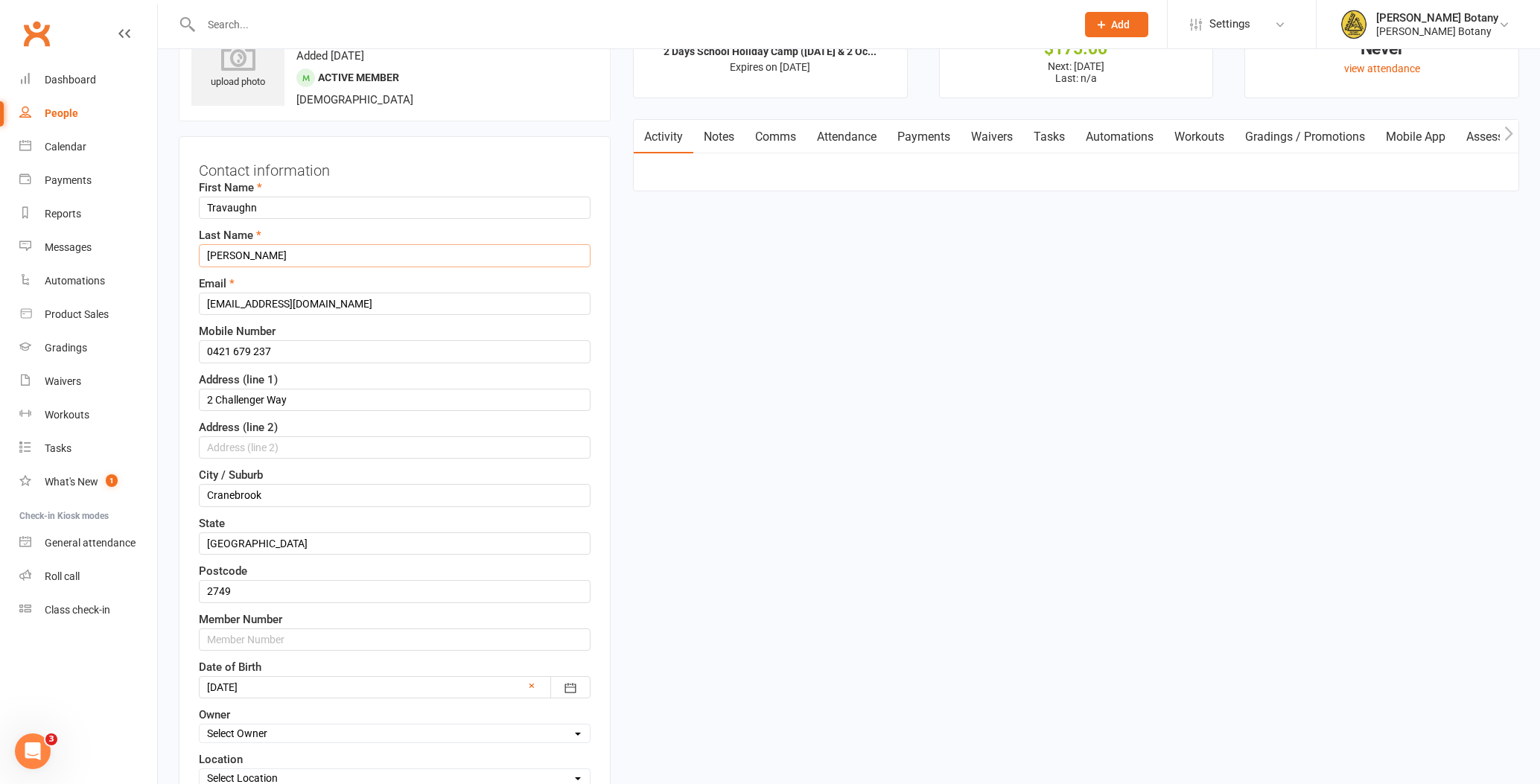
click at [328, 259] on input "[PERSON_NAME]" at bounding box center [394, 255] width 392 height 22
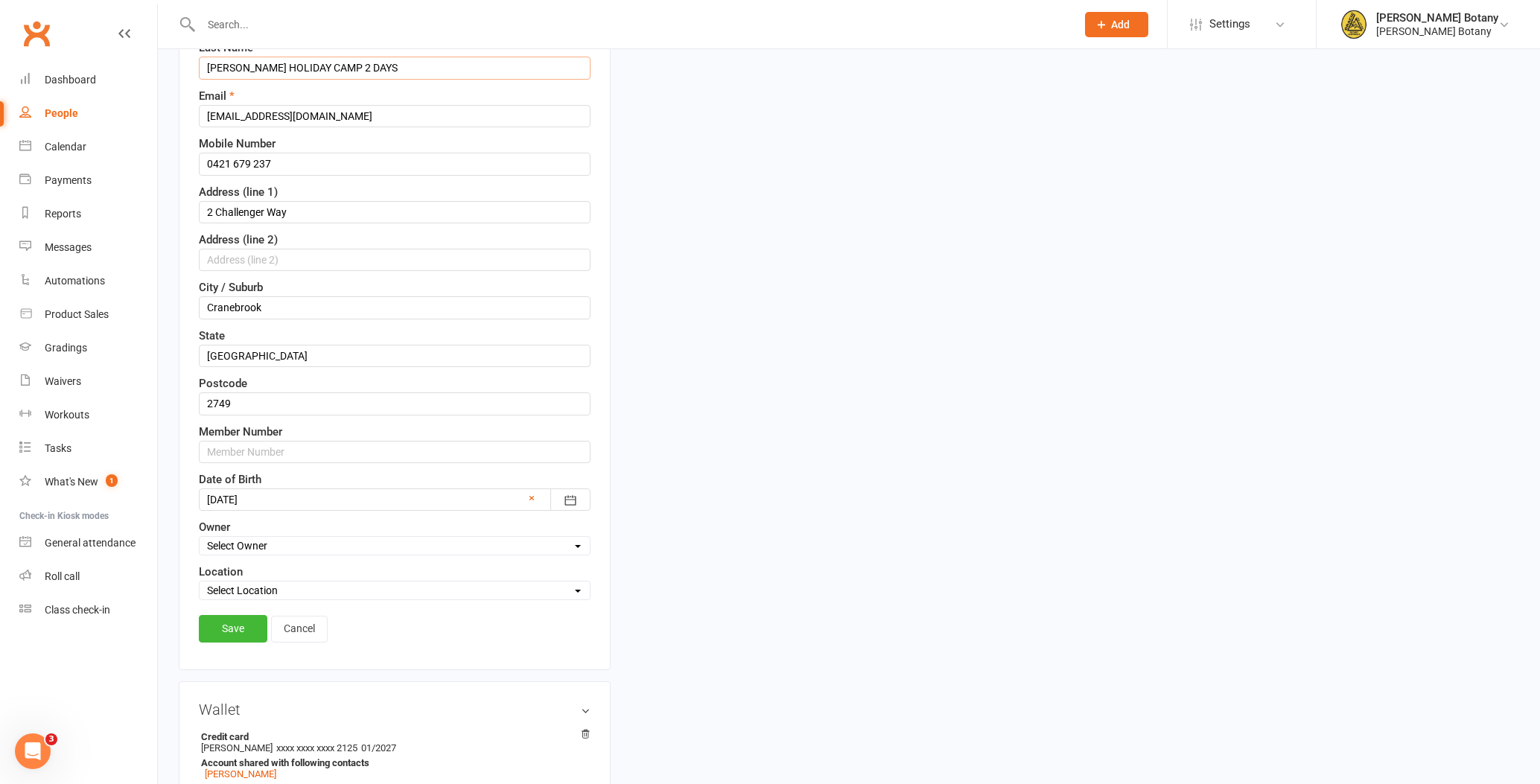
scroll to position [260, 0]
type input "[PERSON_NAME] HOLIDAY CAMP 2 DAYS"
click at [235, 621] on link "Save" at bounding box center [233, 627] width 69 height 27
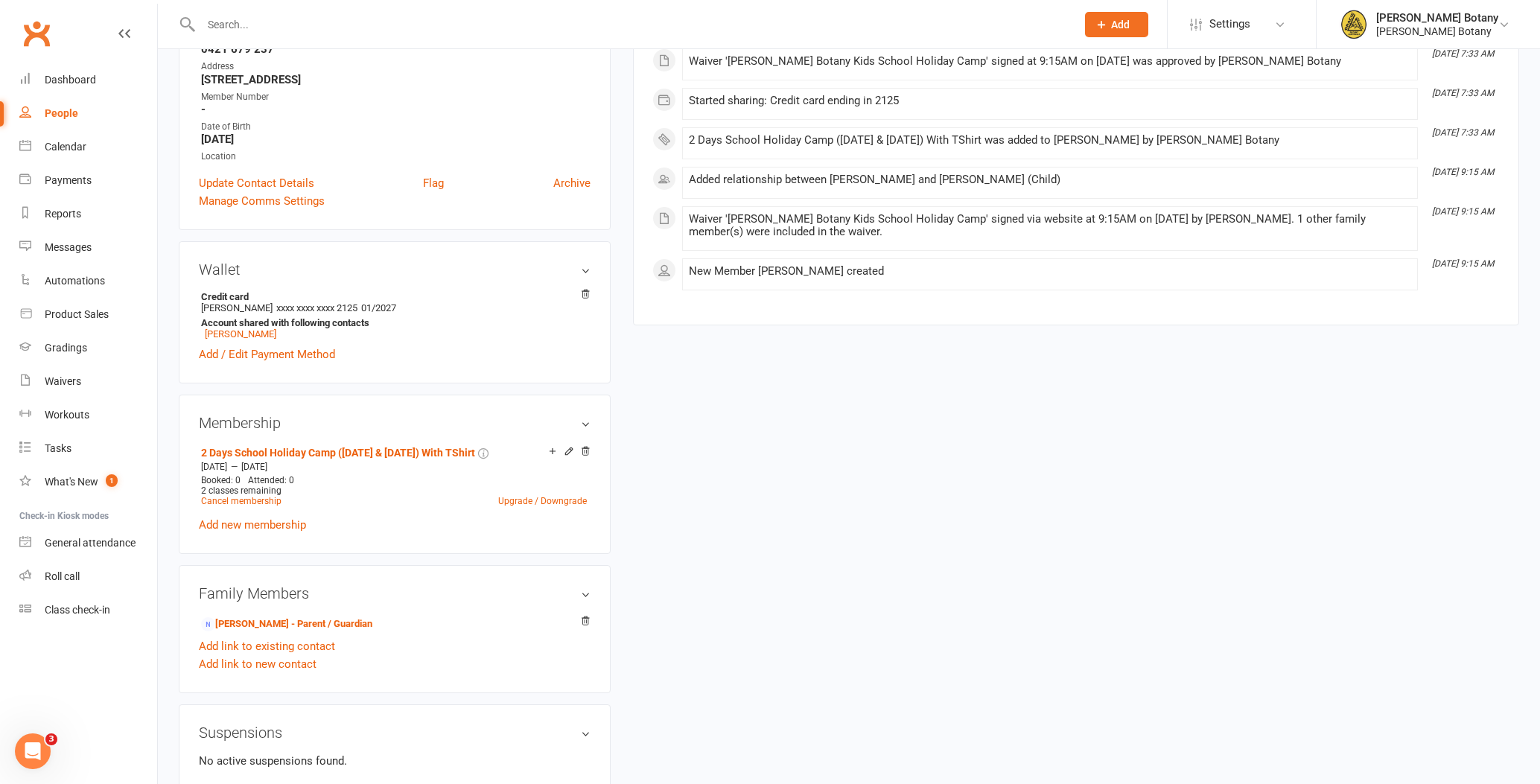
click at [442, 84] on strong "[STREET_ADDRESS]" at bounding box center [395, 80] width 390 height 14
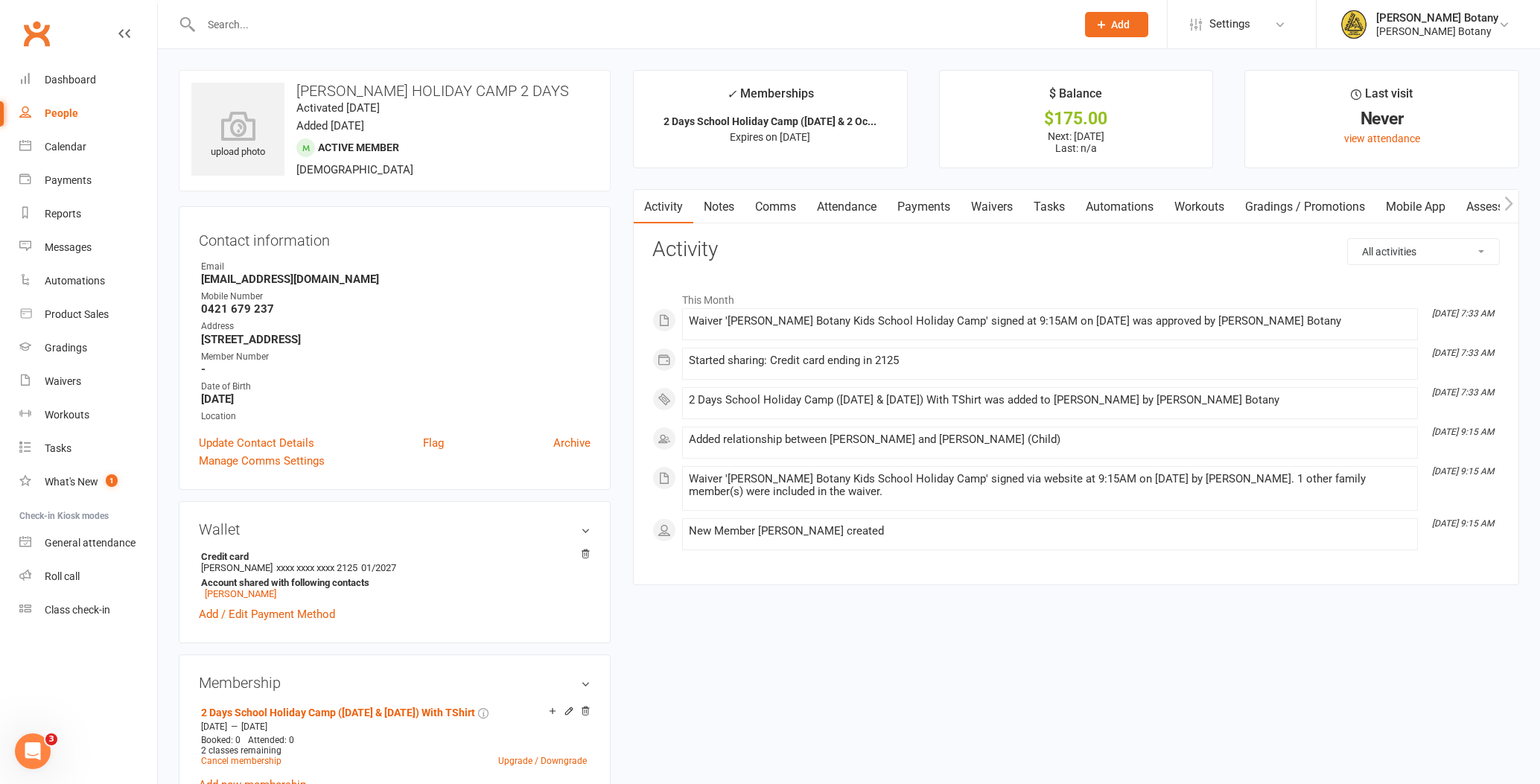
scroll to position [0, 0]
click at [62, 113] on div "People" at bounding box center [61, 113] width 33 height 12
select select "100"
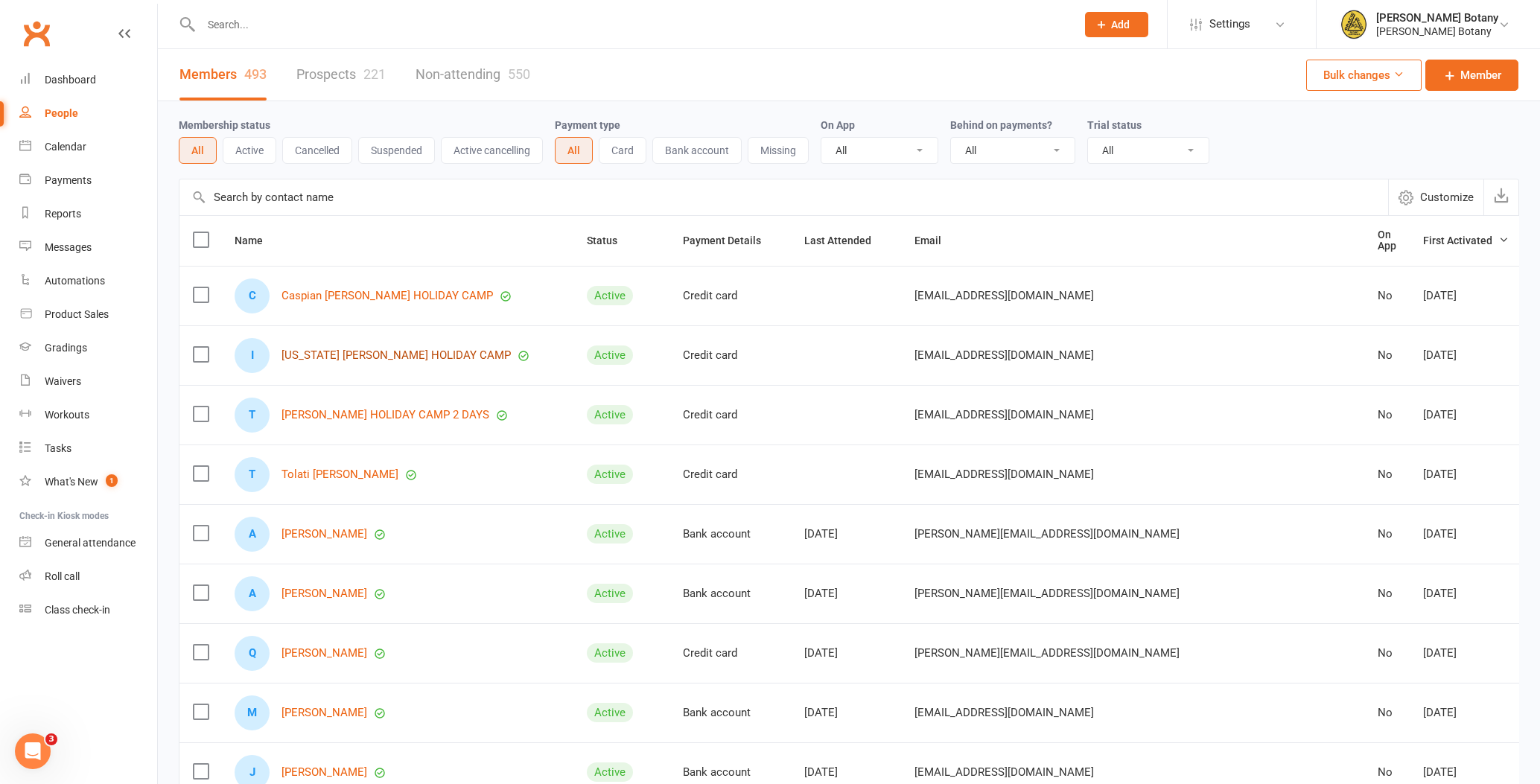
click at [408, 352] on link "[US_STATE] [PERSON_NAME] HOLIDAY CAMP" at bounding box center [396, 356] width 229 height 13
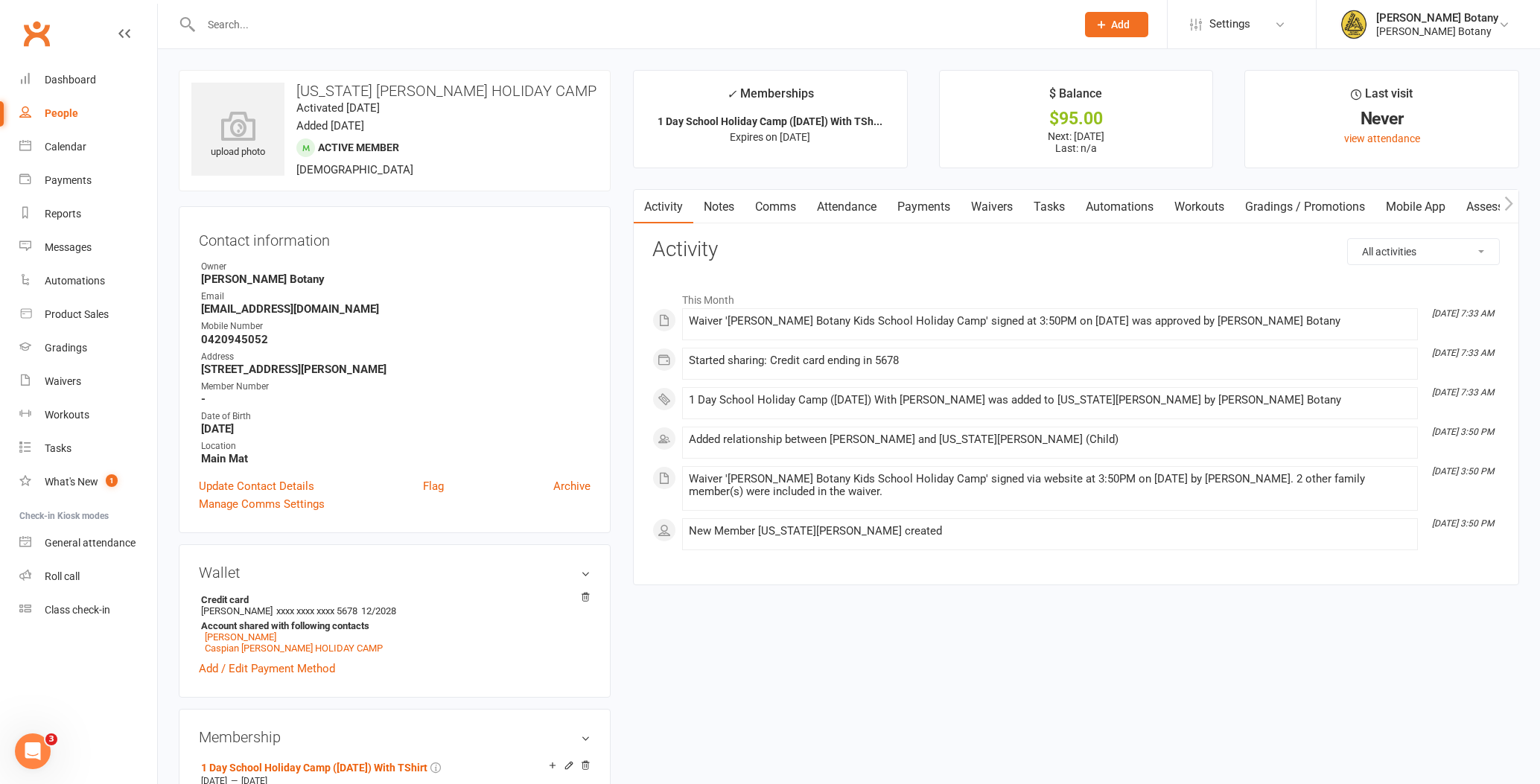
scroll to position [130, 0]
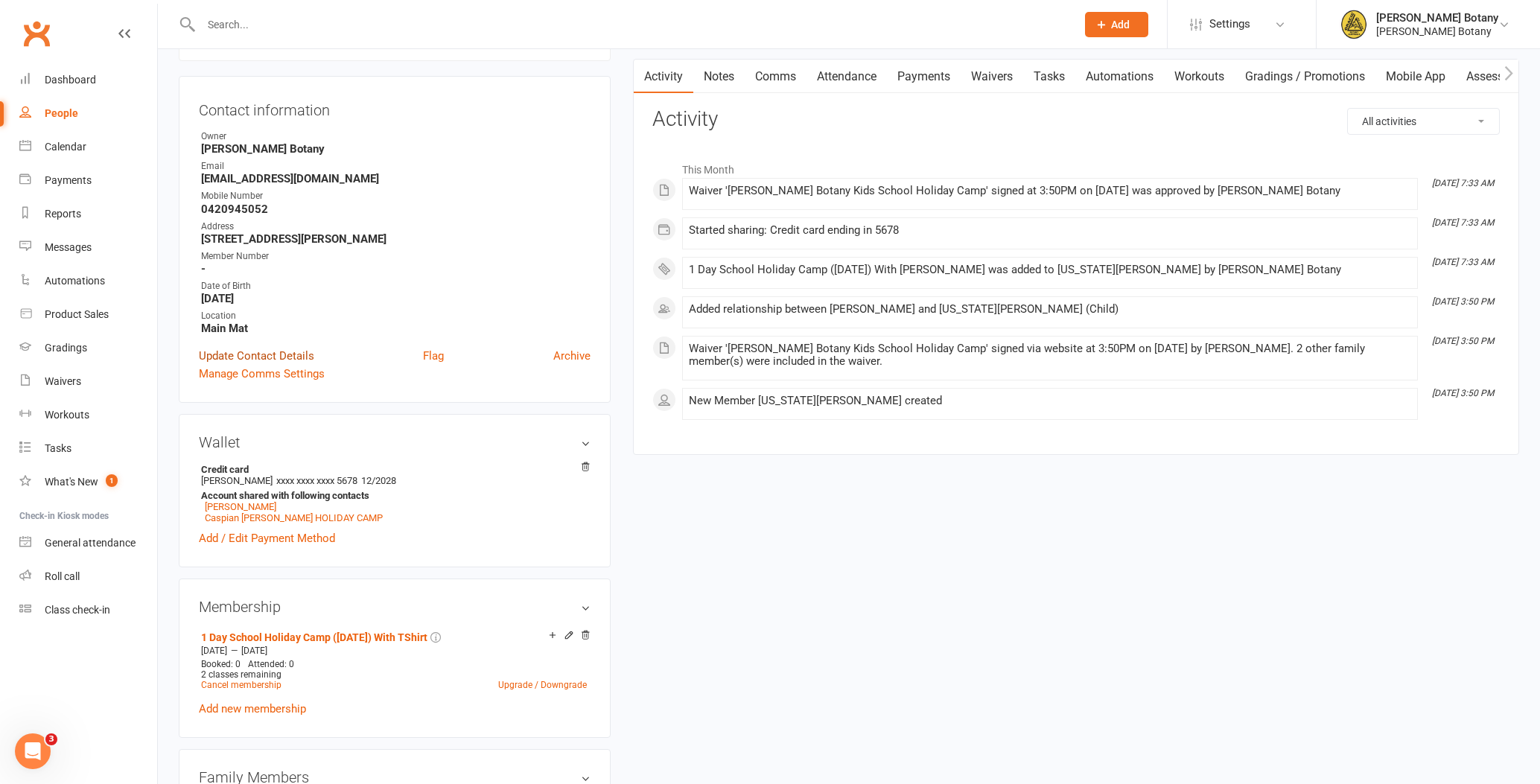
click at [274, 353] on link "Update Contact Details" at bounding box center [257, 356] width 116 height 17
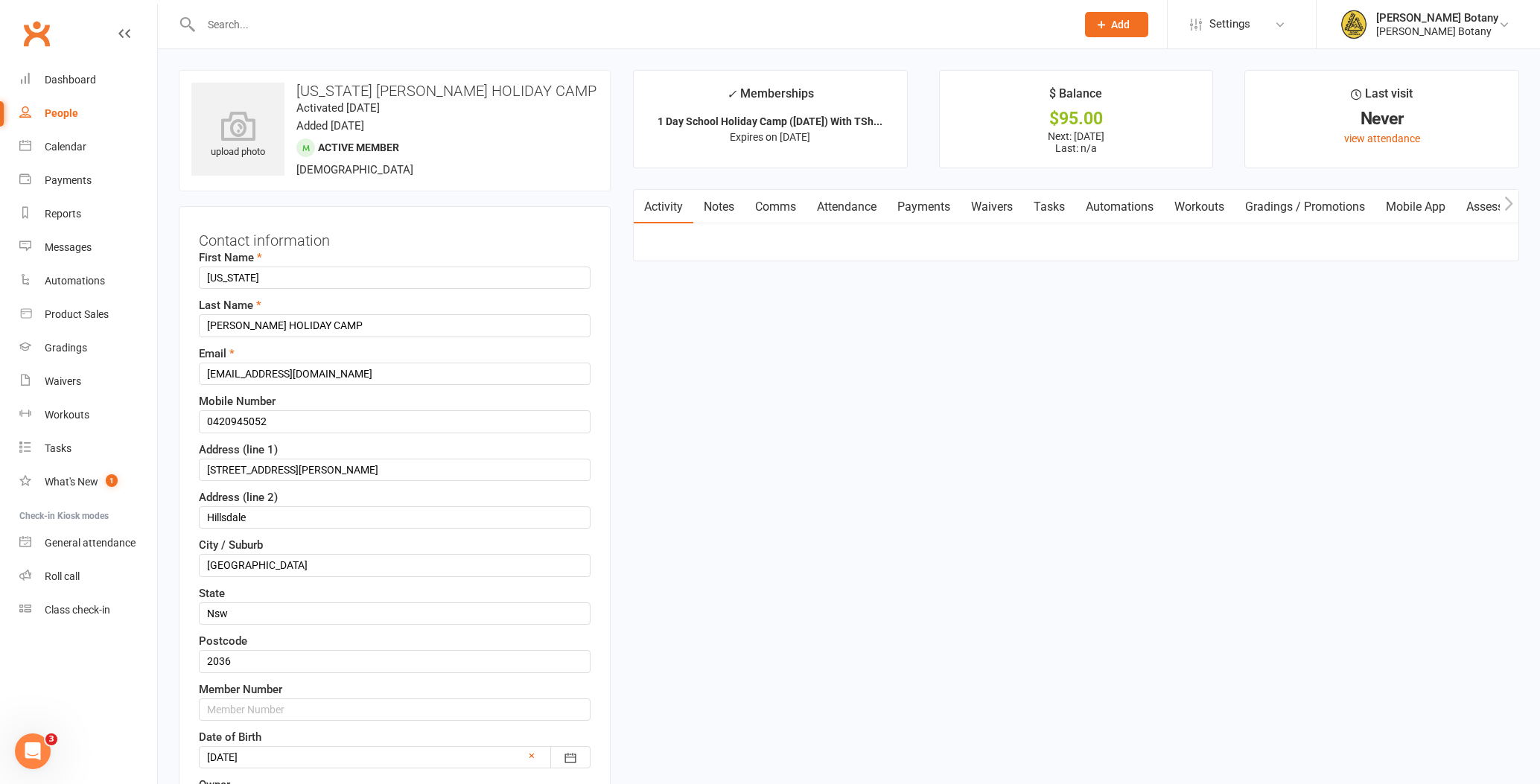
scroll to position [0, 0]
click at [391, 316] on input "[PERSON_NAME] HOLIDAY CAMP" at bounding box center [394, 324] width 392 height 22
click at [397, 321] on input "[PERSON_NAME] HOLIDAY CAMP" at bounding box center [394, 324] width 392 height 22
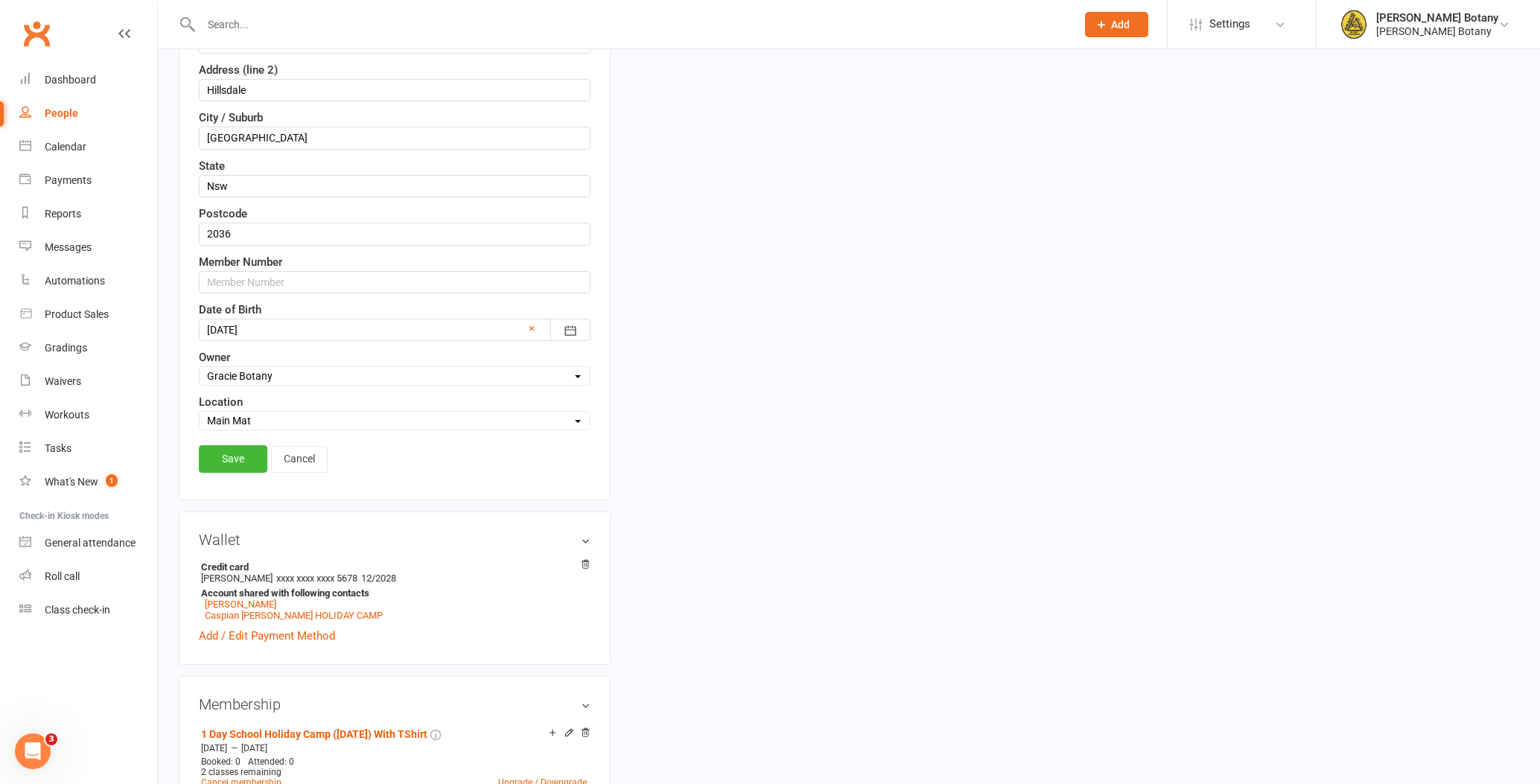
scroll to position [428, 0]
type input "[PERSON_NAME] HOLIDAY CAMP [DATE]"
click at [241, 455] on link "Save" at bounding box center [233, 459] width 69 height 27
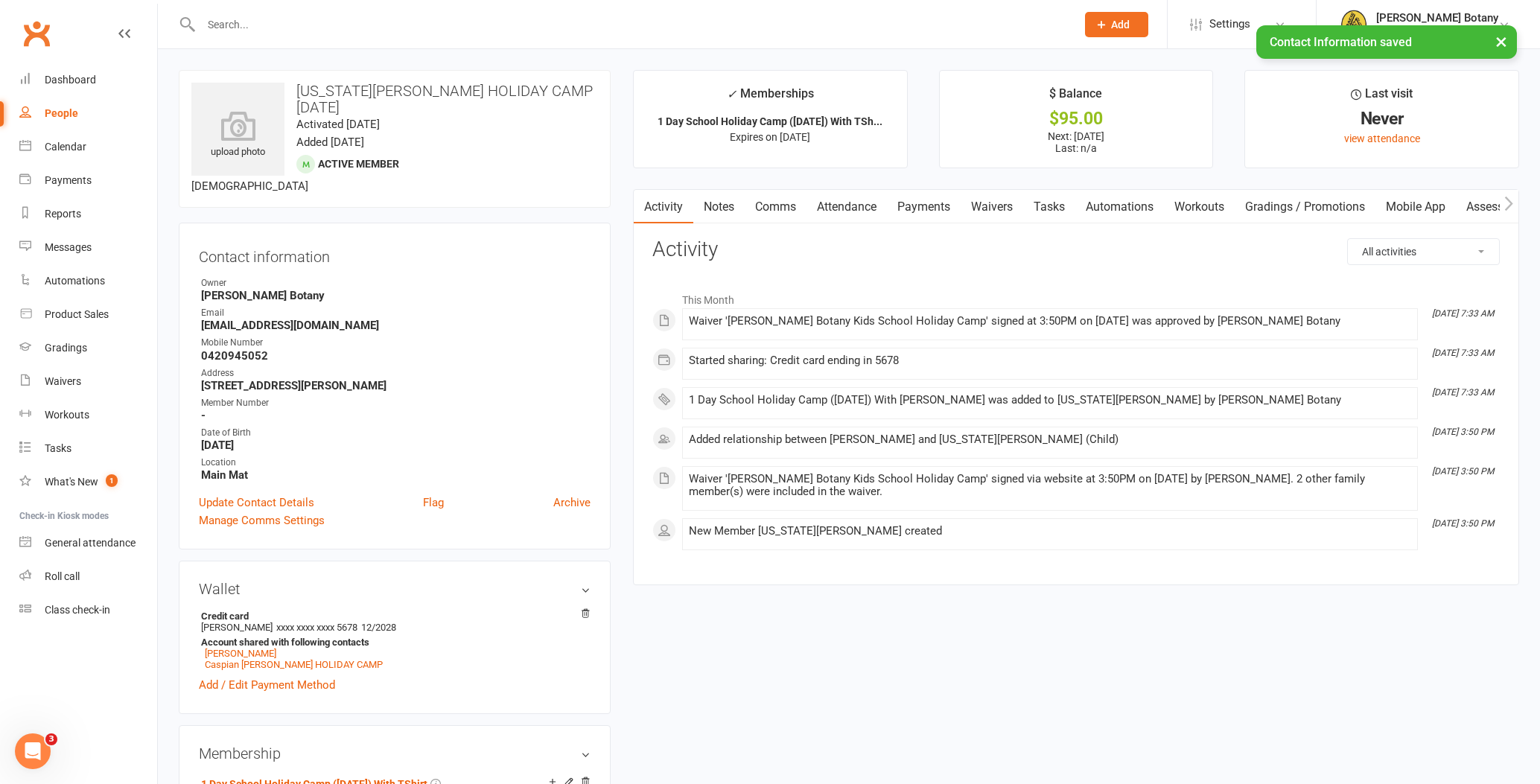
scroll to position [0, 0]
select select "100"
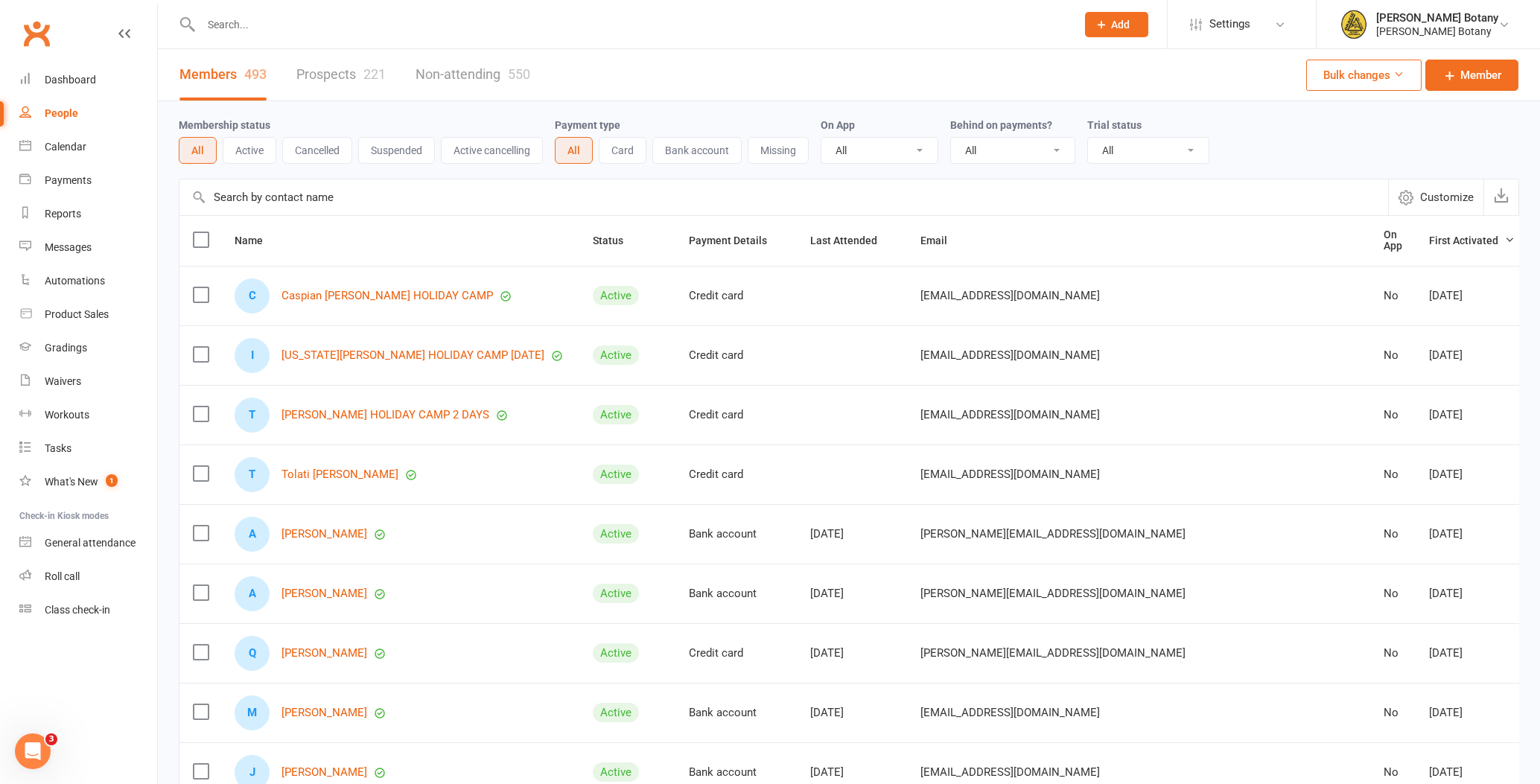
click at [381, 290] on link "Caspian [PERSON_NAME] HOLIDAY CAMP" at bounding box center [388, 295] width 212 height 13
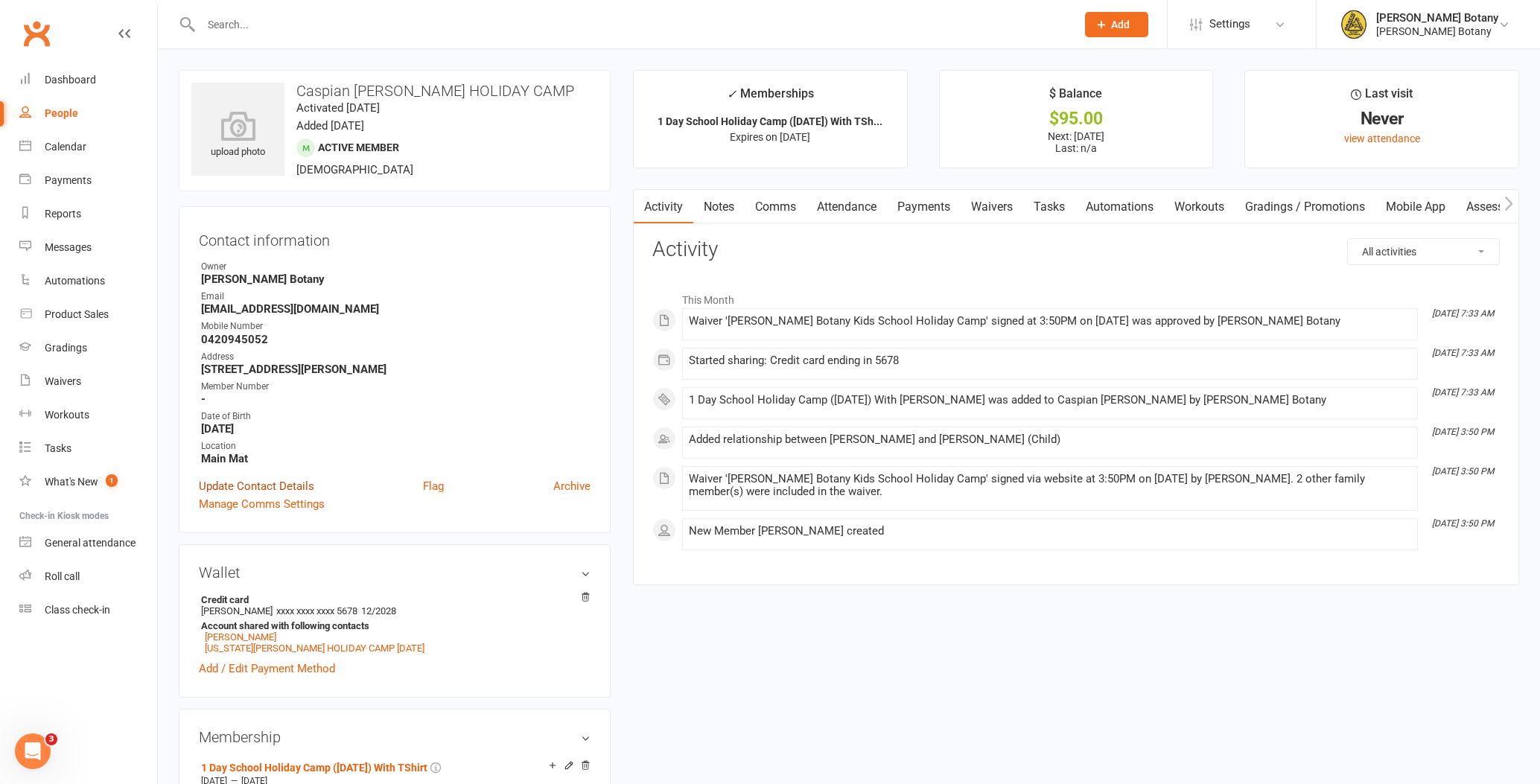
click at [291, 484] on link "Update Contact Details" at bounding box center [257, 486] width 116 height 17
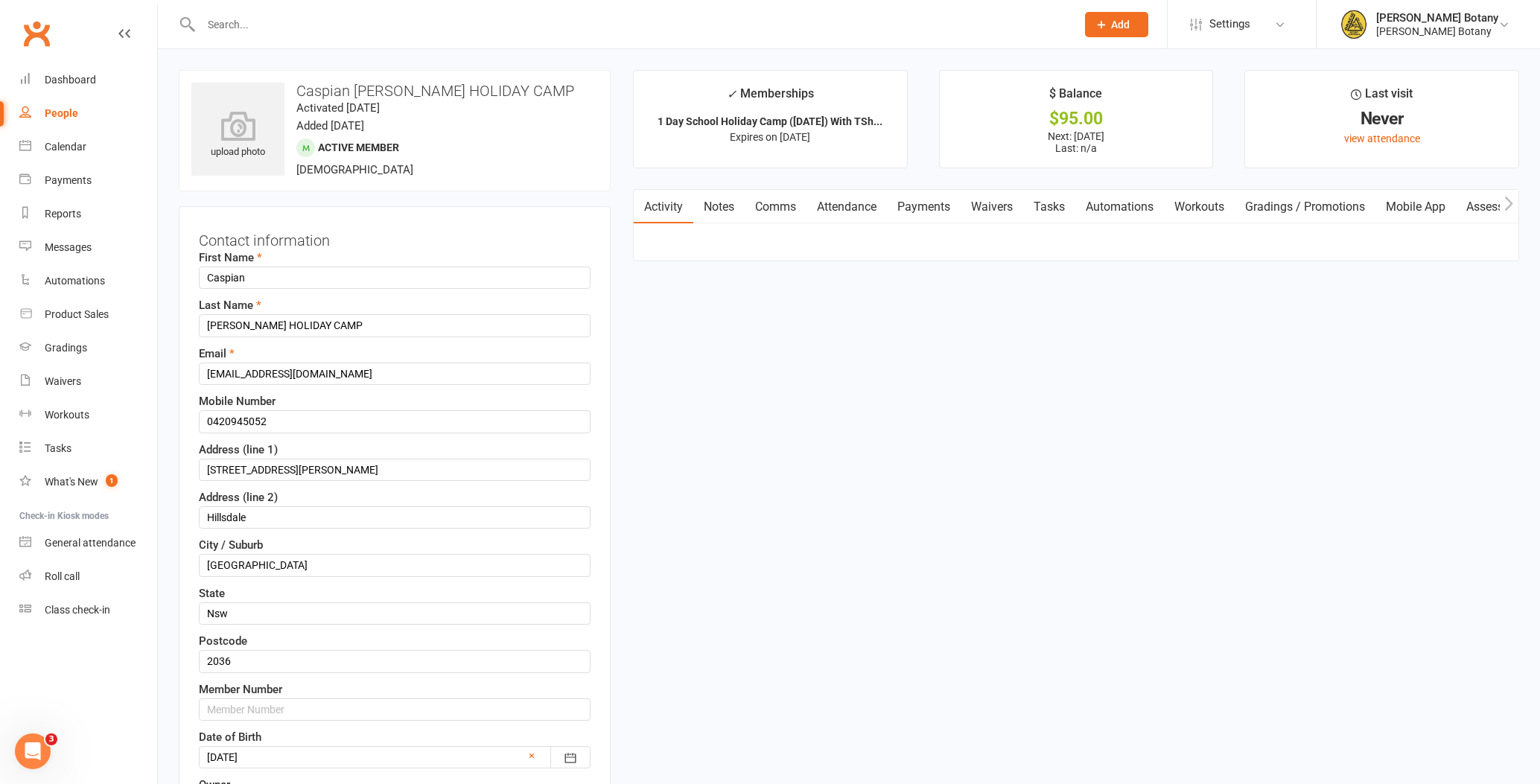
scroll to position [70, 0]
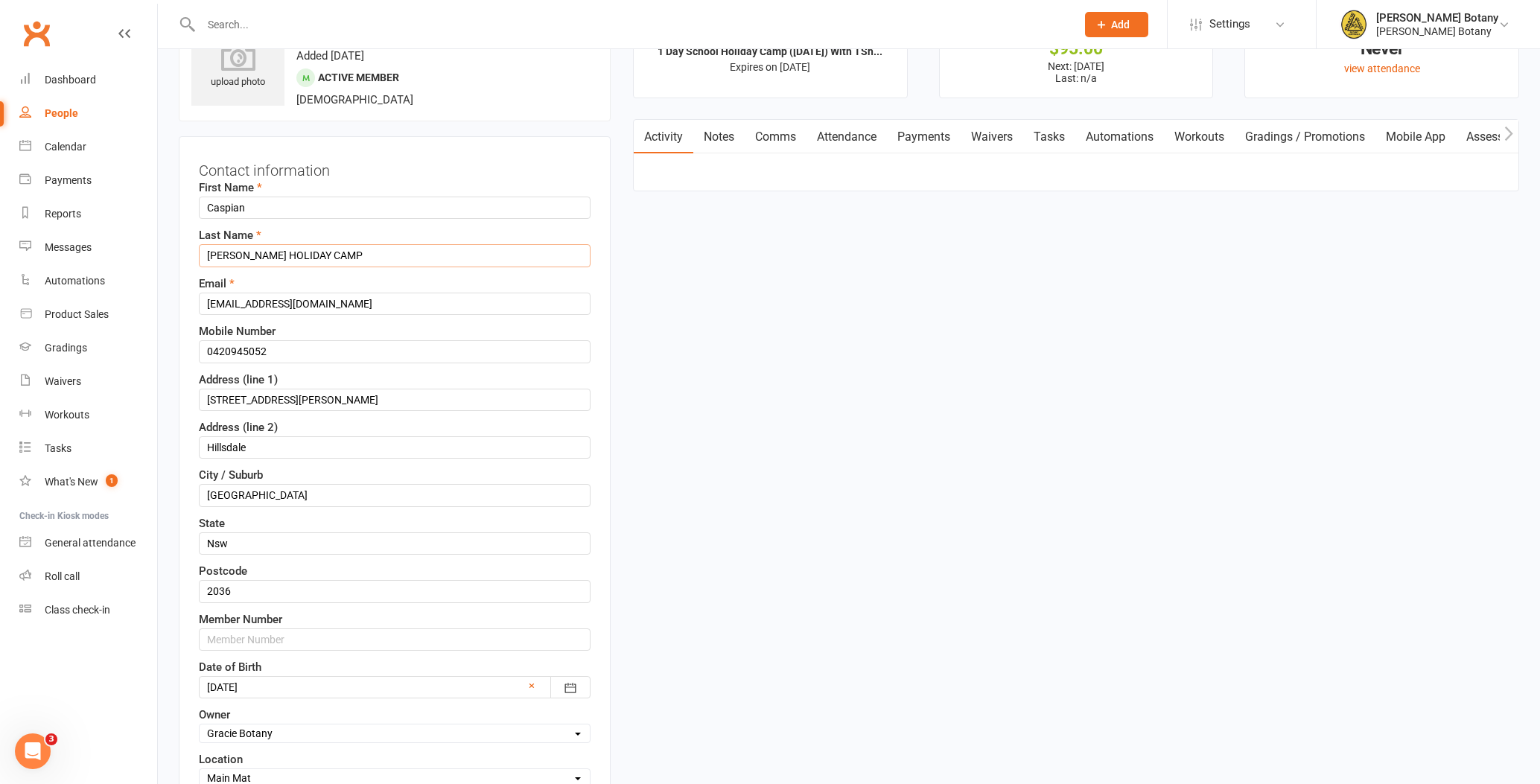
click at [382, 260] on input "[PERSON_NAME] HOLIDAY CAMP" at bounding box center [394, 255] width 392 height 22
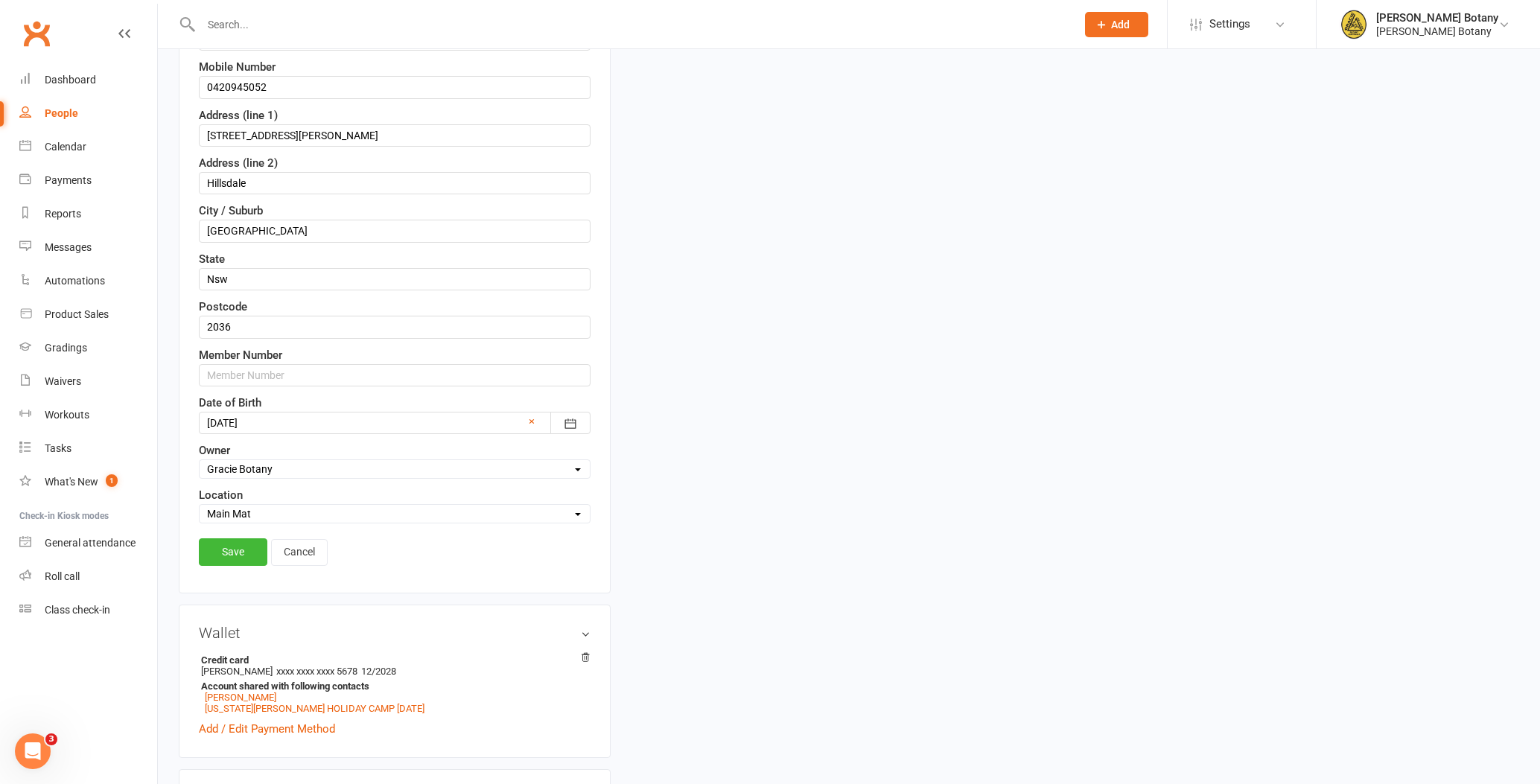
scroll to position [345, 0]
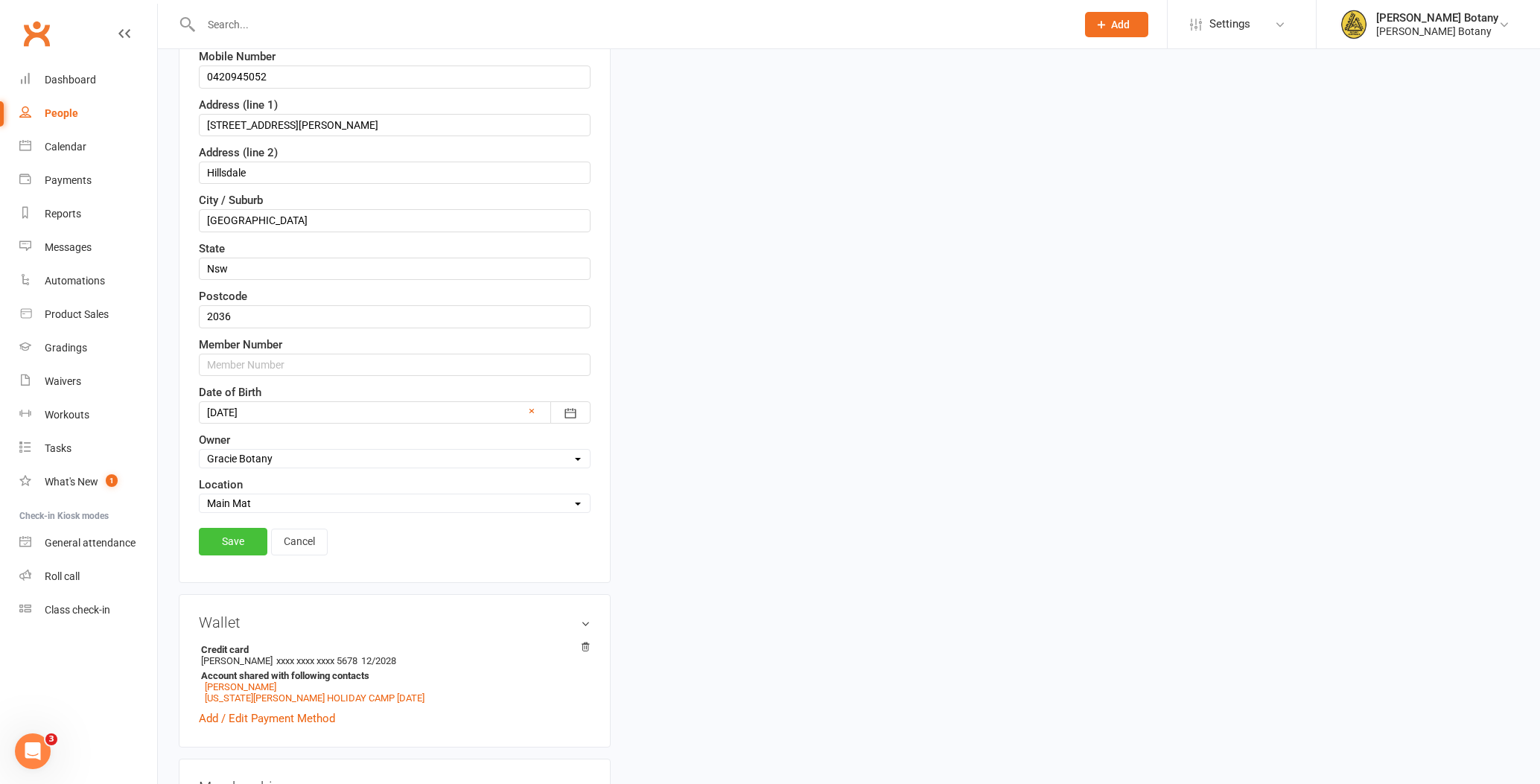
type input "[PERSON_NAME] HOLIDAY CAMP [DATE]"
click at [248, 534] on link "Save" at bounding box center [233, 541] width 69 height 27
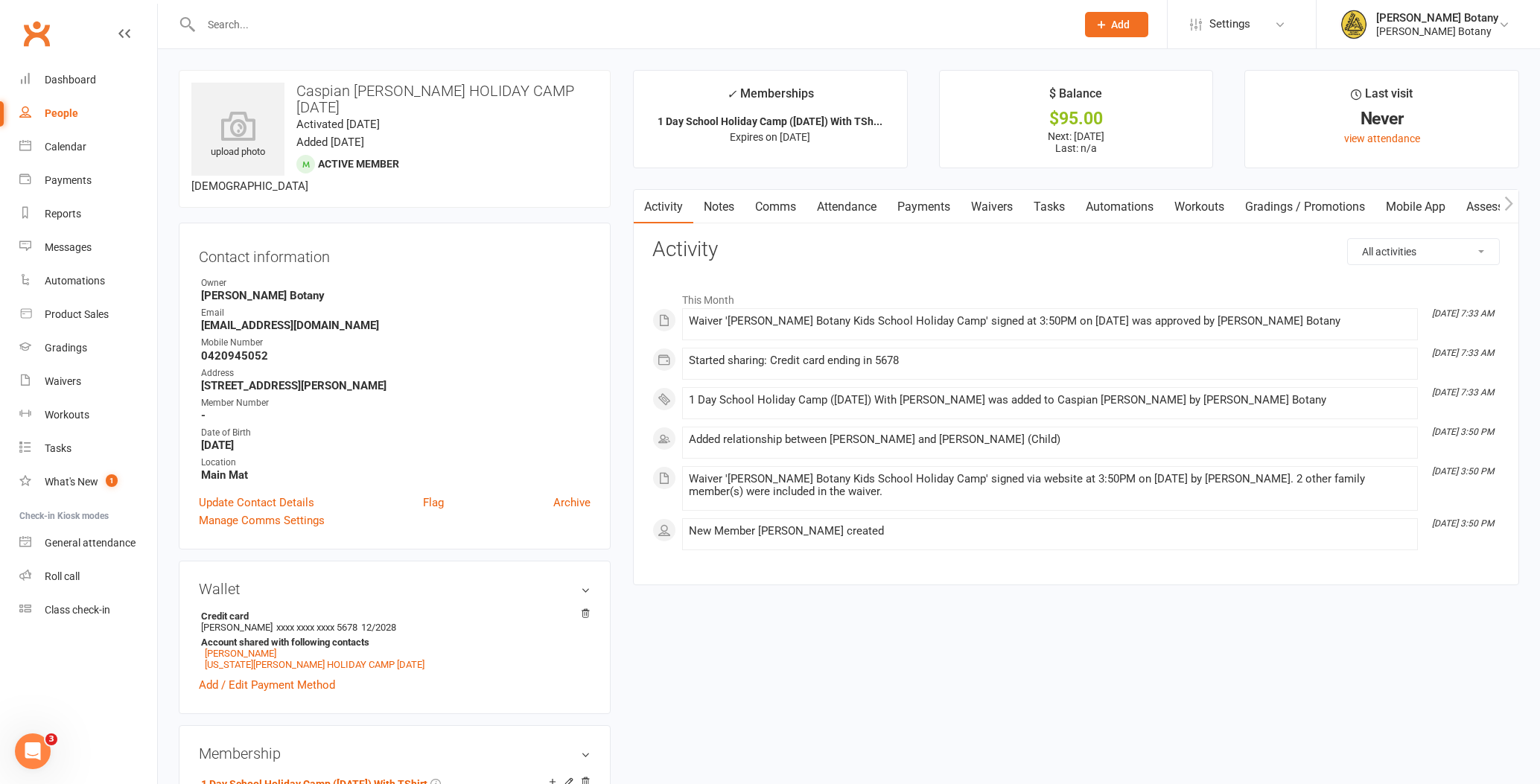
scroll to position [0, 0]
click at [62, 111] on div "People" at bounding box center [61, 113] width 33 height 12
select select "100"
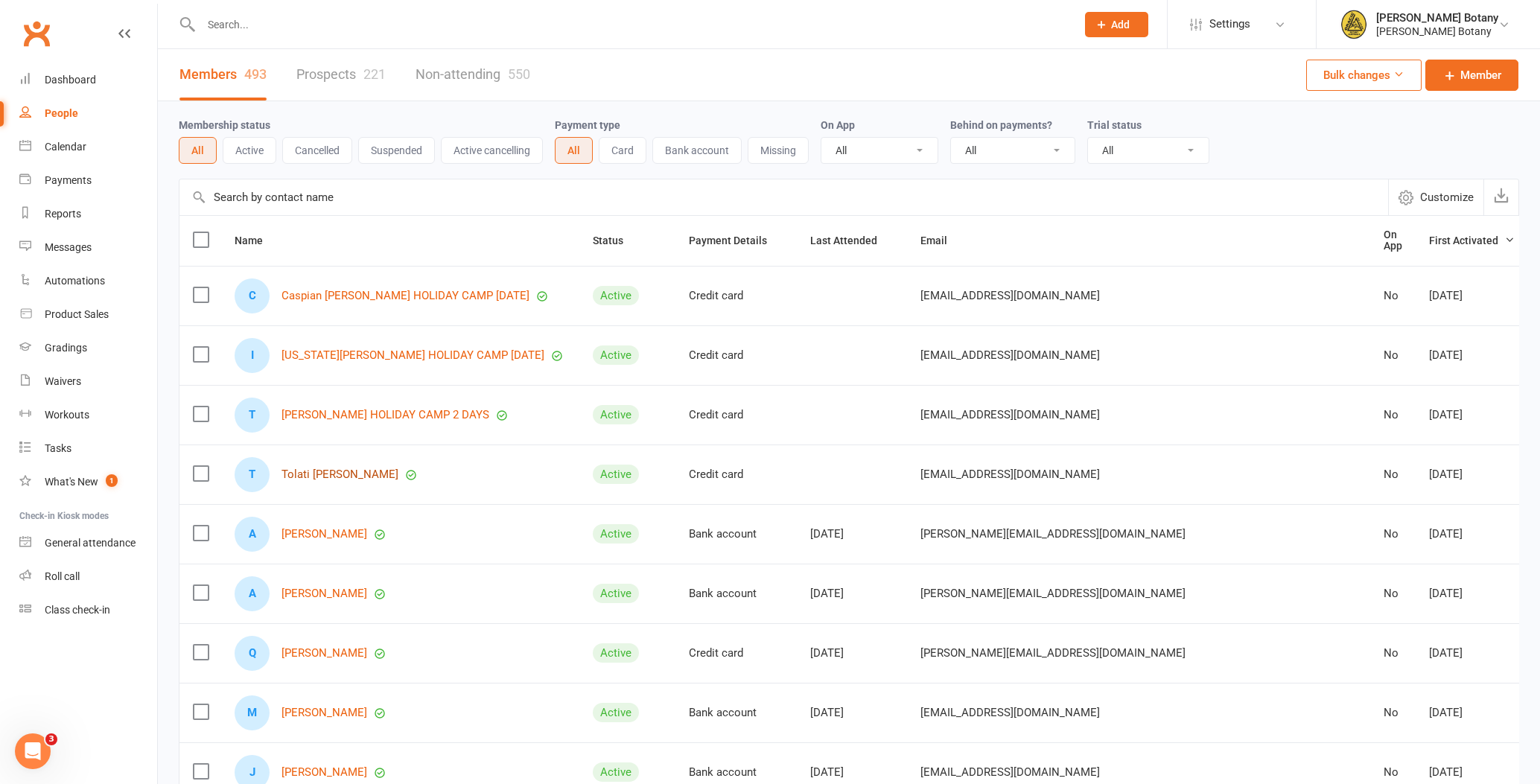
click at [333, 470] on link "Tolati [PERSON_NAME]" at bounding box center [340, 474] width 117 height 13
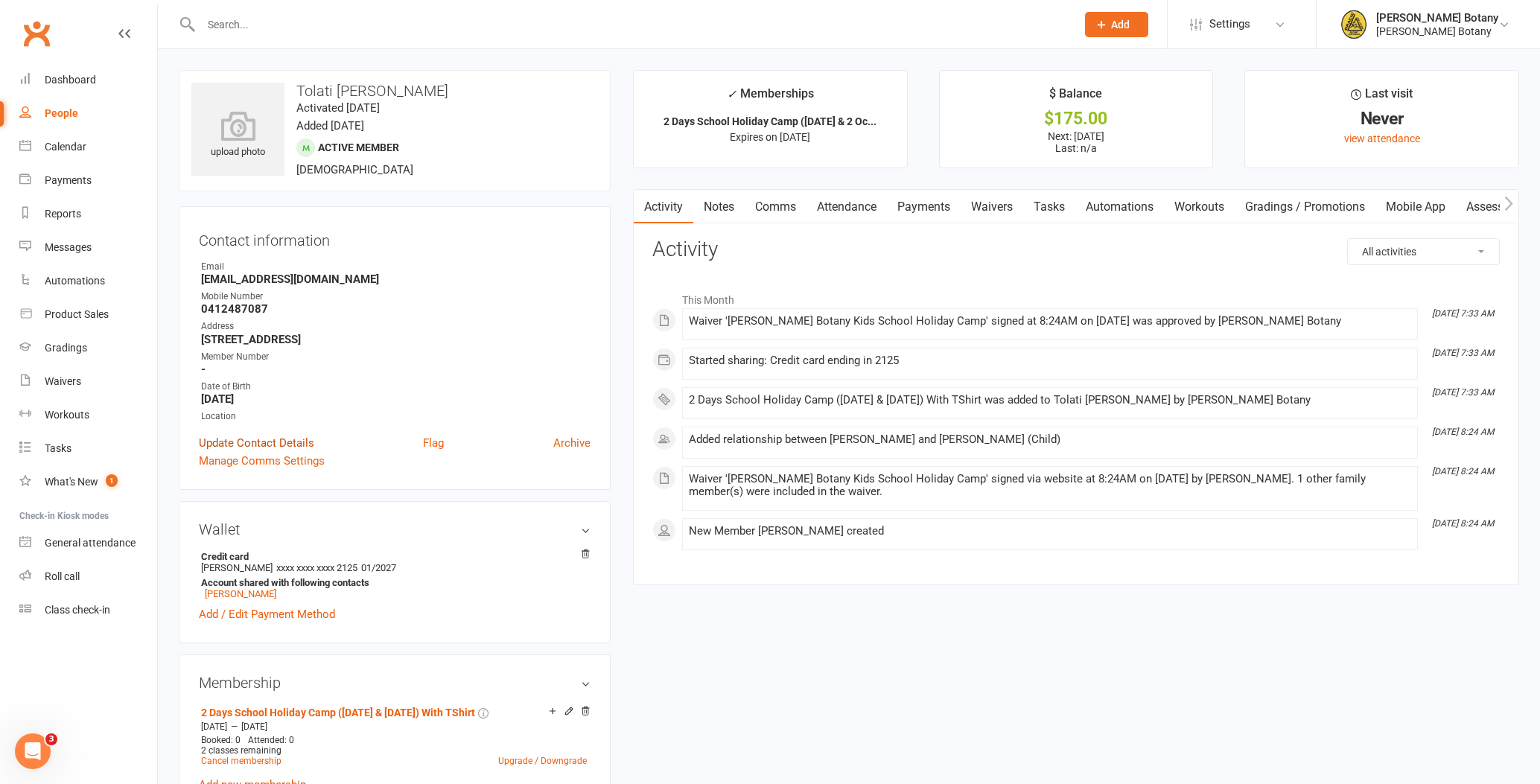
click at [294, 439] on link "Update Contact Details" at bounding box center [257, 443] width 116 height 17
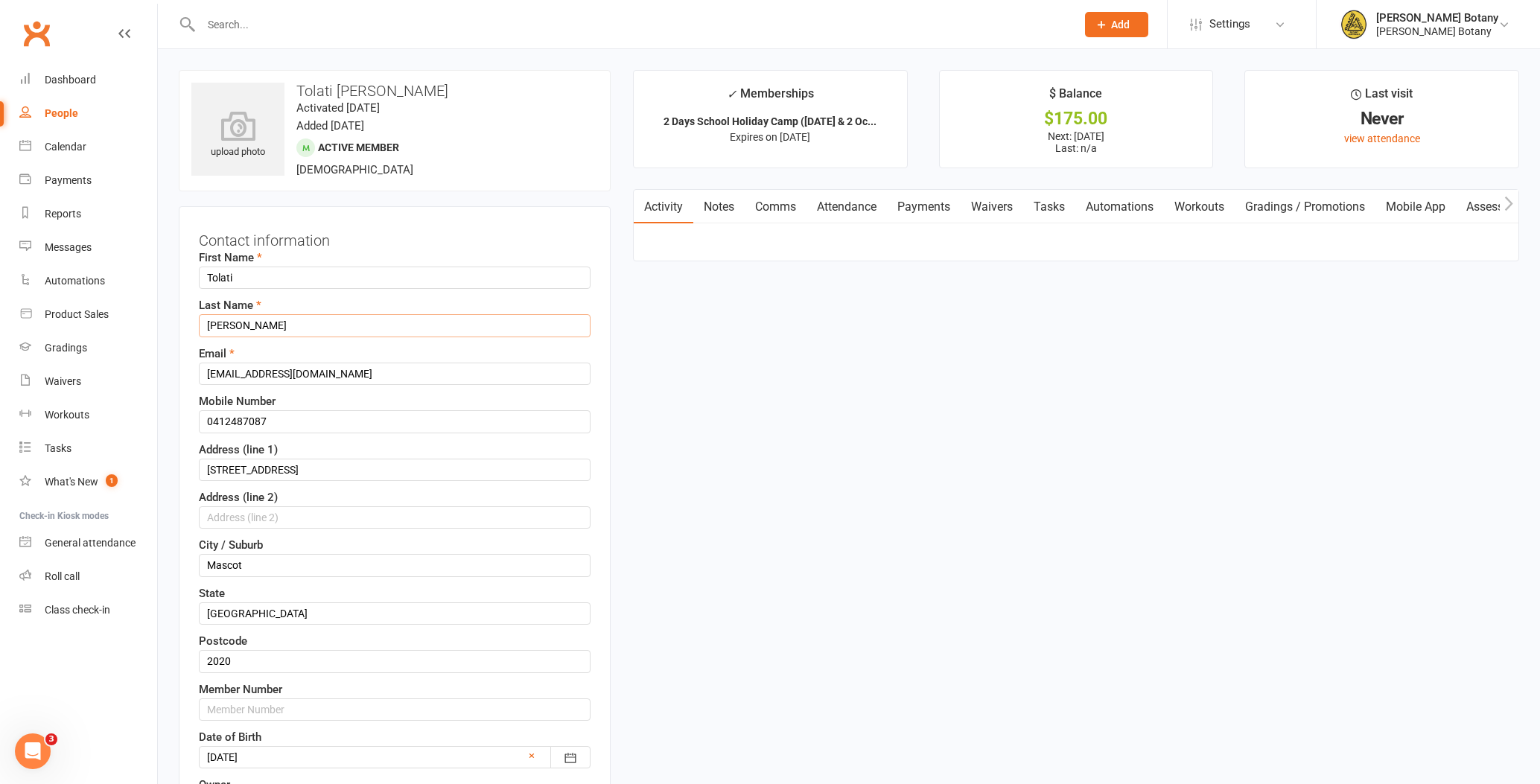
click at [348, 327] on input "[PERSON_NAME]" at bounding box center [394, 324] width 392 height 22
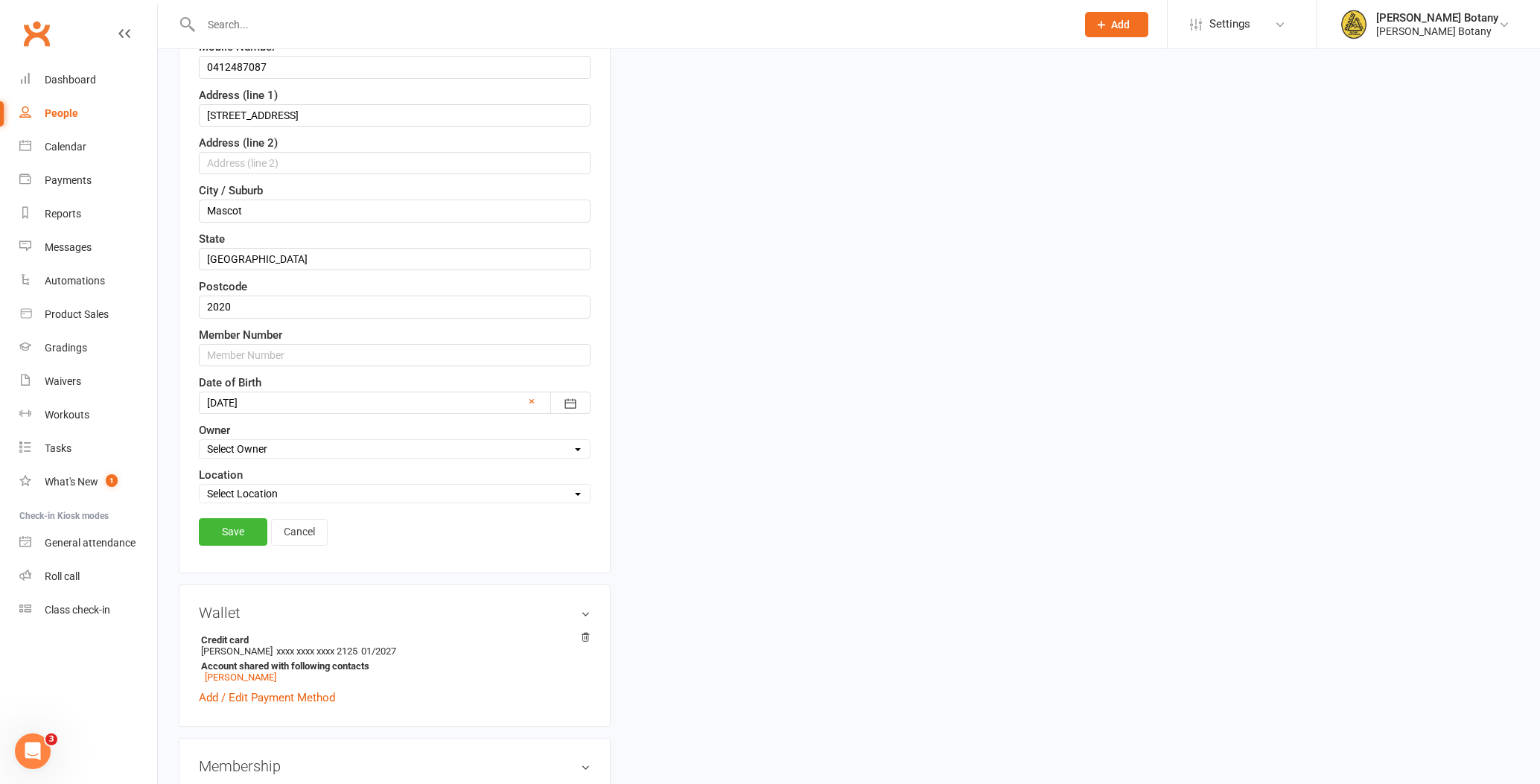
scroll to position [368, 0]
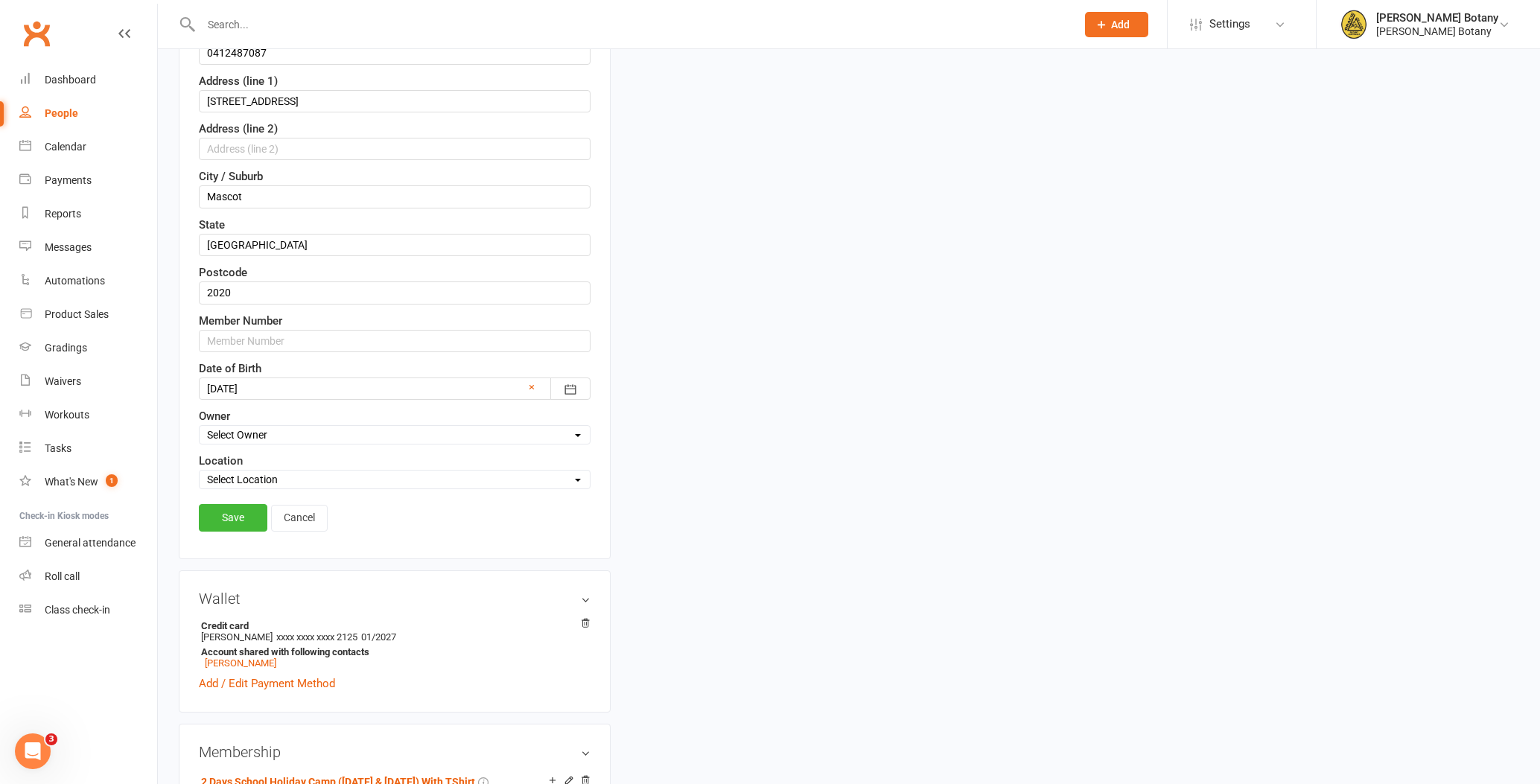
type input "[PERSON_NAME] HOLIDAY CAMP 2 DAYS"
select select "0"
click at [261, 464] on div "Location Select Location Main Mat" at bounding box center [394, 470] width 392 height 37
select select "0"
click at [245, 506] on link "Save" at bounding box center [233, 518] width 69 height 27
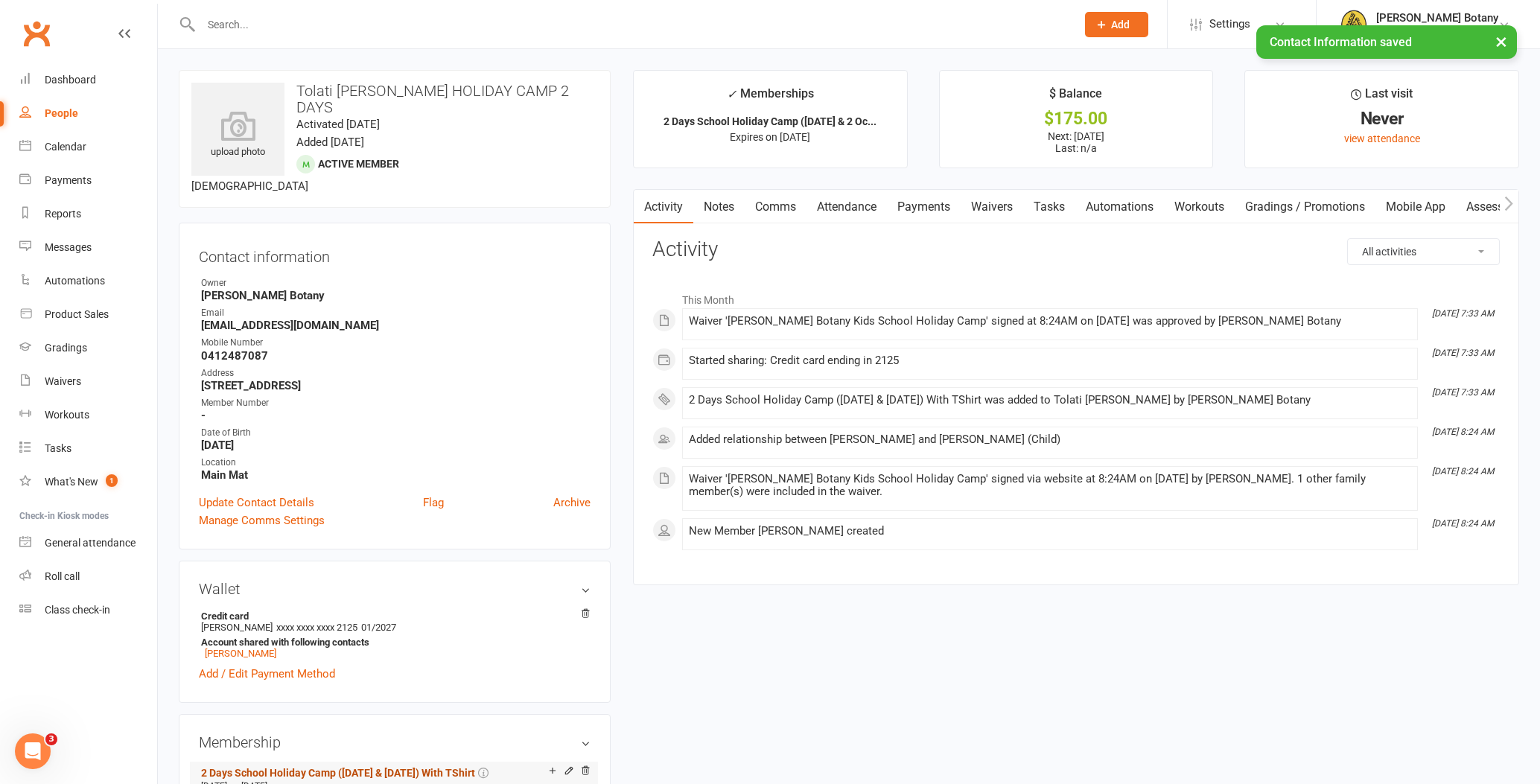
scroll to position [0, 0]
select select "100"
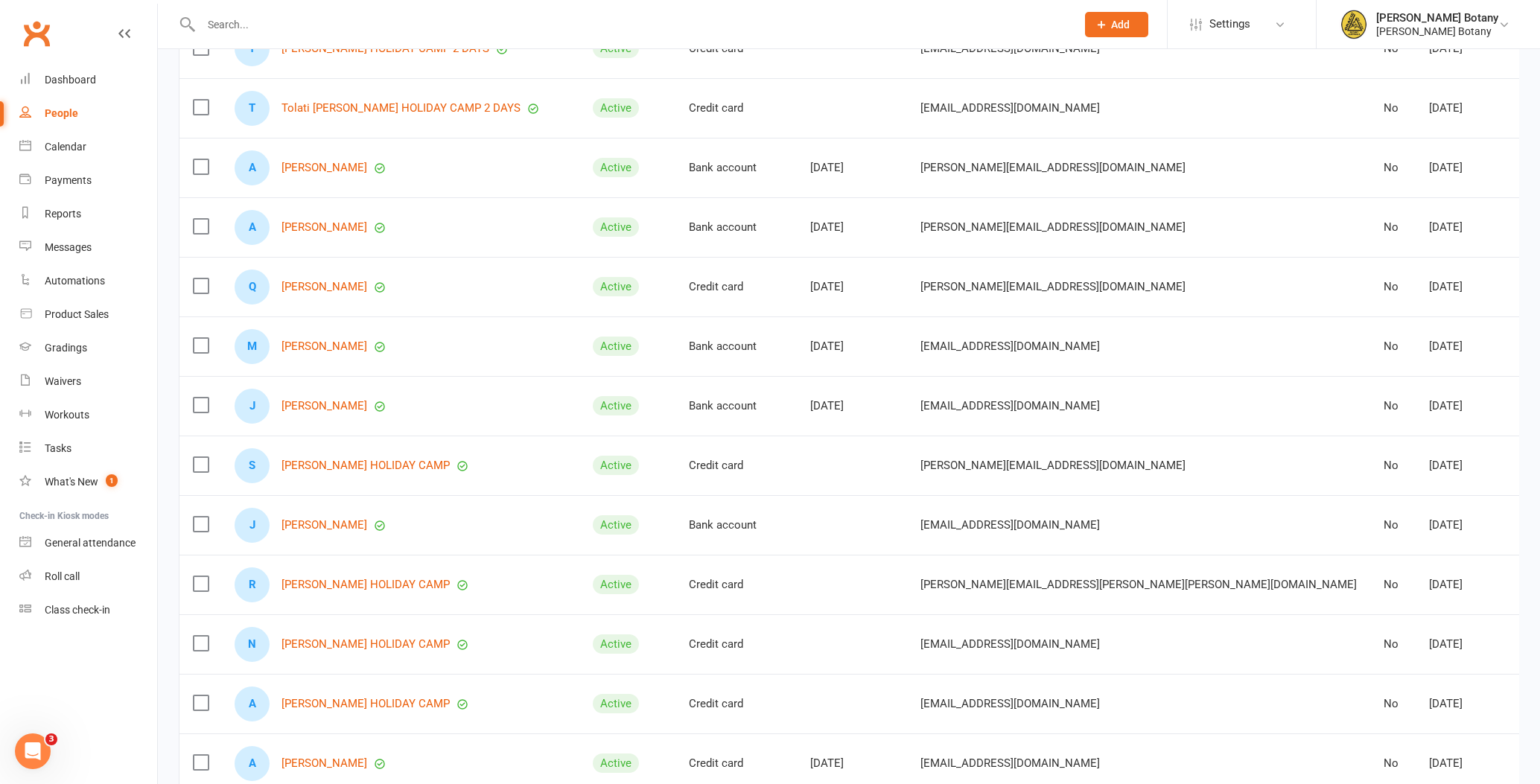
scroll to position [368, 0]
click at [409, 459] on link "[PERSON_NAME] HOLIDAY CAMP" at bounding box center [365, 463] width 168 height 13
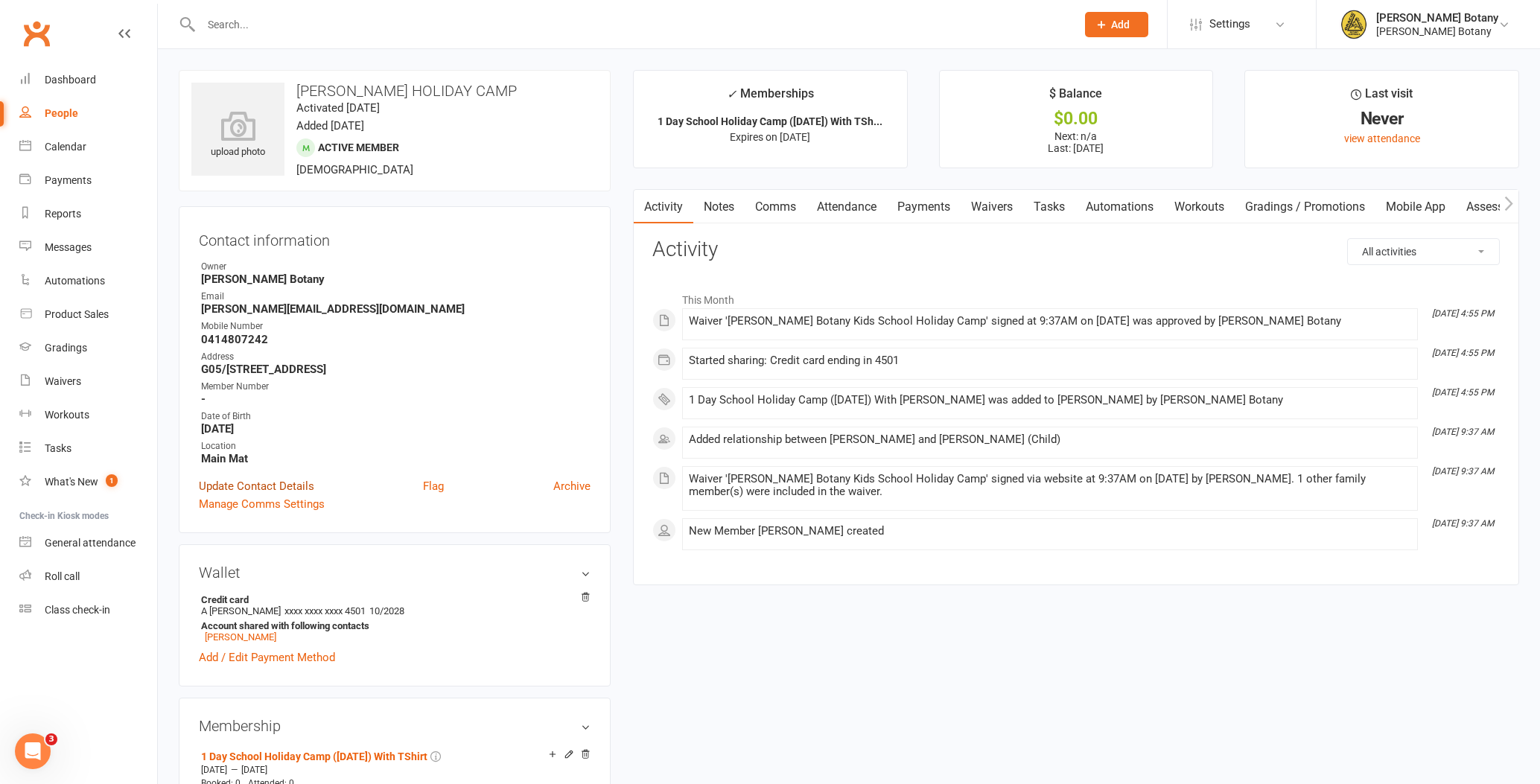
click at [287, 485] on link "Update Contact Details" at bounding box center [257, 486] width 116 height 17
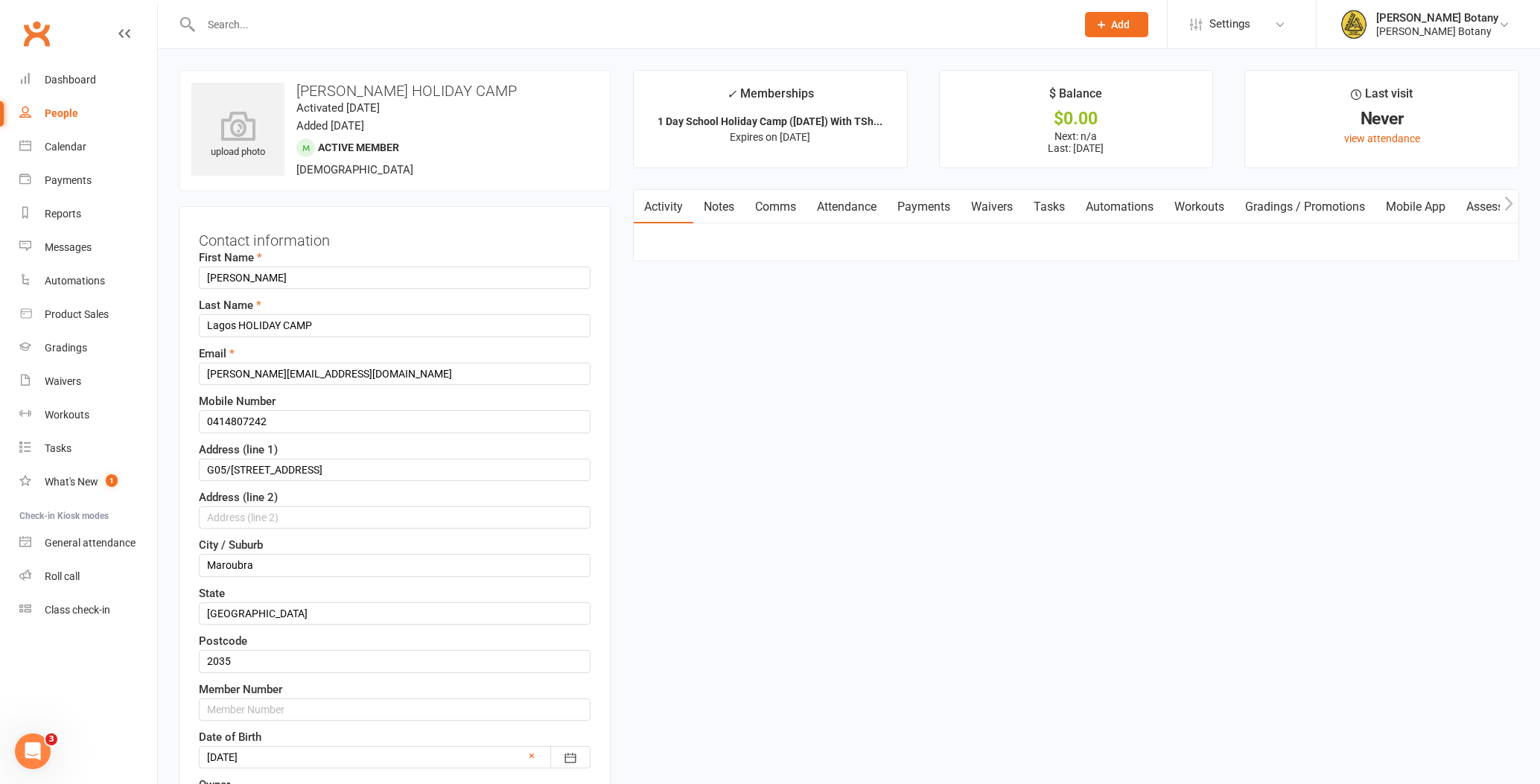
scroll to position [70, 0]
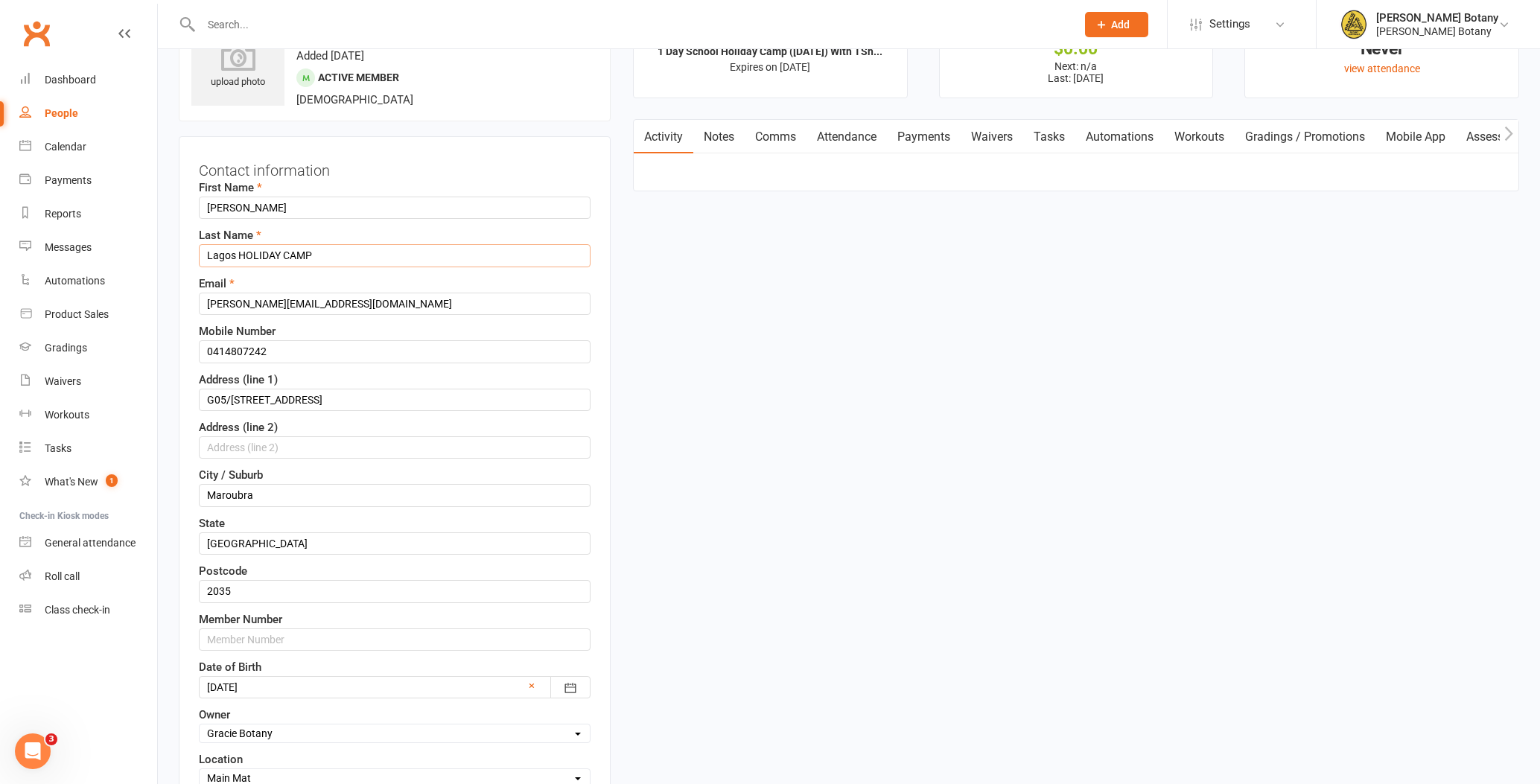
click at [378, 255] on input "Lagos HOLIDAY CAMP" at bounding box center [394, 255] width 392 height 22
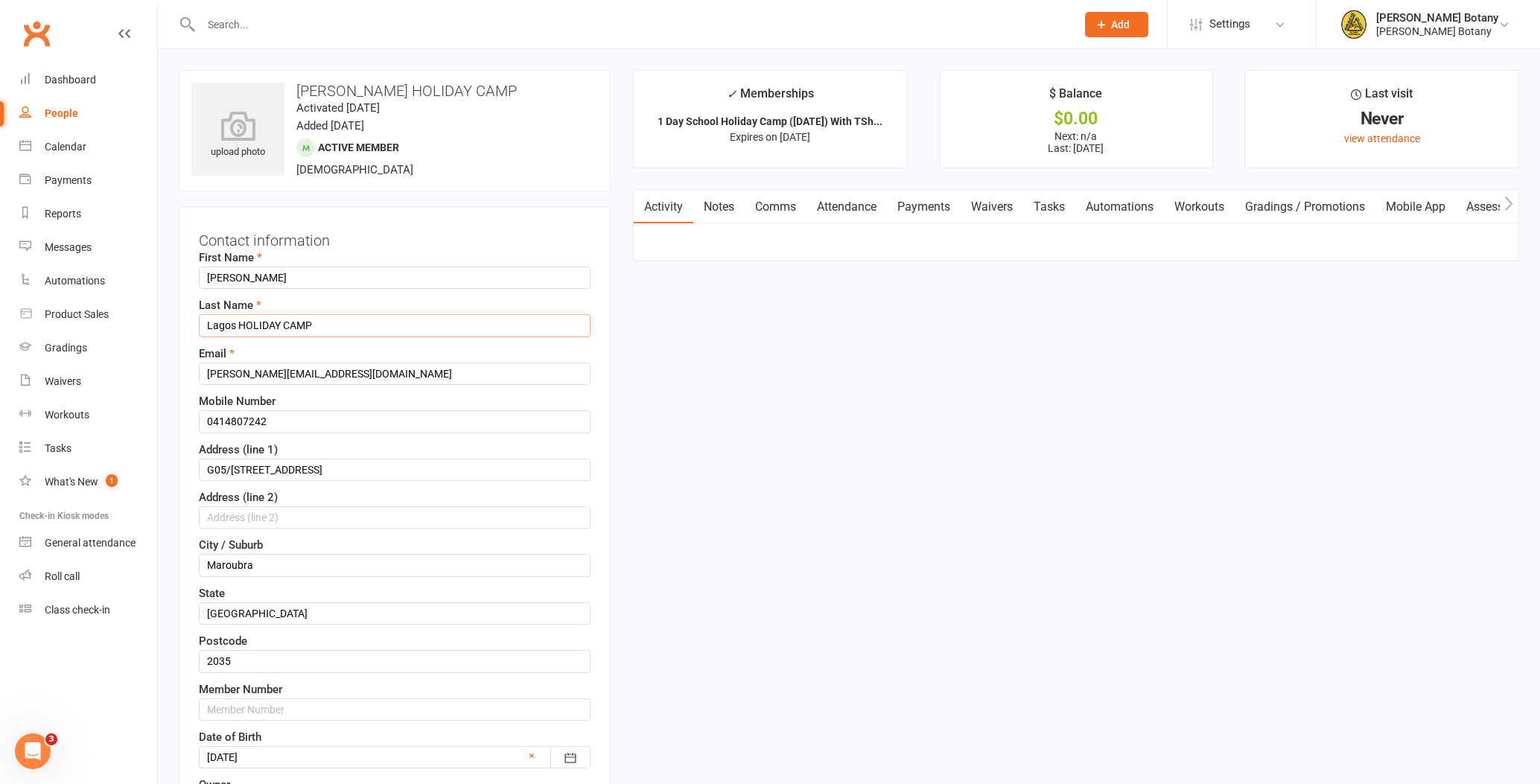
scroll to position [0, 0]
click at [316, 325] on input "Lagos HOLIDAY CAMP [DATE]" at bounding box center [394, 324] width 392 height 22
click at [423, 323] on input "Lagos HOLIDAY CAMP [DATE]" at bounding box center [394, 324] width 392 height 22
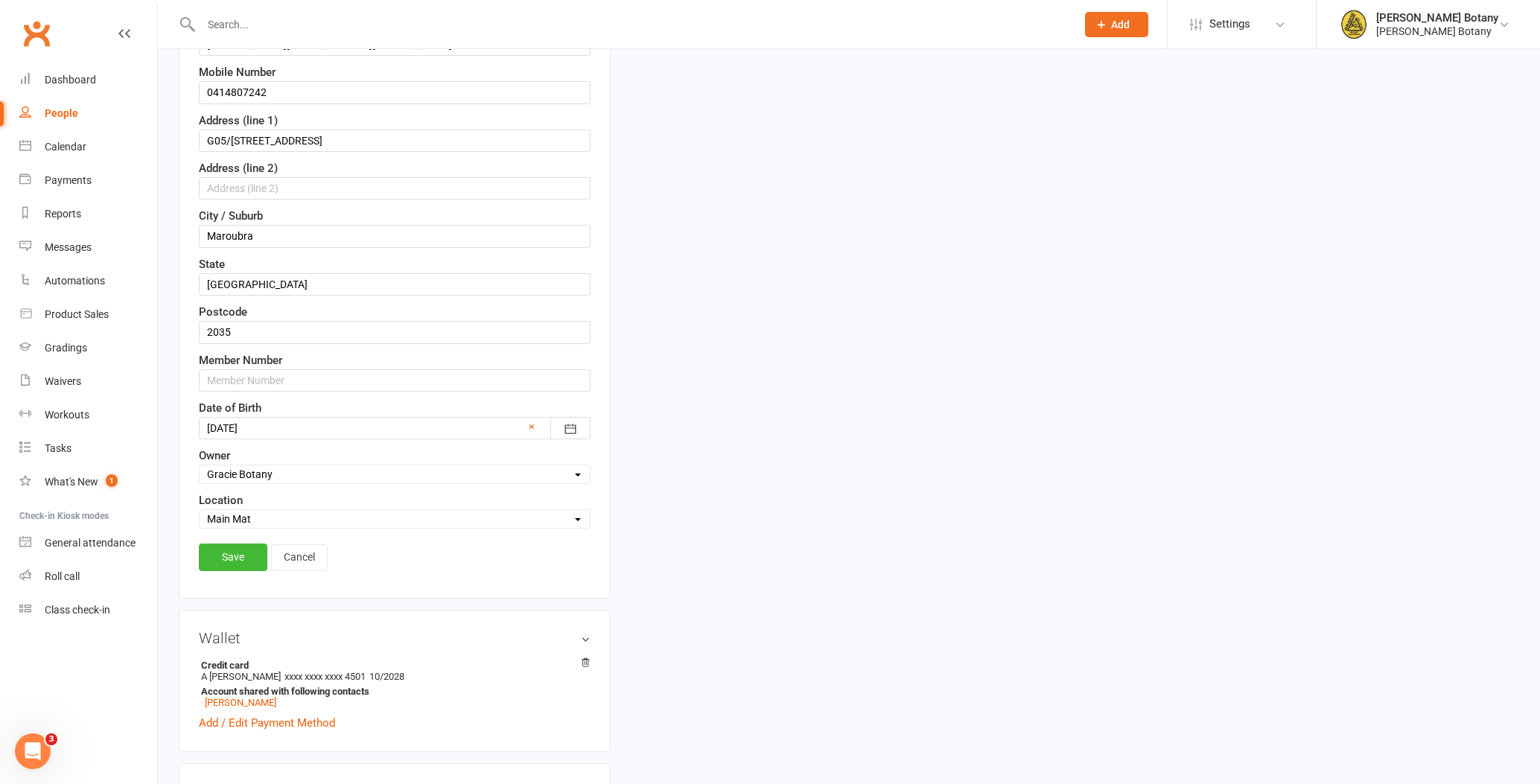
scroll to position [355, 0]
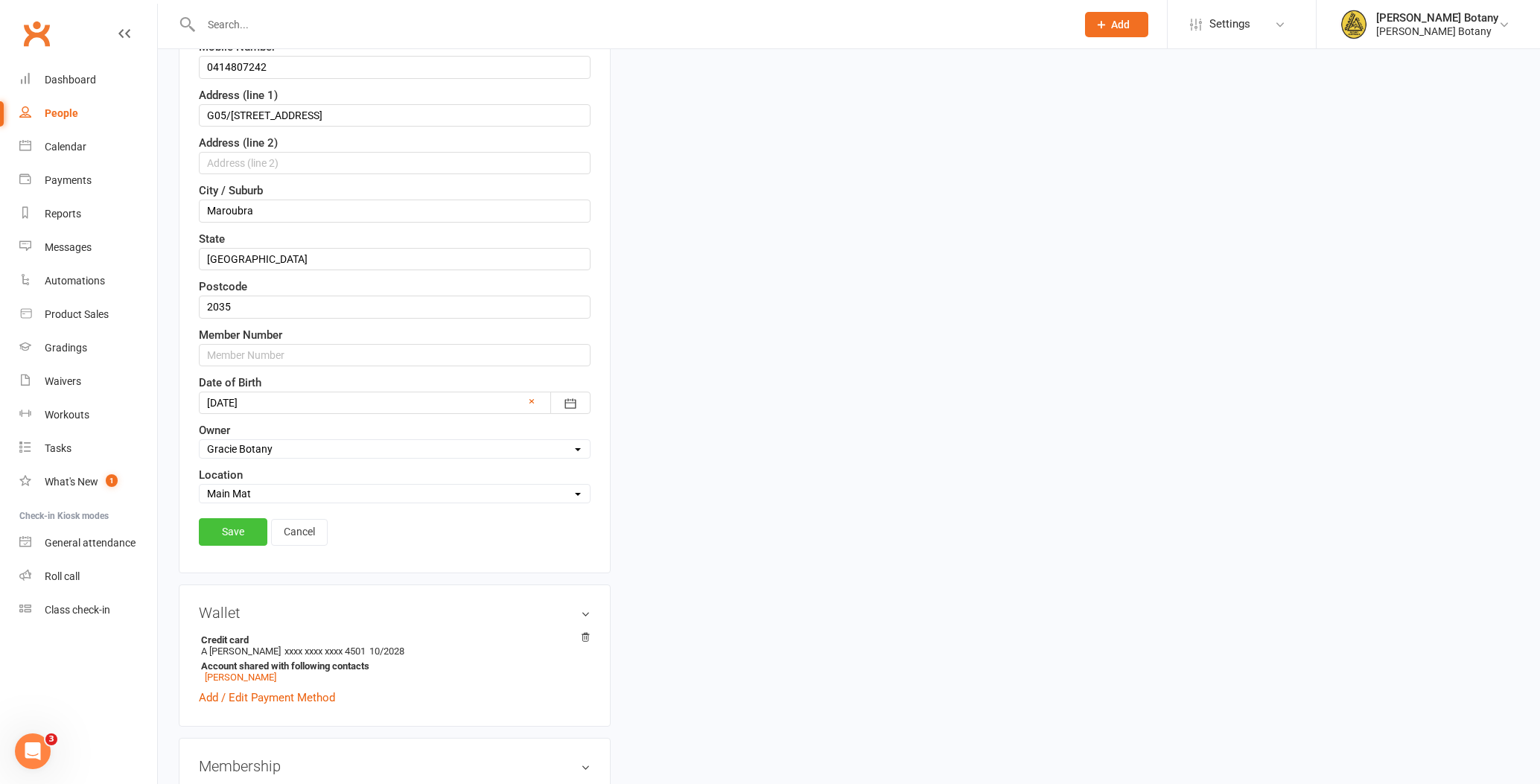
type input "Lagos HOLIDAY CAMP THURS 2ND"
click at [228, 528] on link "Save" at bounding box center [233, 532] width 69 height 27
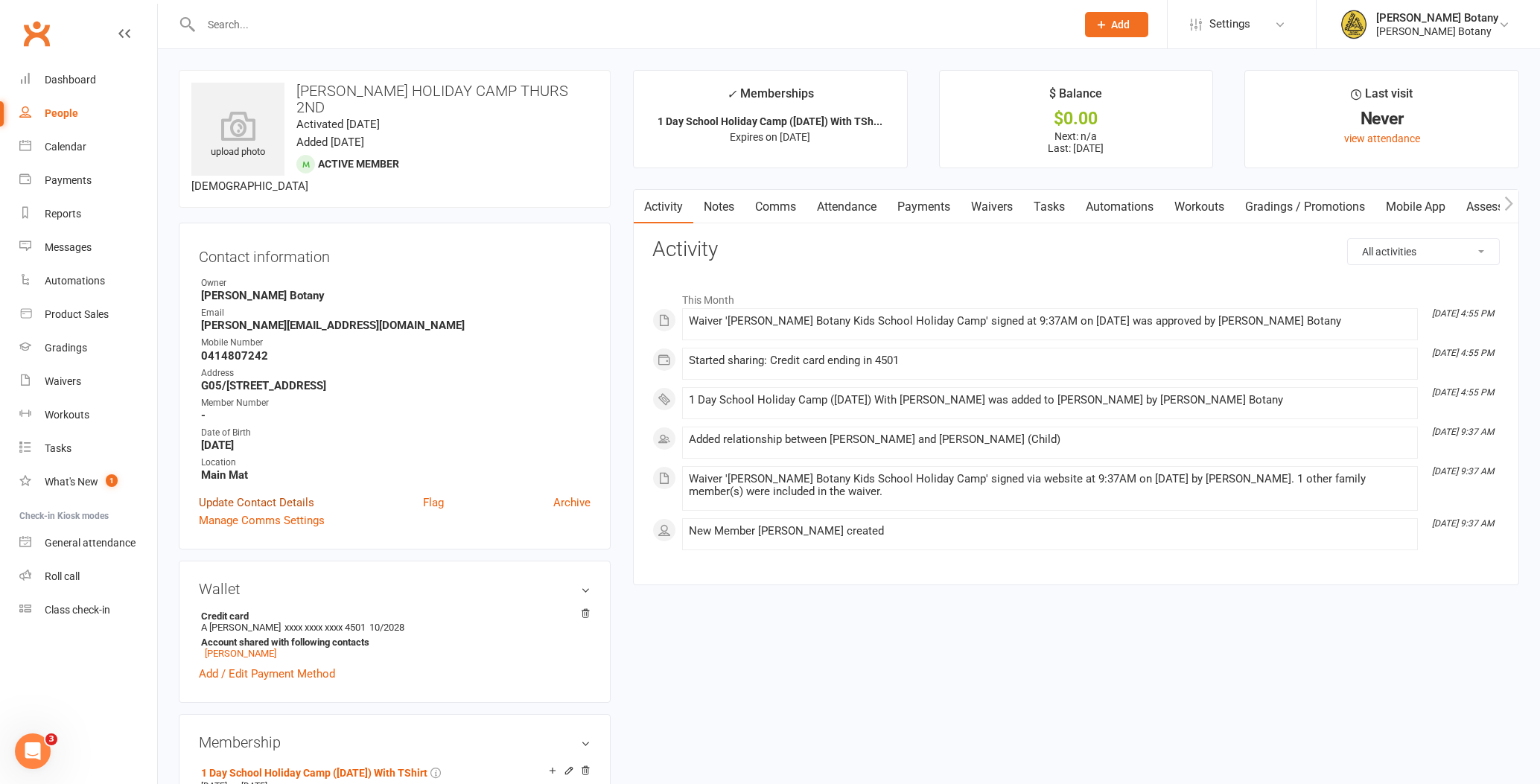
scroll to position [0, 0]
click at [257, 494] on link "Update Contact Details" at bounding box center [257, 502] width 116 height 17
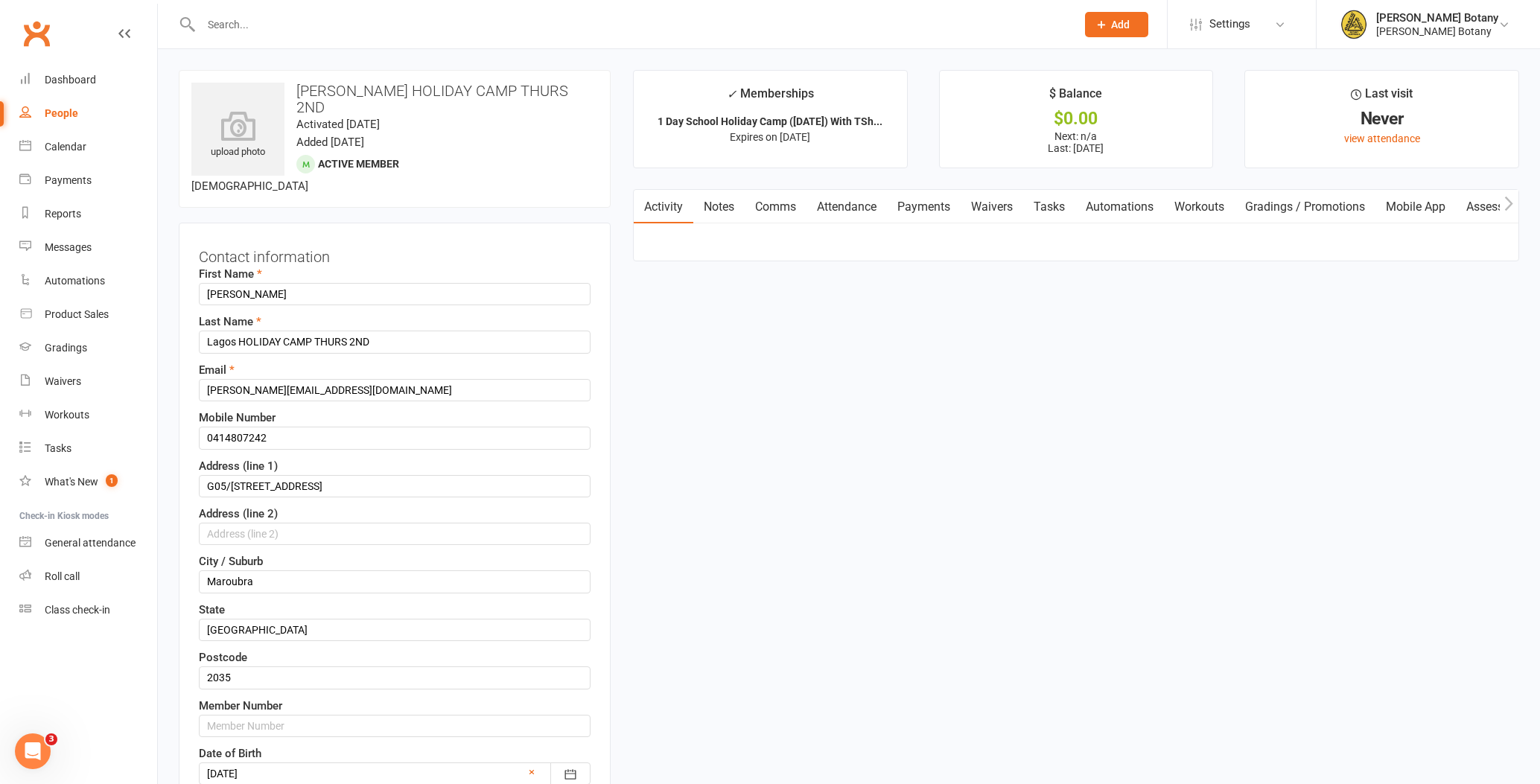
scroll to position [70, 0]
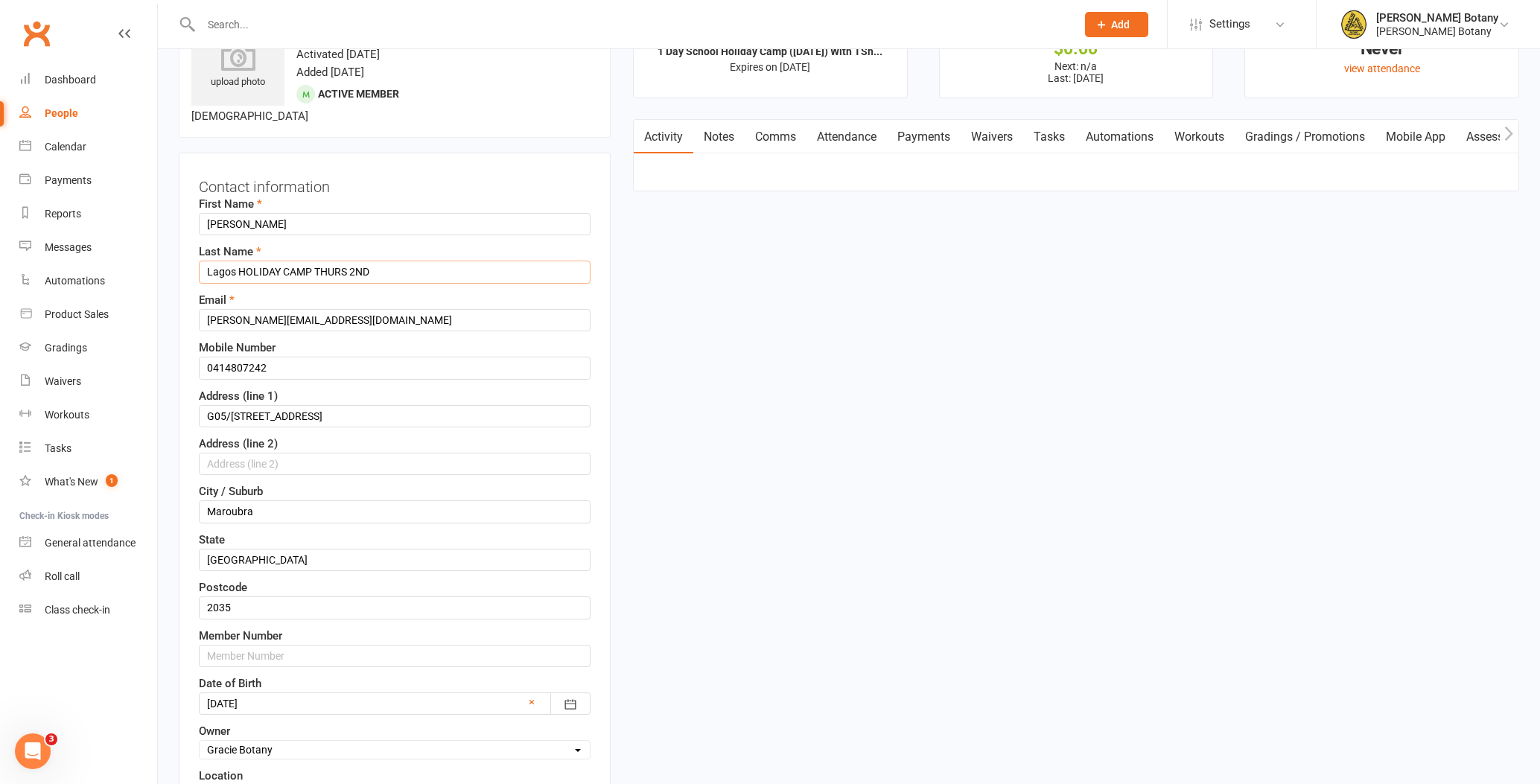
click at [441, 260] on input "Lagos HOLIDAY CAMP THURS 2ND" at bounding box center [394, 271] width 392 height 22
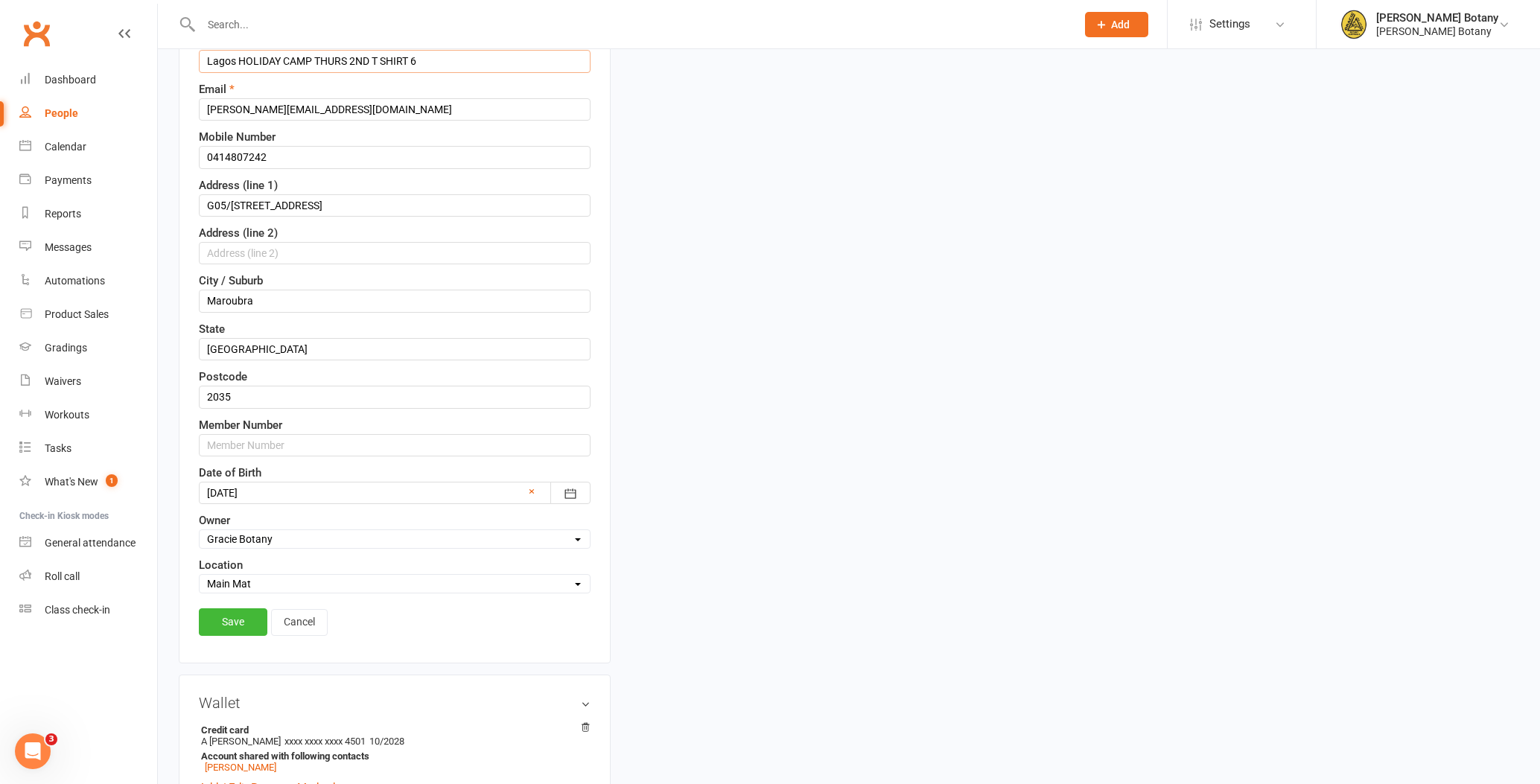
scroll to position [289, 0]
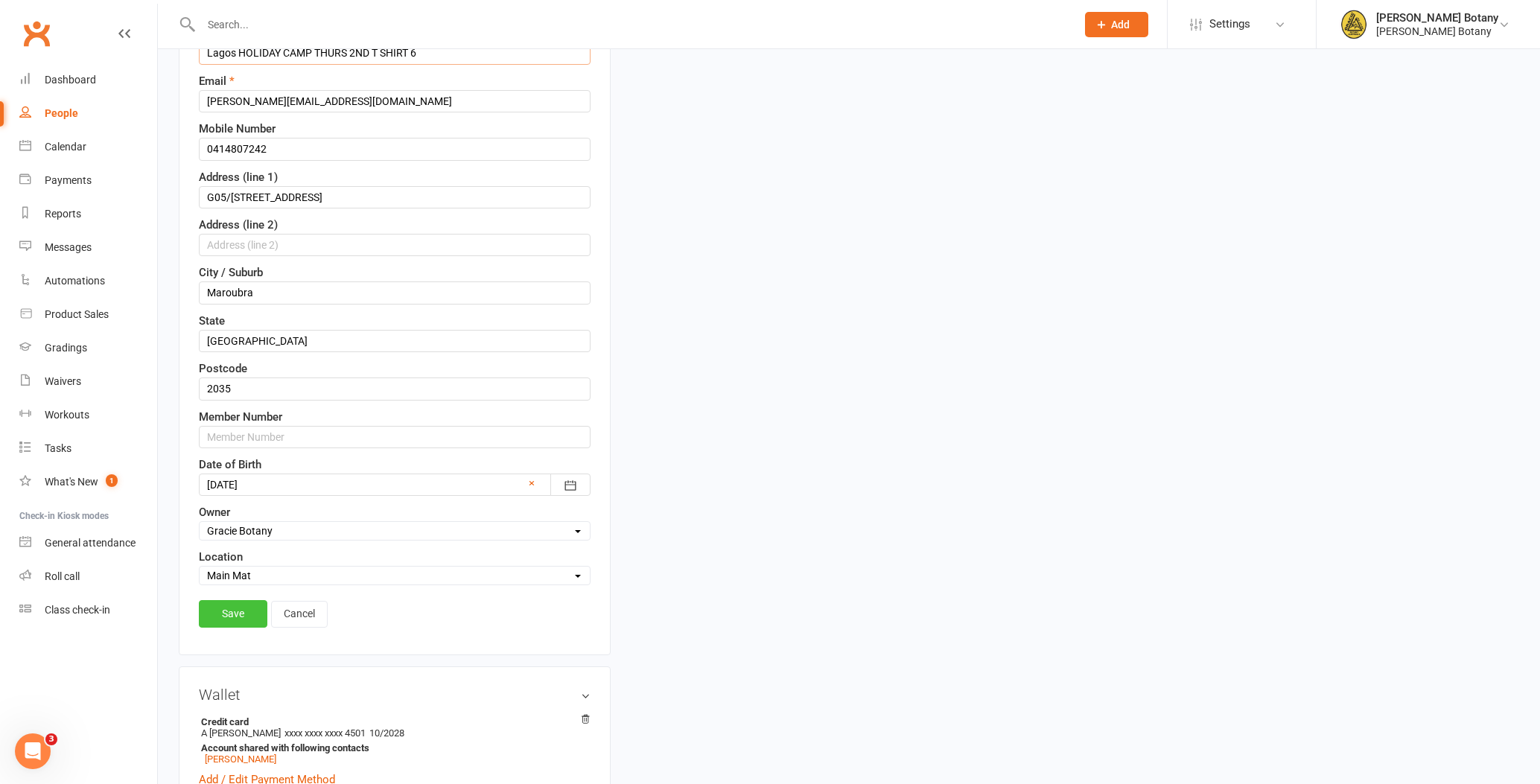
type input "Lagos HOLIDAY CAMP THURS 2ND T SHIRT 6"
click at [241, 600] on link "Save" at bounding box center [233, 614] width 69 height 27
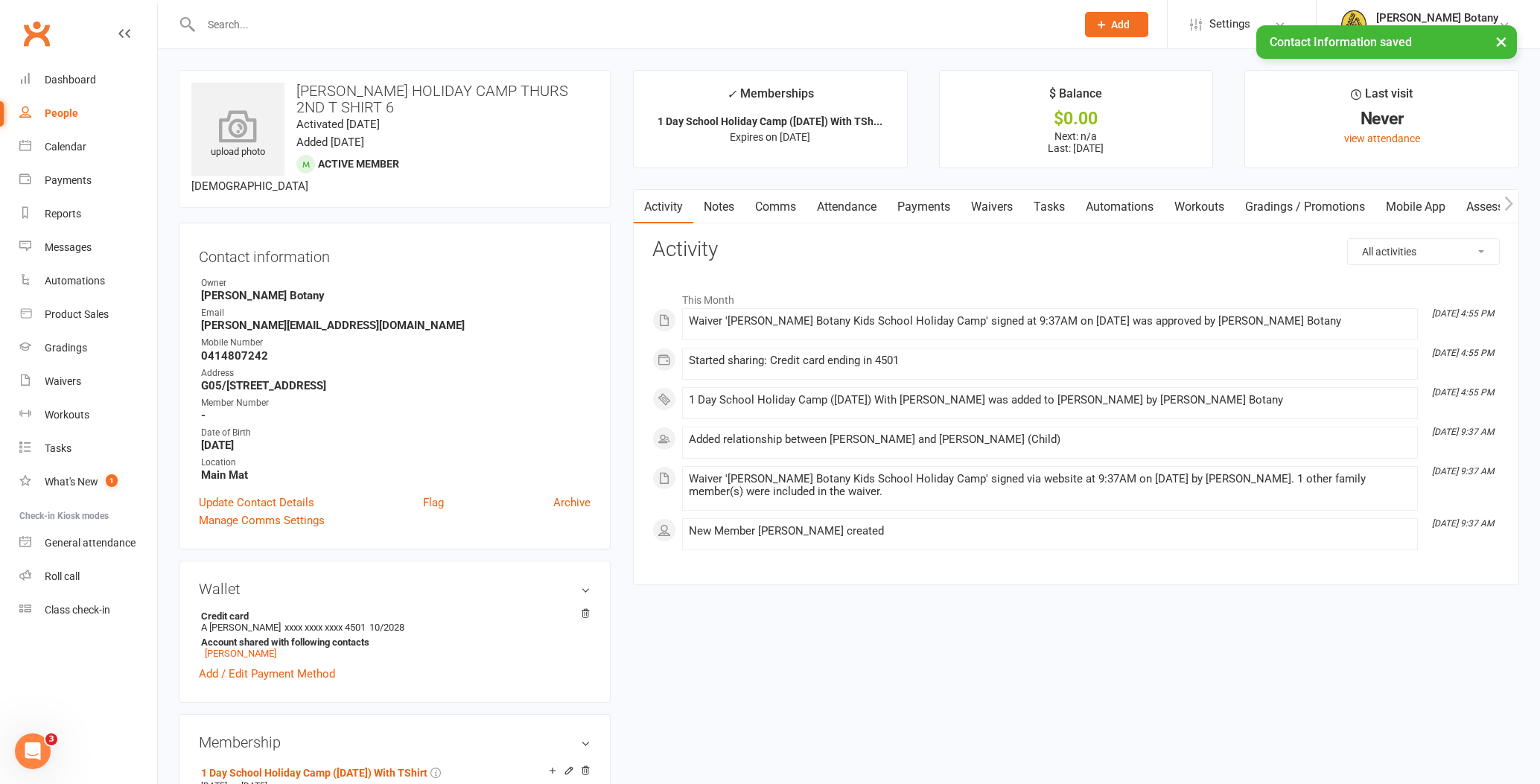
scroll to position [0, 0]
click at [58, 111] on div "People" at bounding box center [61, 113] width 33 height 12
select select "100"
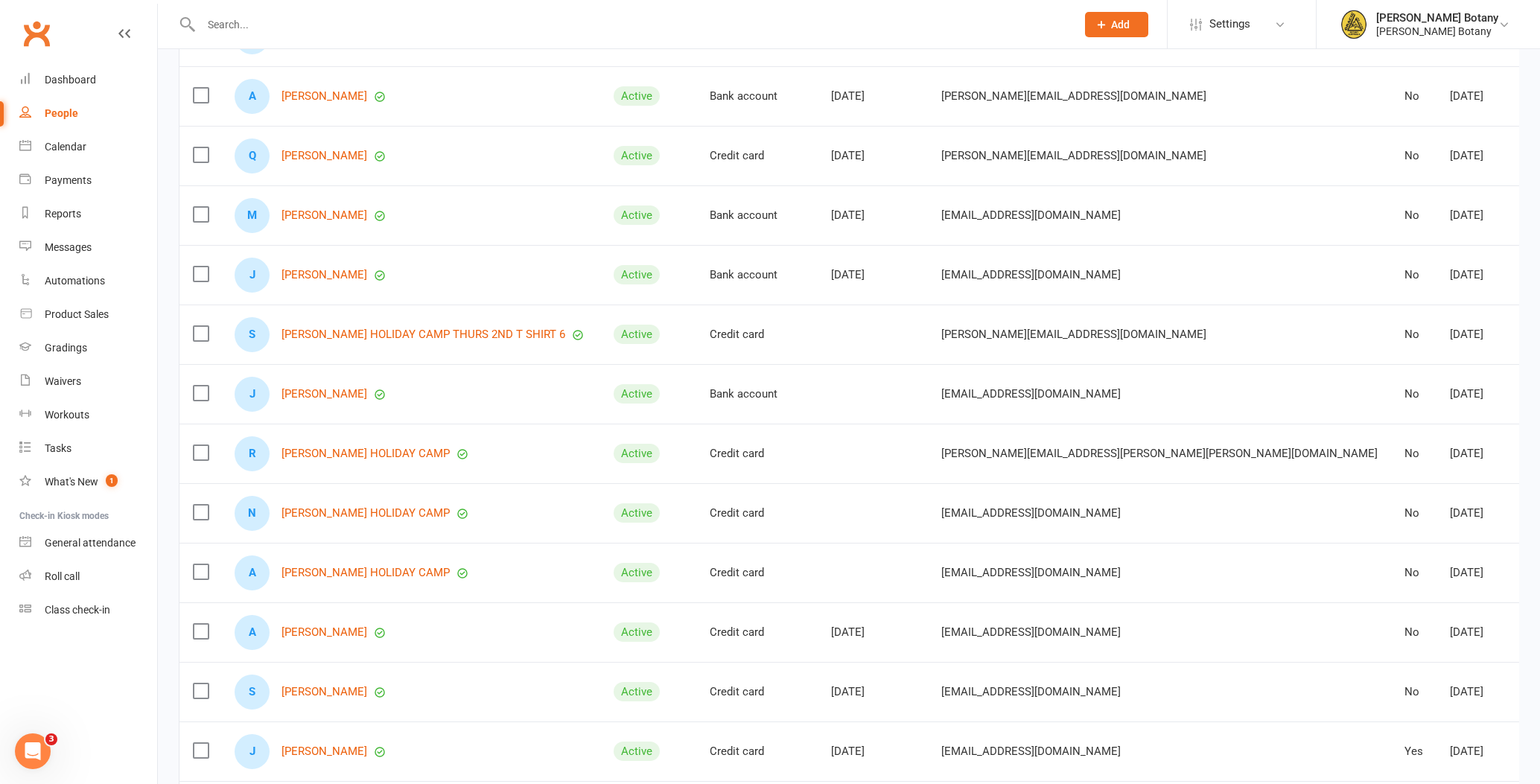
scroll to position [502, 0]
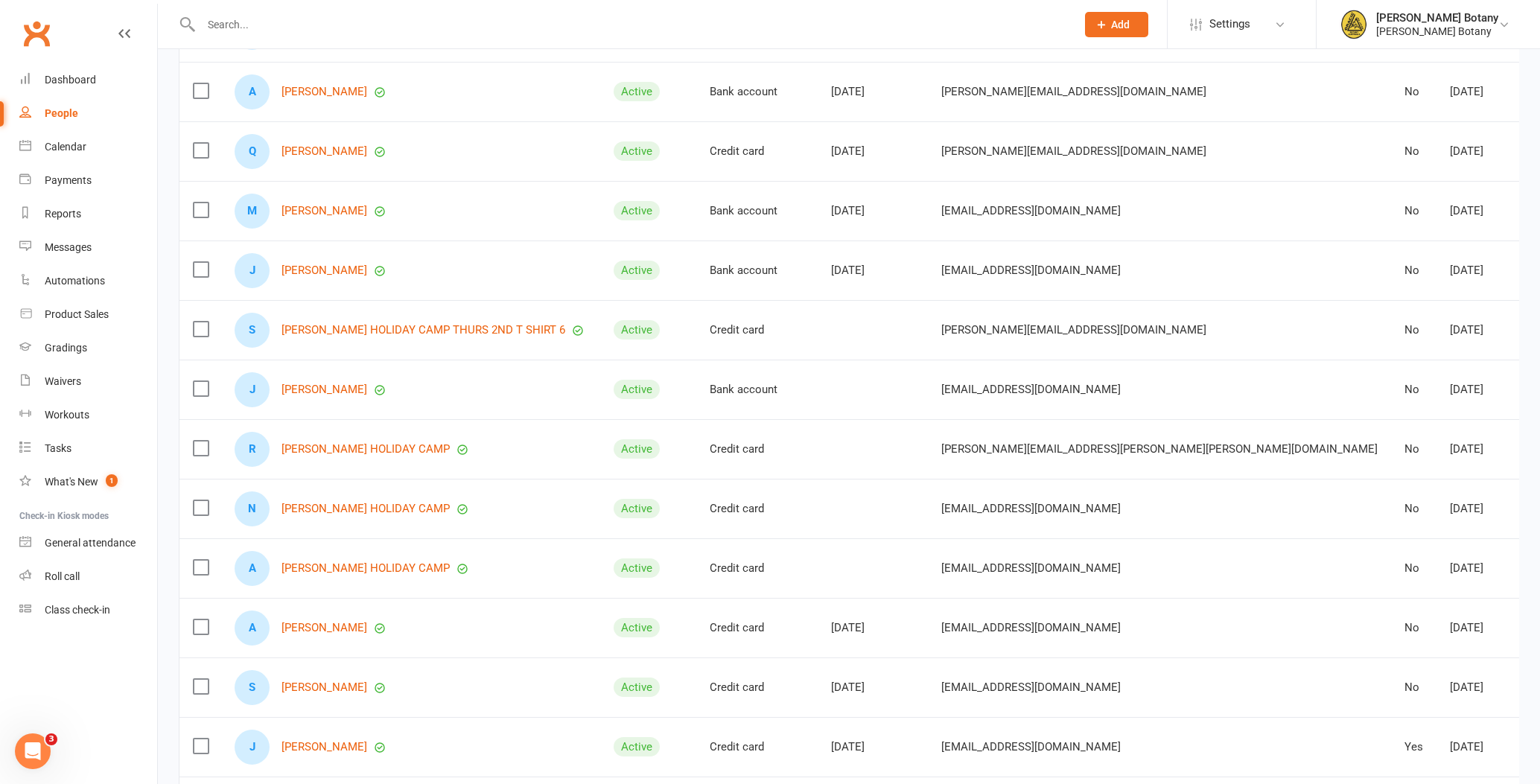
click at [320, 385] on link "[PERSON_NAME]" at bounding box center [325, 390] width 86 height 13
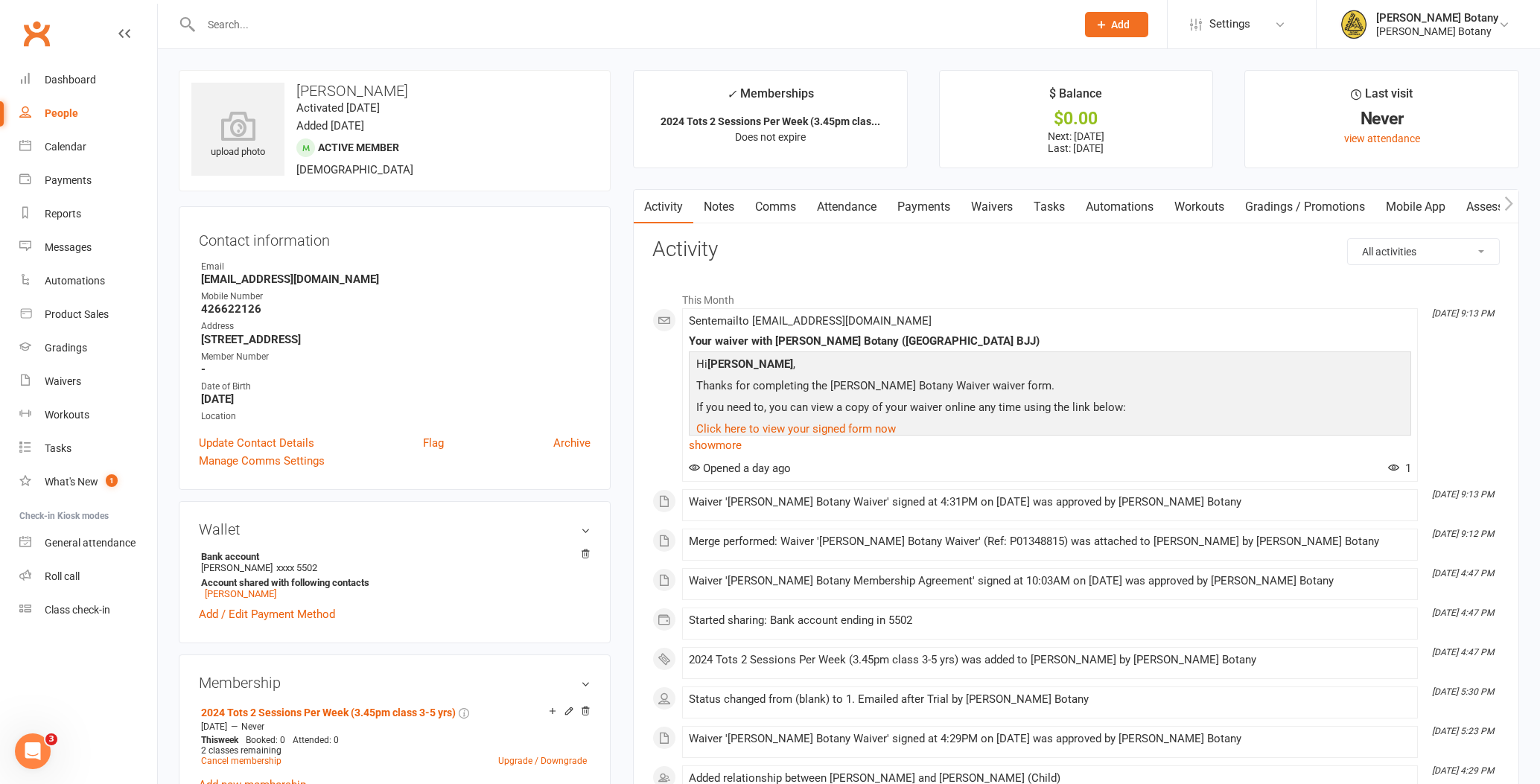
click at [941, 203] on link "Payments" at bounding box center [924, 206] width 74 height 34
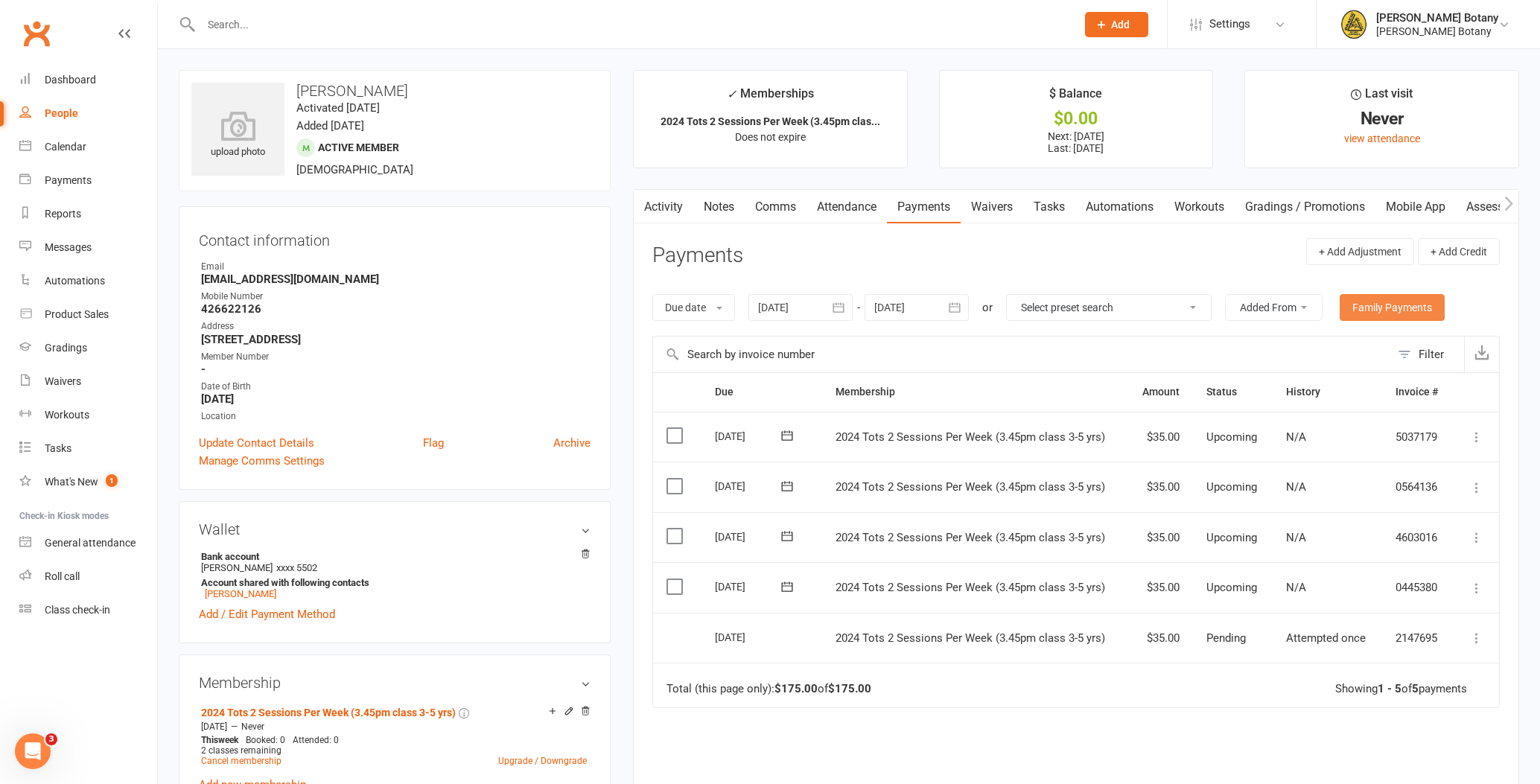
click at [1390, 314] on link "Family Payments" at bounding box center [1392, 308] width 105 height 27
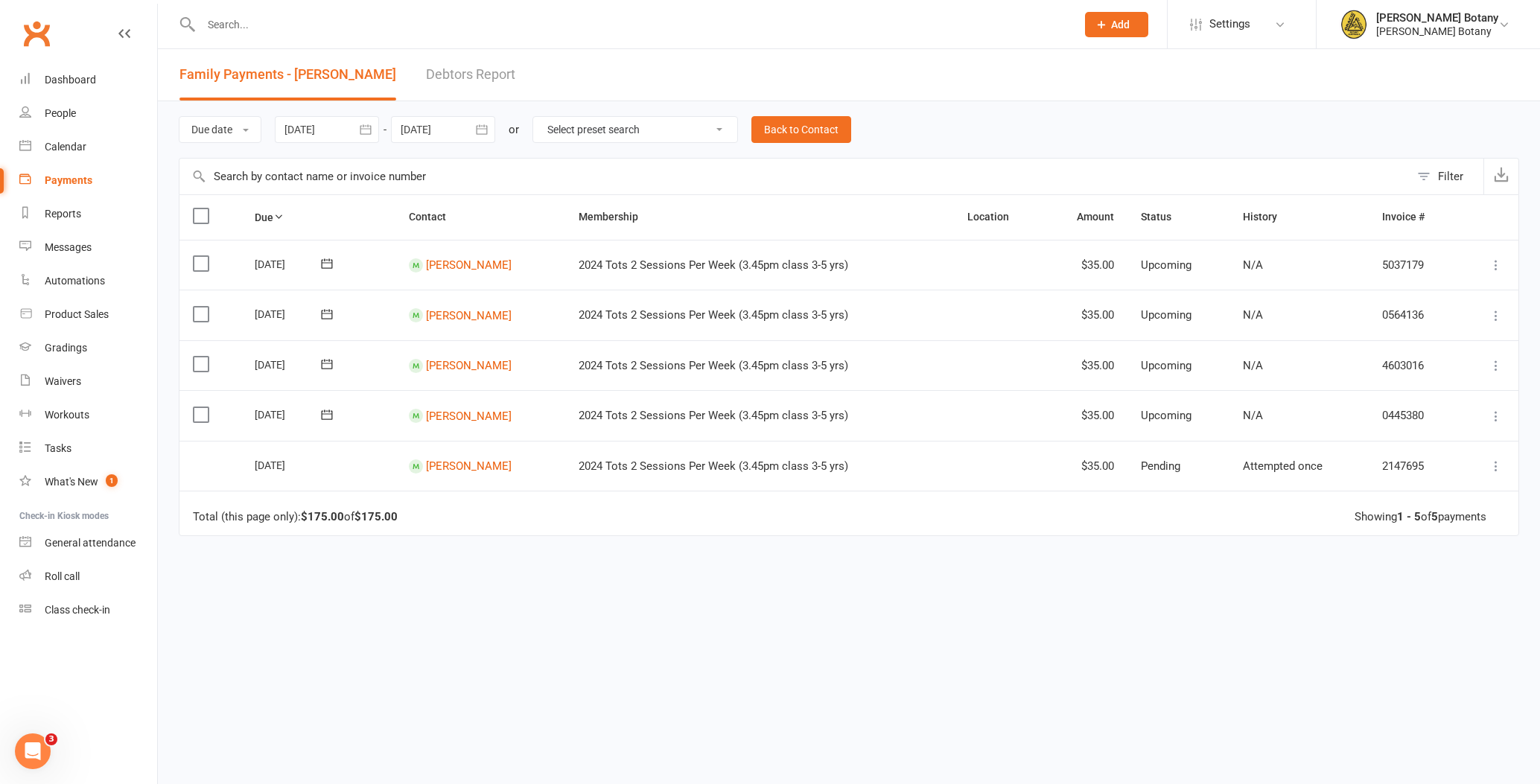
click at [265, 25] on input "text" at bounding box center [631, 24] width 870 height 20
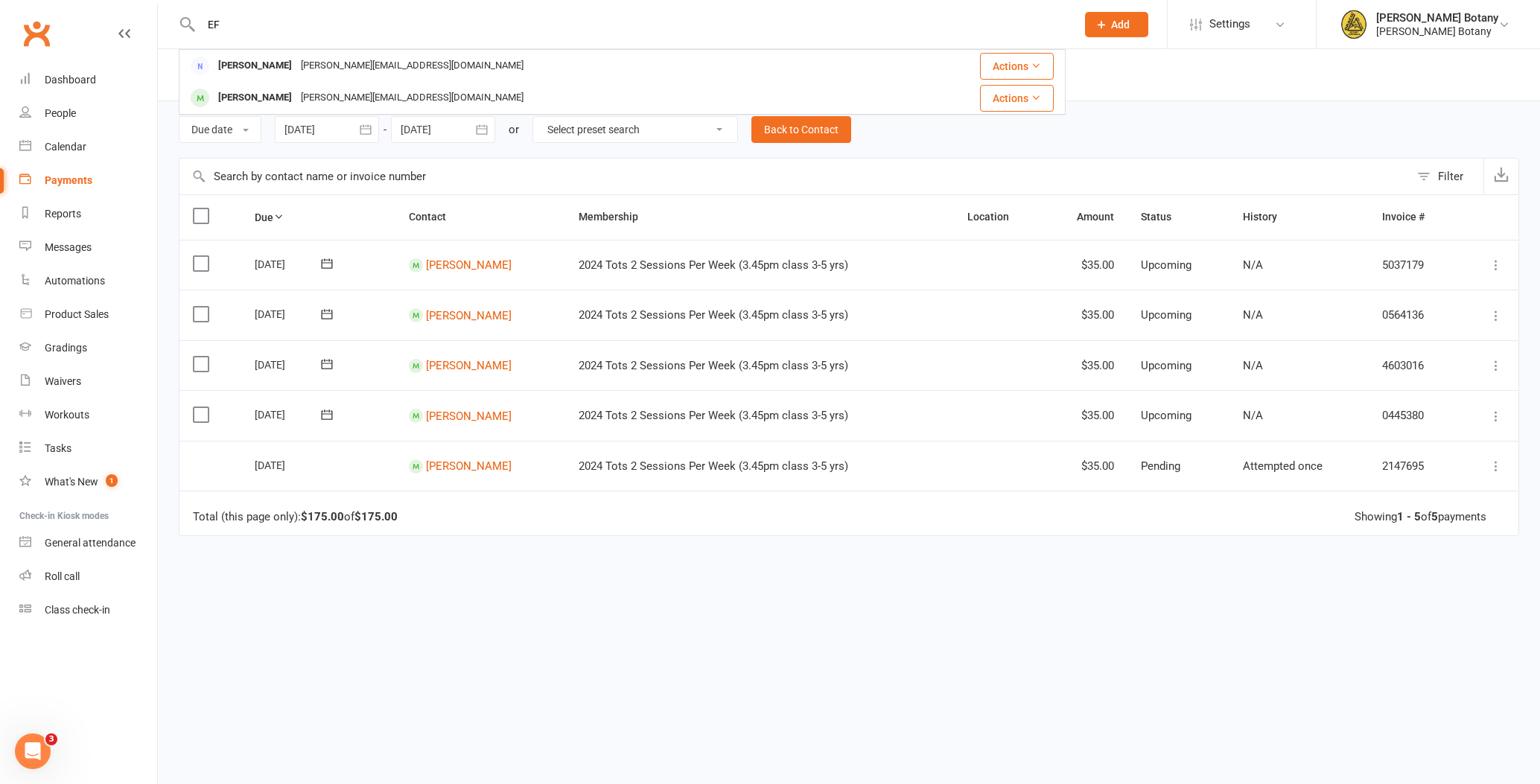
type input "E"
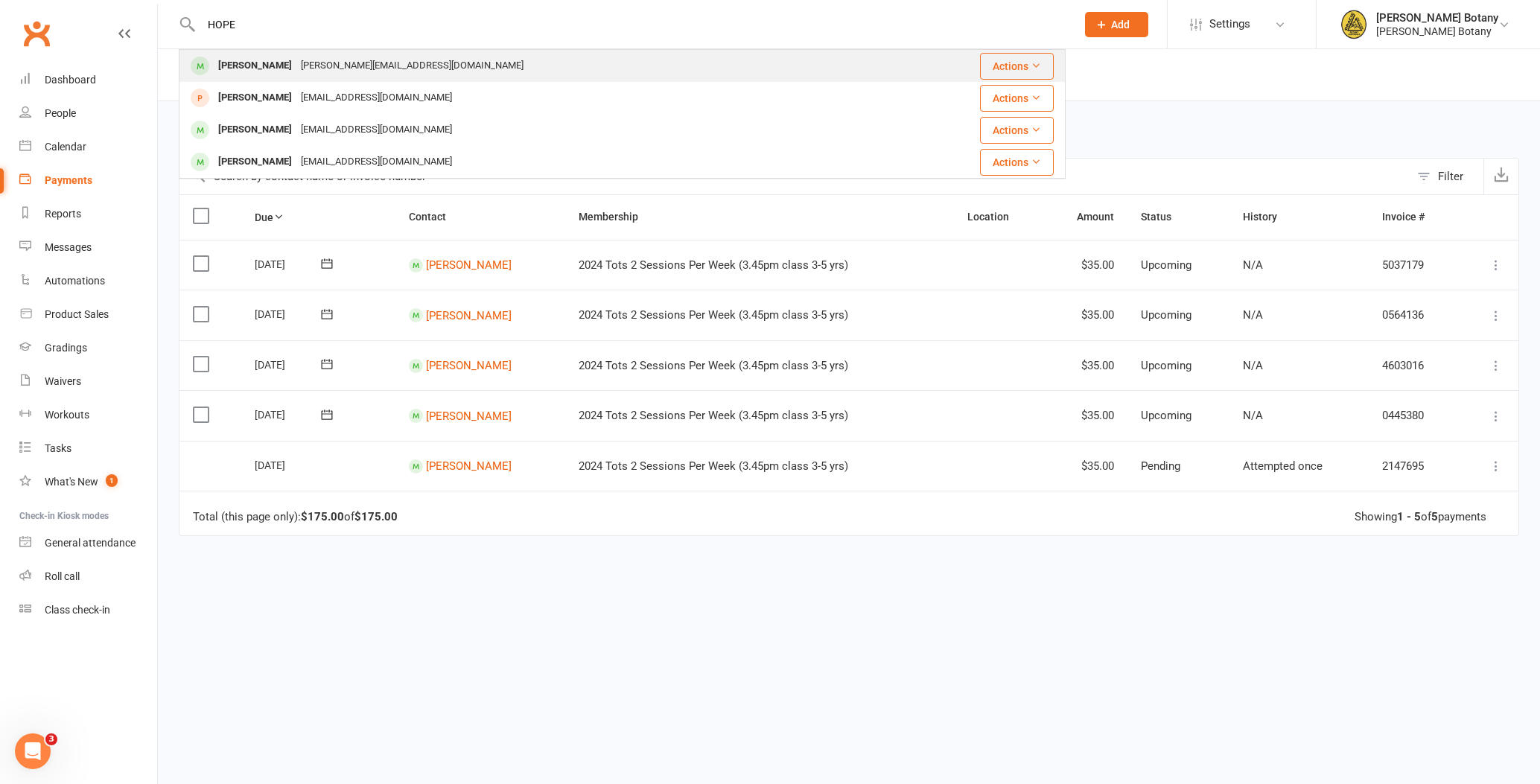
type input "HOPE"
click at [251, 67] on div "[PERSON_NAME]" at bounding box center [255, 66] width 83 height 21
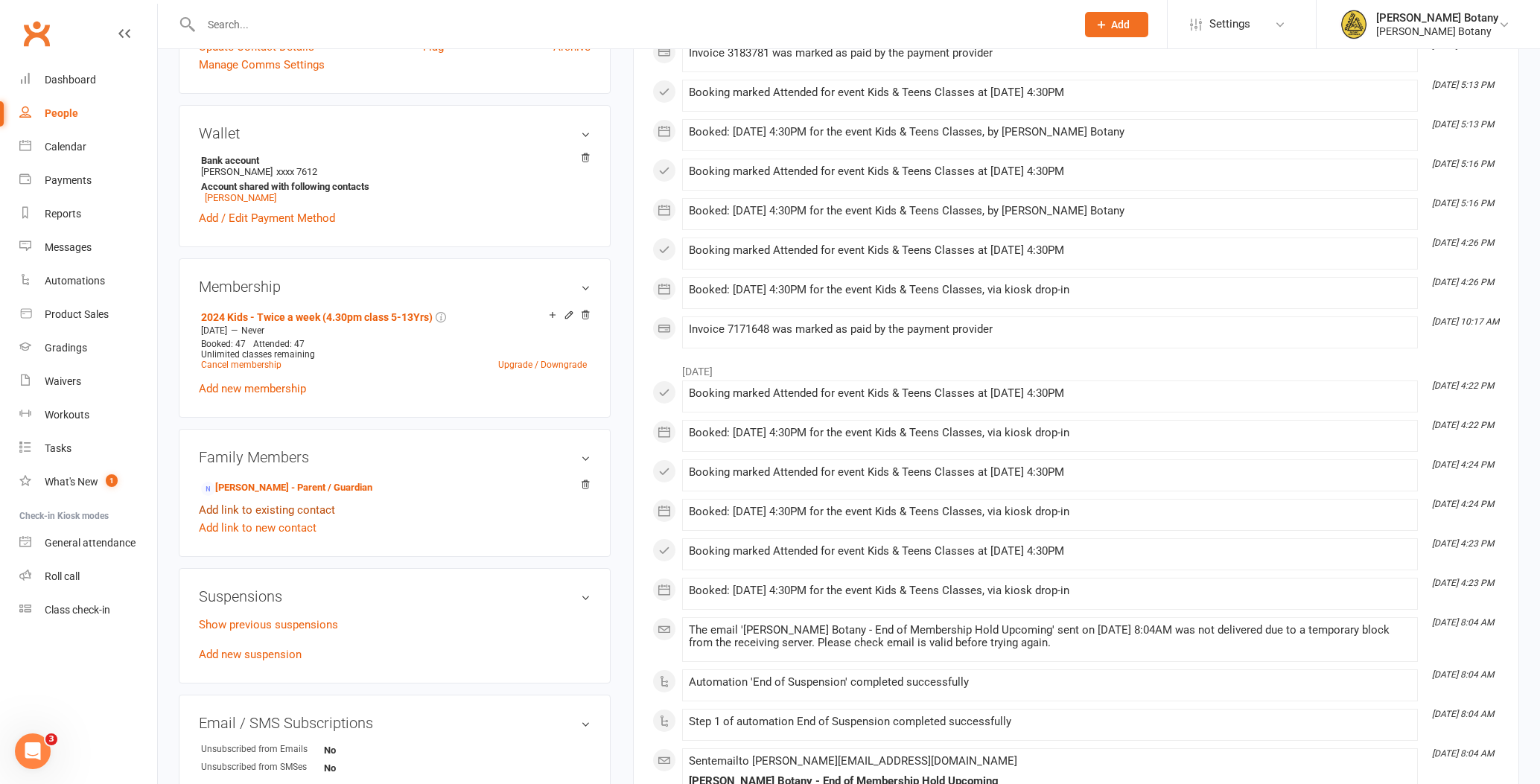
scroll to position [440, 0]
drag, startPoint x: 286, startPoint y: 651, endPoint x: 285, endPoint y: 641, distance: 10.0
click at [286, 651] on link "Add new suspension" at bounding box center [251, 654] width 103 height 14
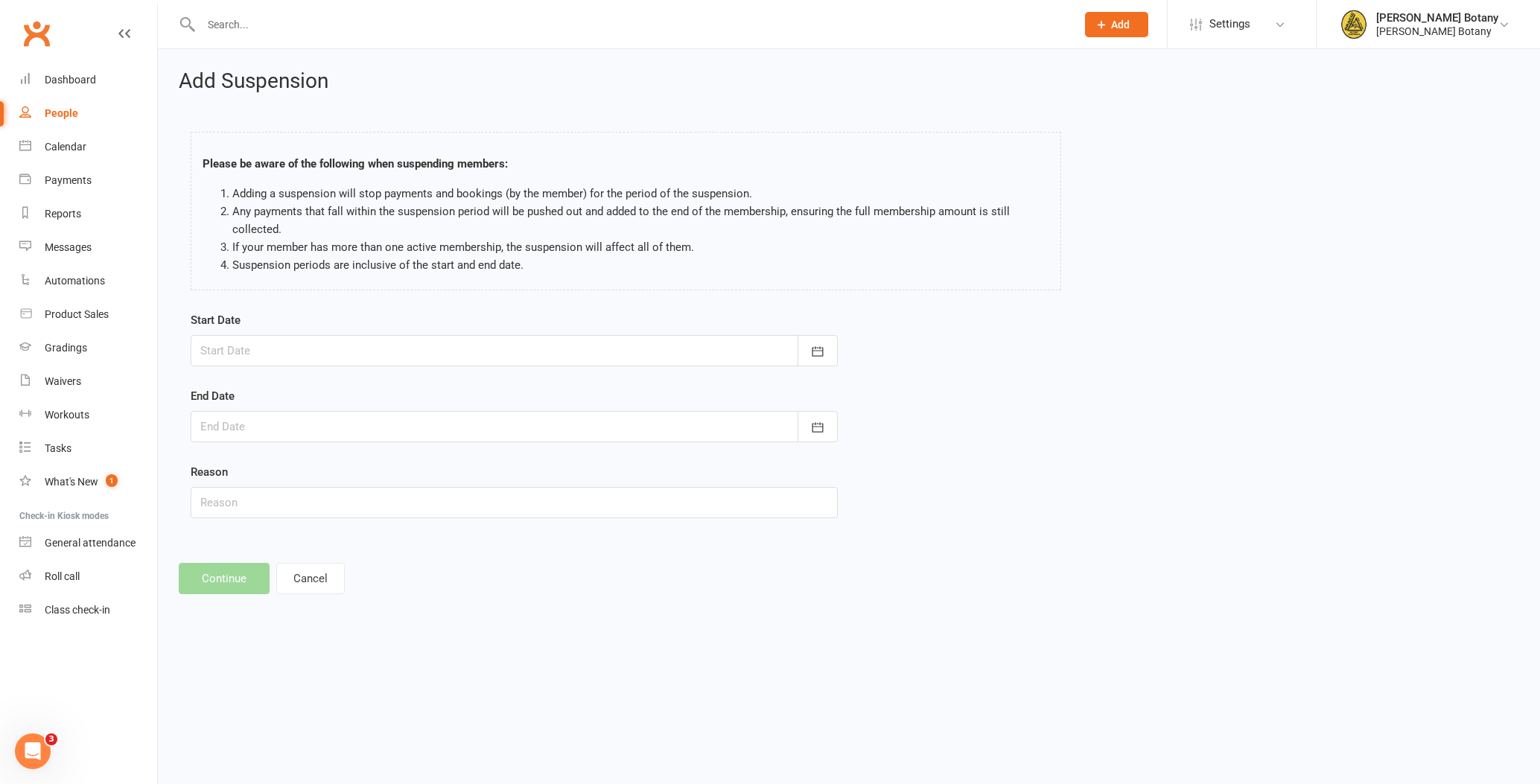
drag, startPoint x: 823, startPoint y: 351, endPoint x: 728, endPoint y: 371, distance: 97.1
click at [823, 351] on icon "button" at bounding box center [817, 351] width 11 height 10
click at [449, 472] on span "13" at bounding box center [451, 473] width 12 height 12
type input "[DATE]"
drag, startPoint x: 816, startPoint y: 424, endPoint x: 760, endPoint y: 435, distance: 57.1
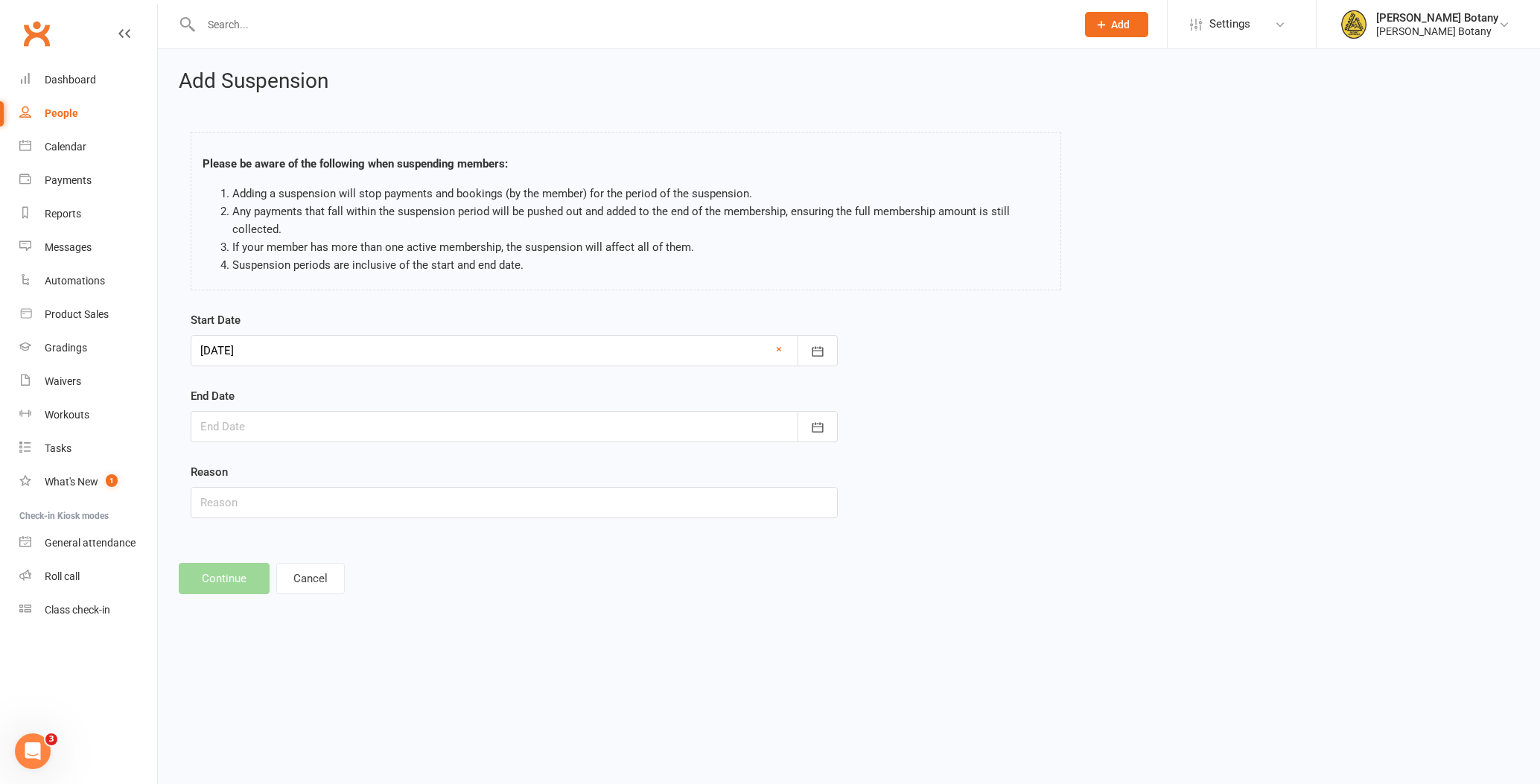
click at [816, 424] on icon "button" at bounding box center [817, 426] width 15 height 15
click at [451, 578] on span "20" at bounding box center [451, 578] width 12 height 12
type input "[DATE]"
click at [366, 502] on input "text" at bounding box center [514, 502] width 647 height 31
